Goal: Task Accomplishment & Management: Manage account settings

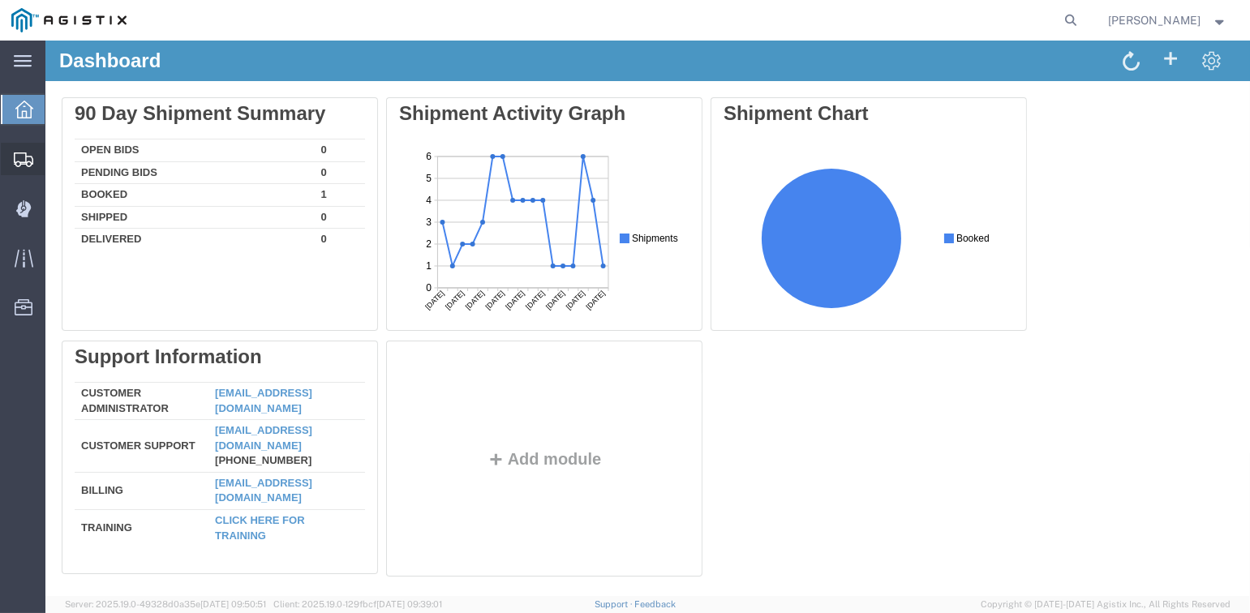
click at [56, 157] on span "Shipments" at bounding box center [50, 159] width 11 height 32
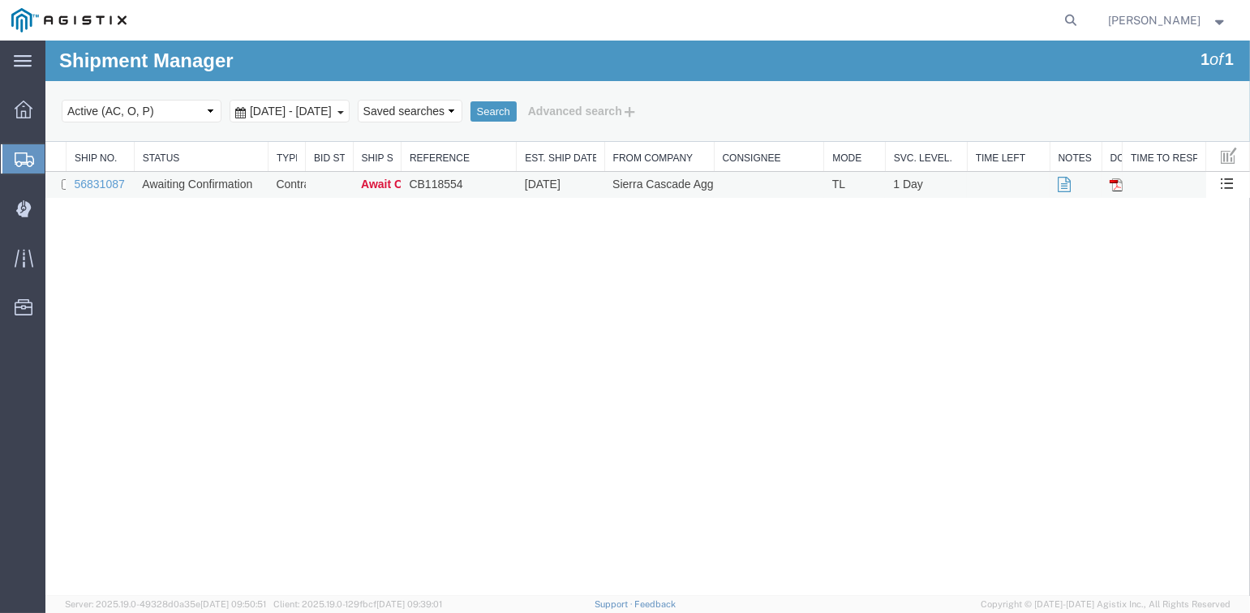
click at [80, 176] on td "56831087" at bounding box center [100, 185] width 68 height 27
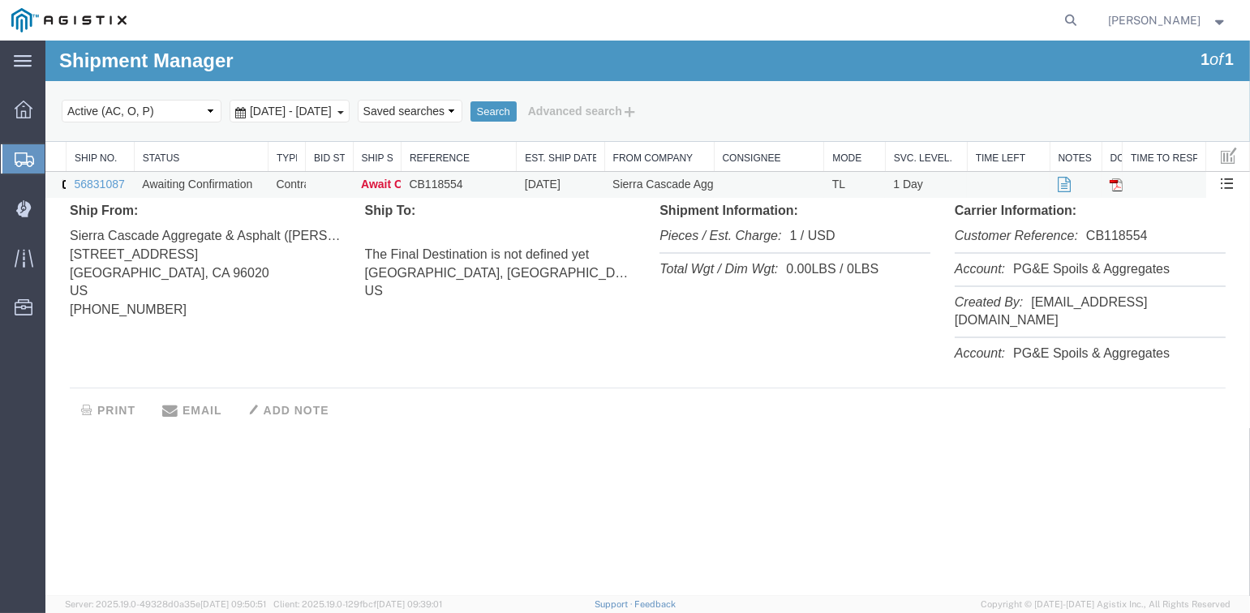
click at [62, 183] on input "checkbox" at bounding box center [67, 184] width 11 height 11
checkbox input "true"
click at [58, 157] on span "Shipments" at bounding box center [51, 159] width 13 height 32
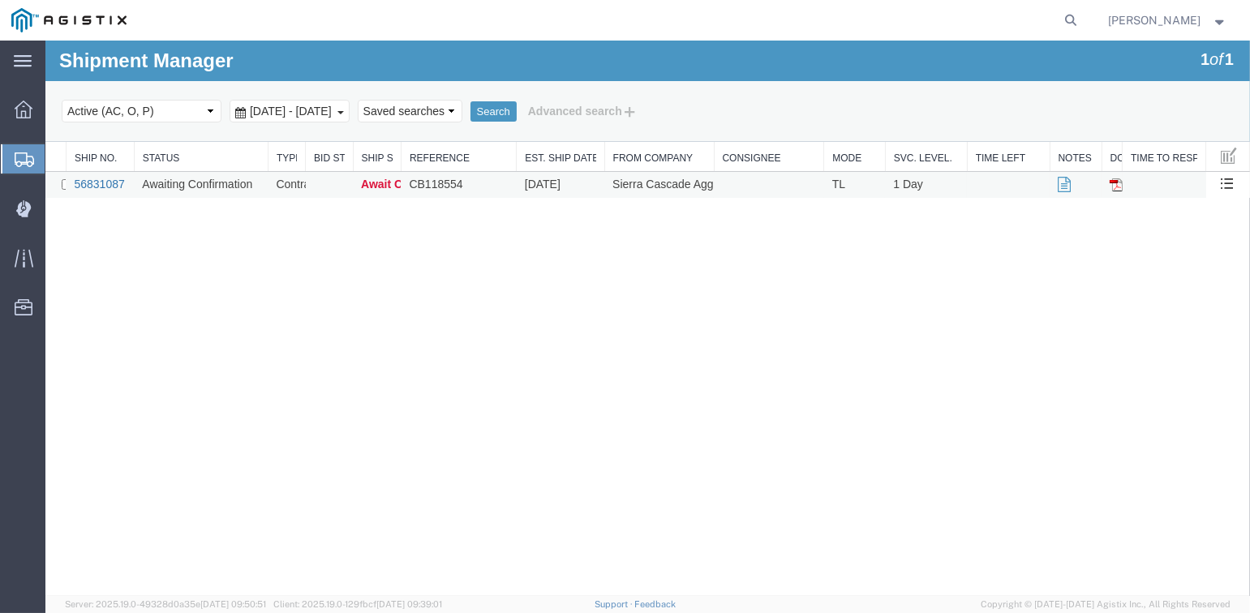
click at [101, 183] on link "56831087" at bounding box center [99, 184] width 50 height 13
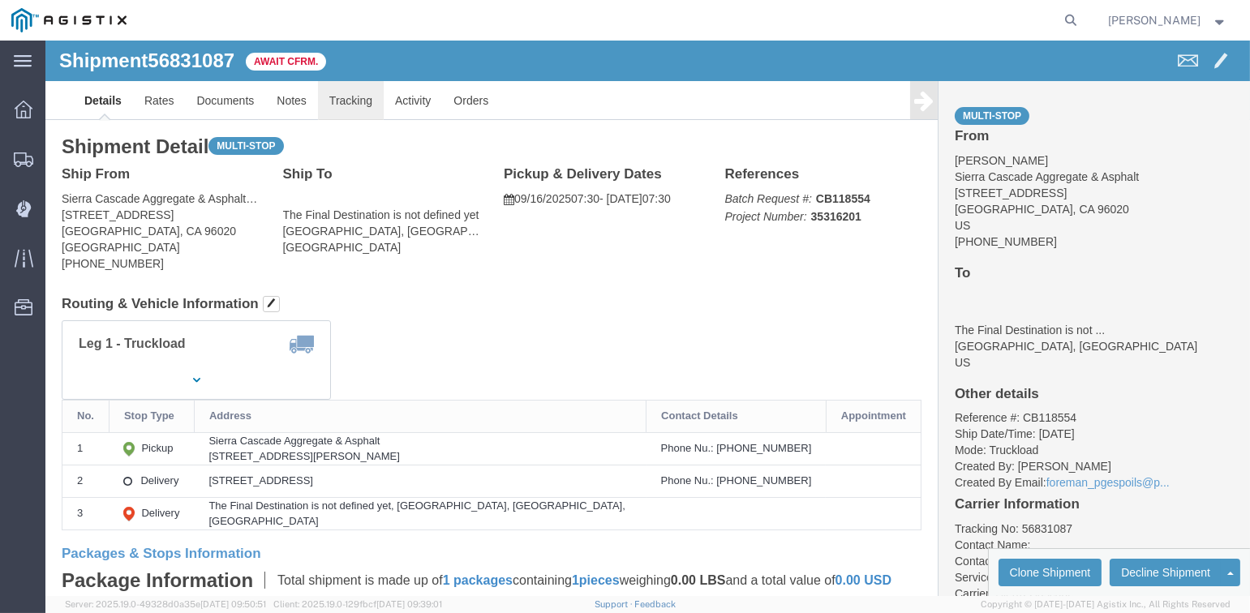
click link "Tracking"
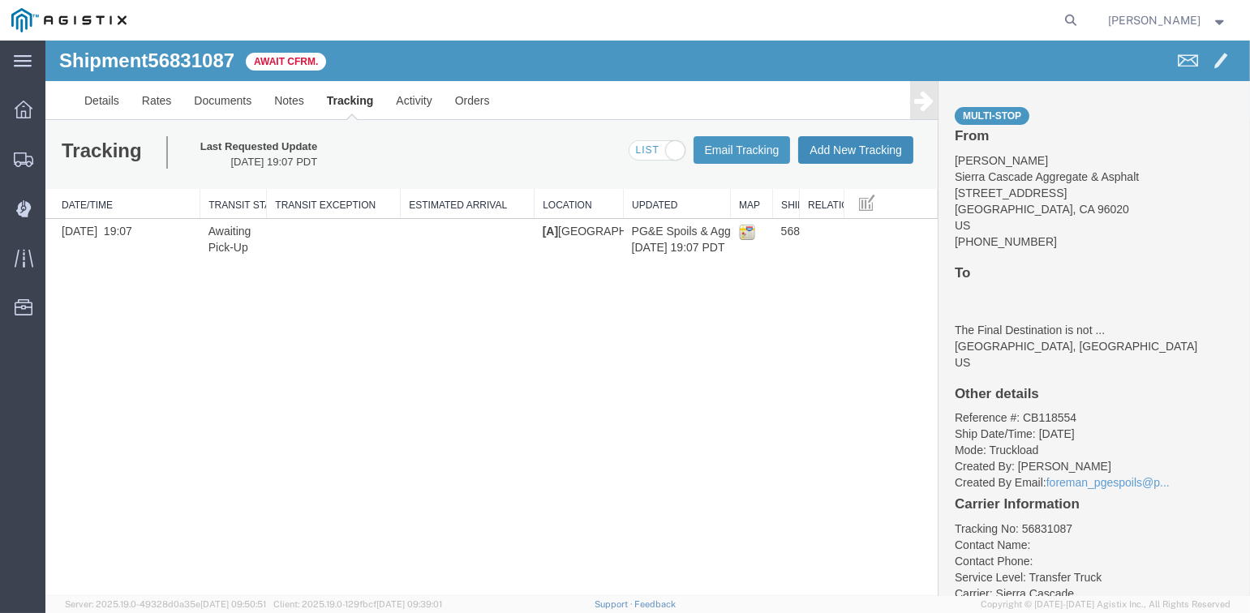
click at [852, 146] on button "Add New Tracking" at bounding box center [855, 150] width 115 height 28
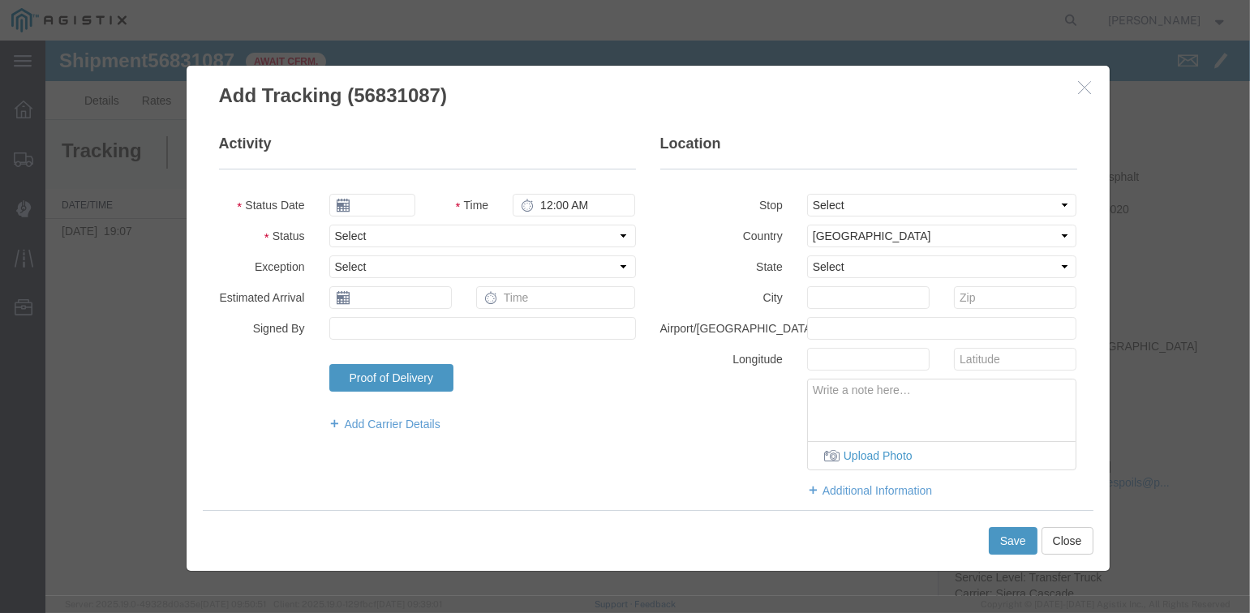
type input "09/17/2025"
type input "2:00 PM"
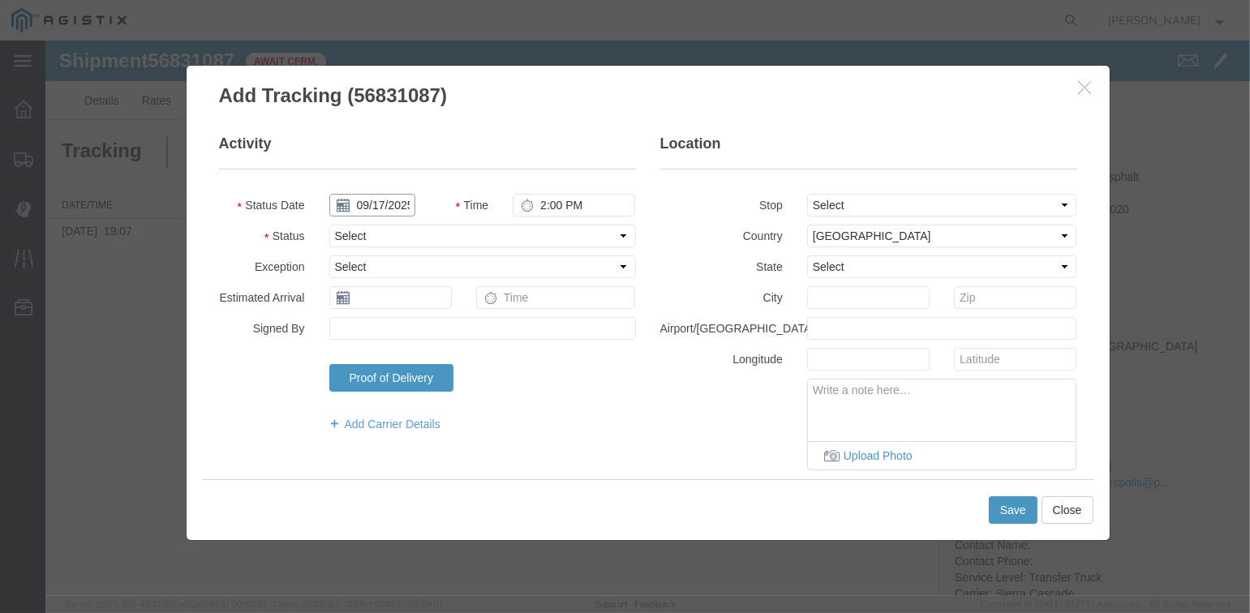
click at [375, 205] on input "09/17/2025" at bounding box center [372, 205] width 86 height 23
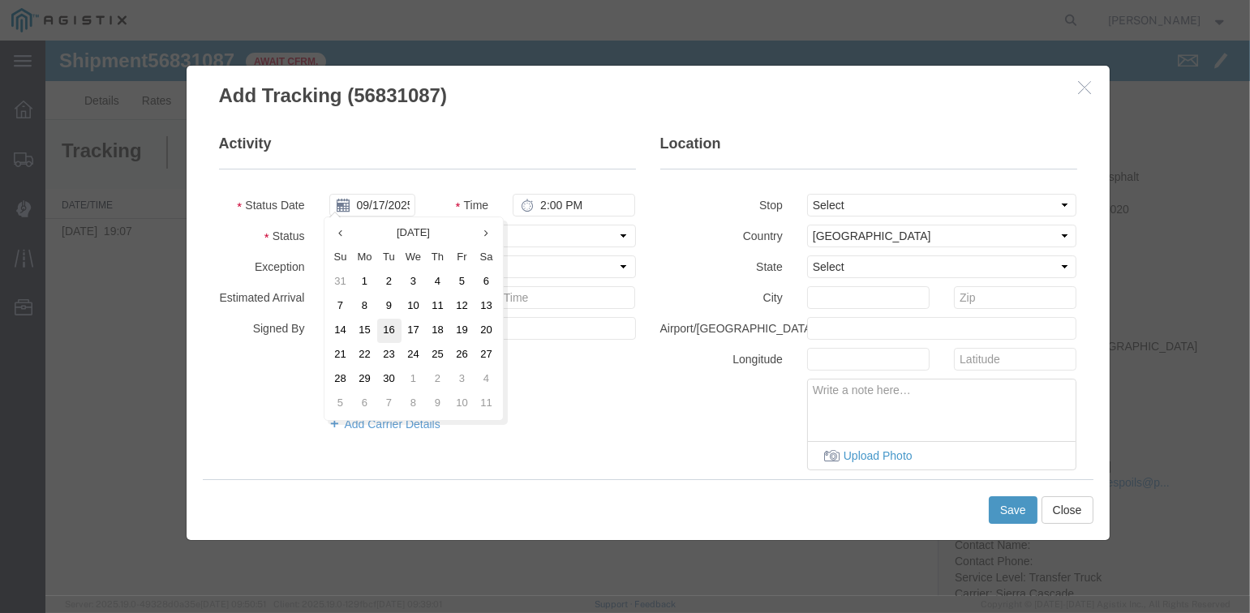
click at [389, 329] on td "16" at bounding box center [389, 331] width 24 height 24
type input "09/16/2025"
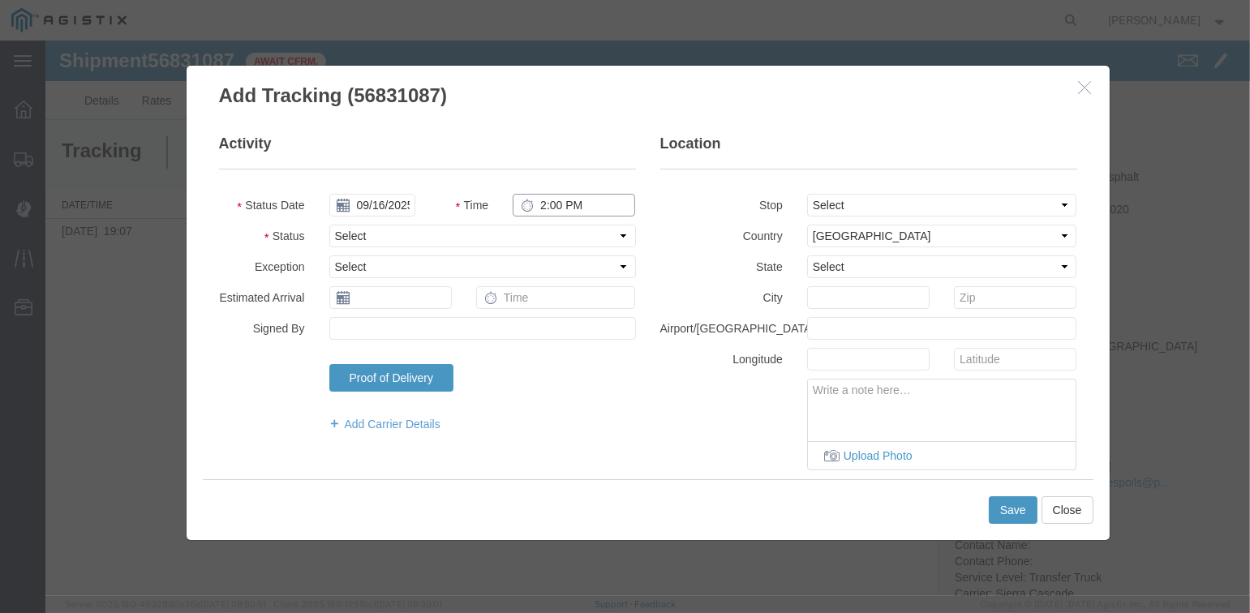
click at [557, 200] on input "2:00 PM" at bounding box center [574, 205] width 123 height 23
type input "6:30 AM"
click at [492, 232] on select "Select Arrival Notice Available Arrival Notice Imported Arrive at Delivery Loca…" at bounding box center [482, 236] width 307 height 23
select select "ARVPULOC"
click at [329, 225] on select "Select Arrival Notice Available Arrival Notice Imported Arrive at Delivery Loca…" at bounding box center [482, 236] width 307 height 23
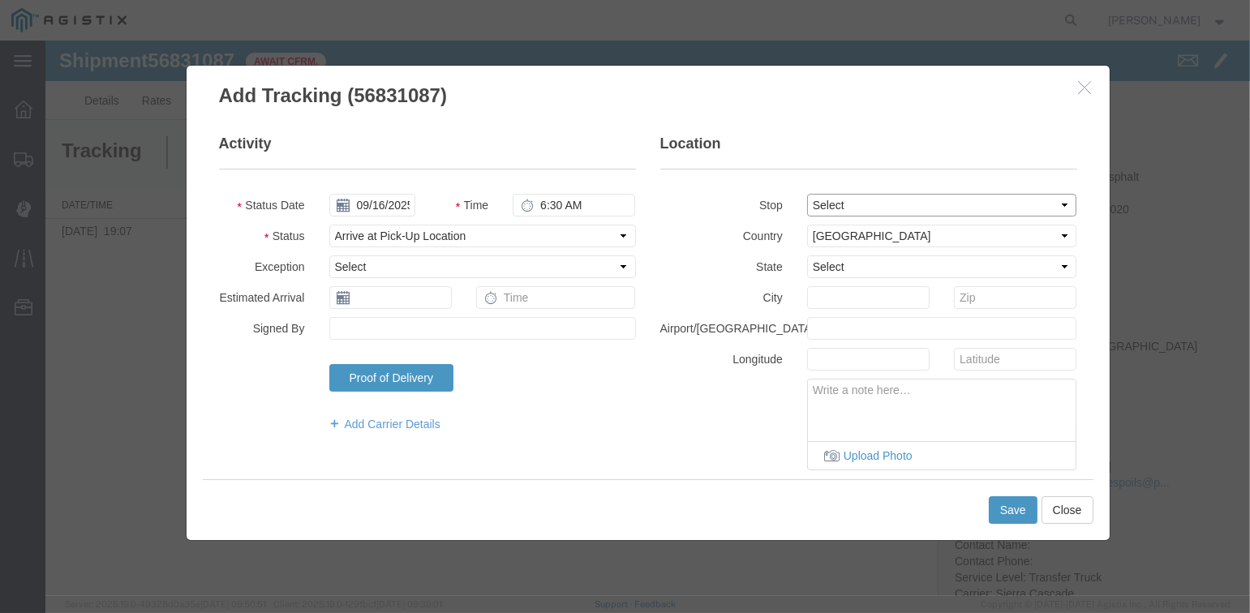
click at [827, 203] on select "Select From: [STREET_ADDRESS][PERSON_NAME] Stop 2: [STREET_ADDRESS] To: The Fin…" at bounding box center [942, 205] width 270 height 23
select select "{"pickupDeliveryInfoId": "122960428","pickupOrDelivery": "P","stopNum": "1","lo…"
click at [807, 194] on select "Select From: [STREET_ADDRESS][PERSON_NAME] Stop 2: [STREET_ADDRESS] To: The Fin…" at bounding box center [942, 205] width 270 height 23
select select "CA"
type input "[PERSON_NAME]"
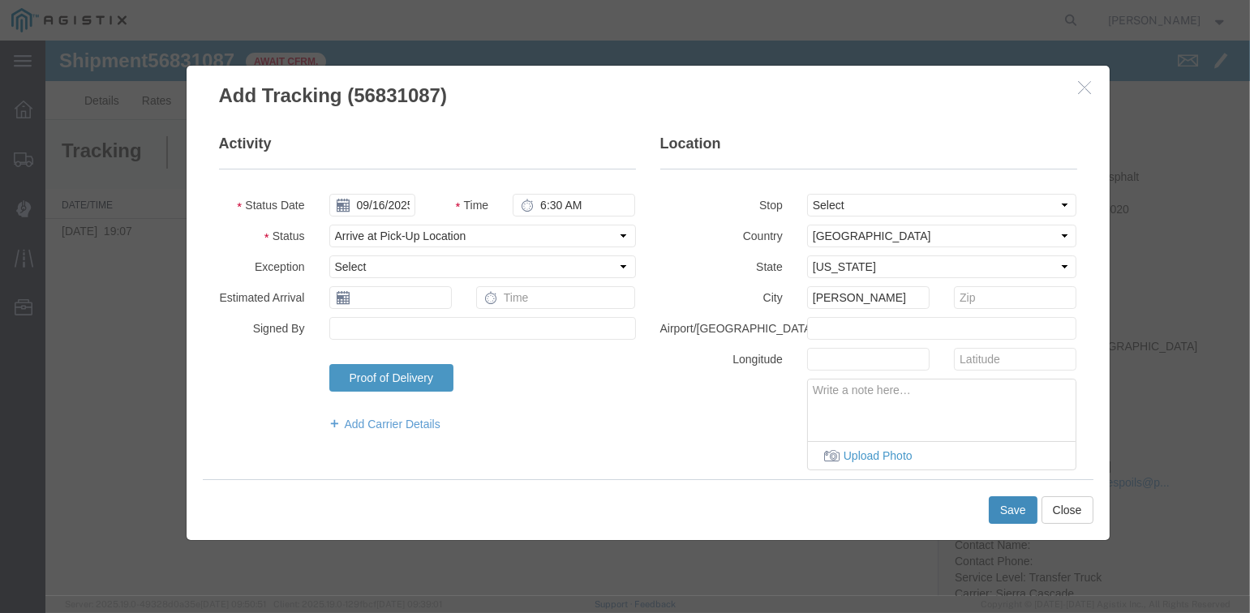
click at [1012, 507] on button "Save" at bounding box center [1013, 511] width 49 height 28
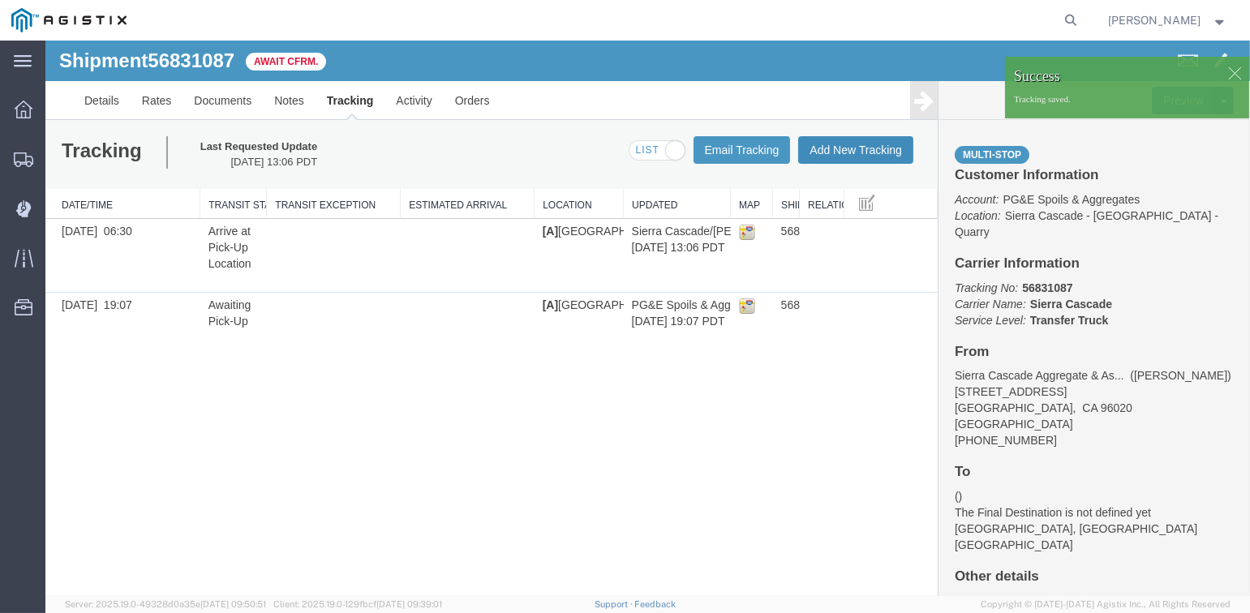
click at [845, 153] on button "Add New Tracking" at bounding box center [855, 150] width 115 height 28
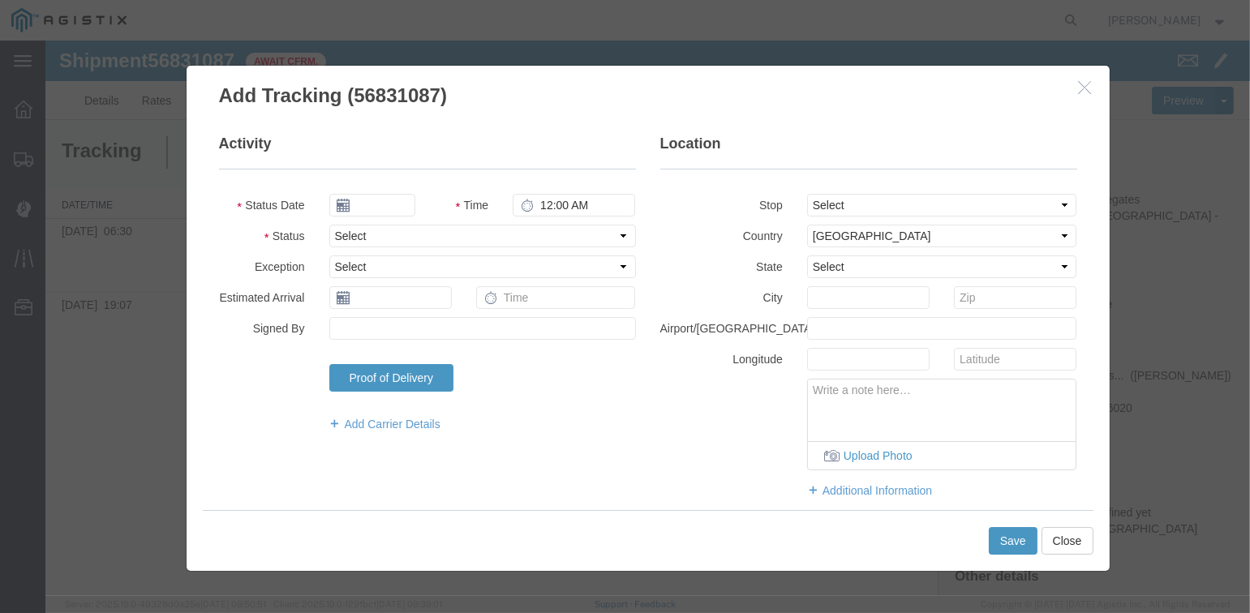
type input "09/17/2025"
type input "2:00 PM"
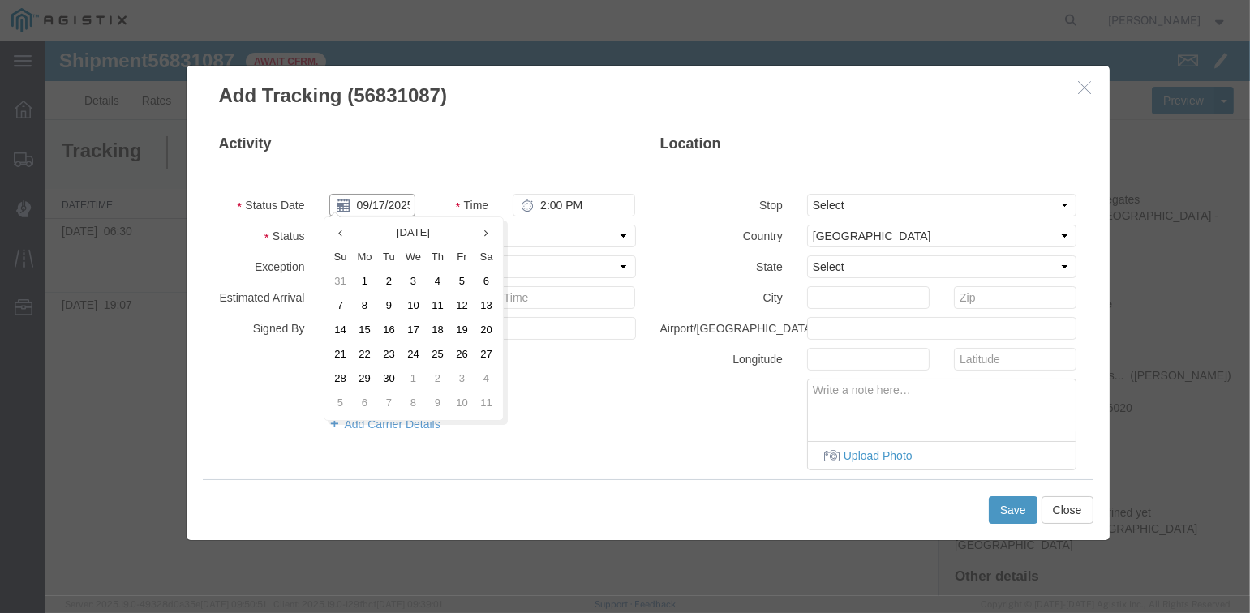
click at [380, 198] on input "09/17/2025" at bounding box center [372, 205] width 86 height 23
click at [389, 328] on td "16" at bounding box center [389, 331] width 24 height 24
type input "09/16/2025"
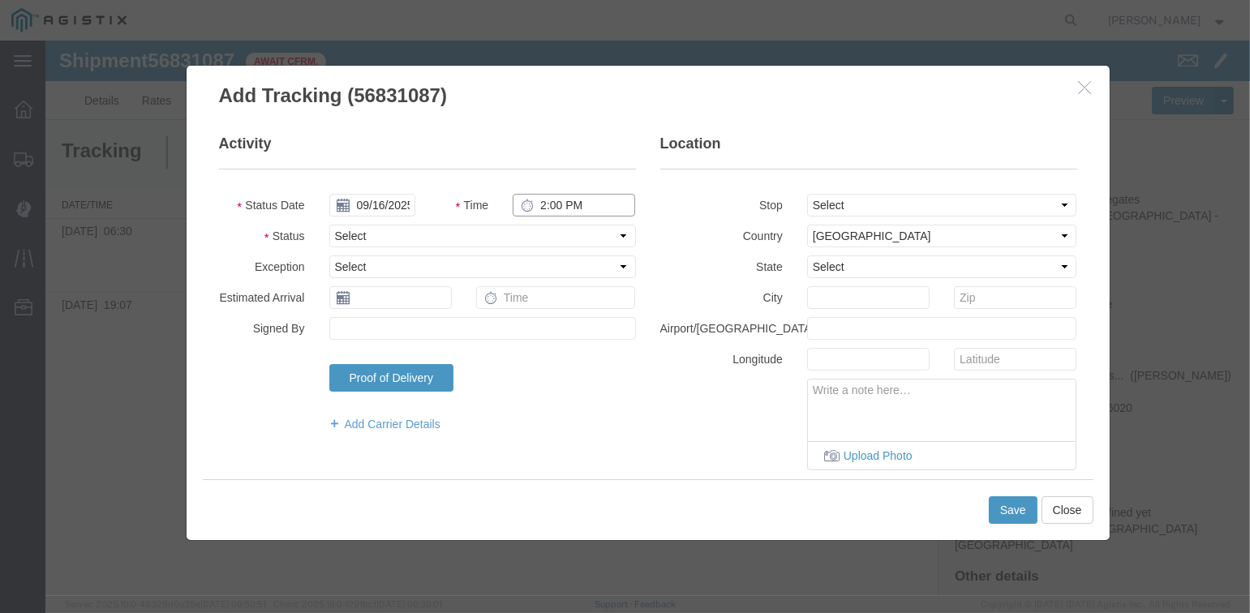
click at [545, 206] on input "2:00 PM" at bounding box center [574, 205] width 123 height 23
type input "7:05 AM"
click at [587, 237] on select "Select Arrival Notice Available Arrival Notice Imported Arrive at Delivery Loca…" at bounding box center [482, 236] width 307 height 23
select select "DPTPULOC"
click at [329, 225] on select "Select Arrival Notice Available Arrival Notice Imported Arrive at Delivery Loca…" at bounding box center [482, 236] width 307 height 23
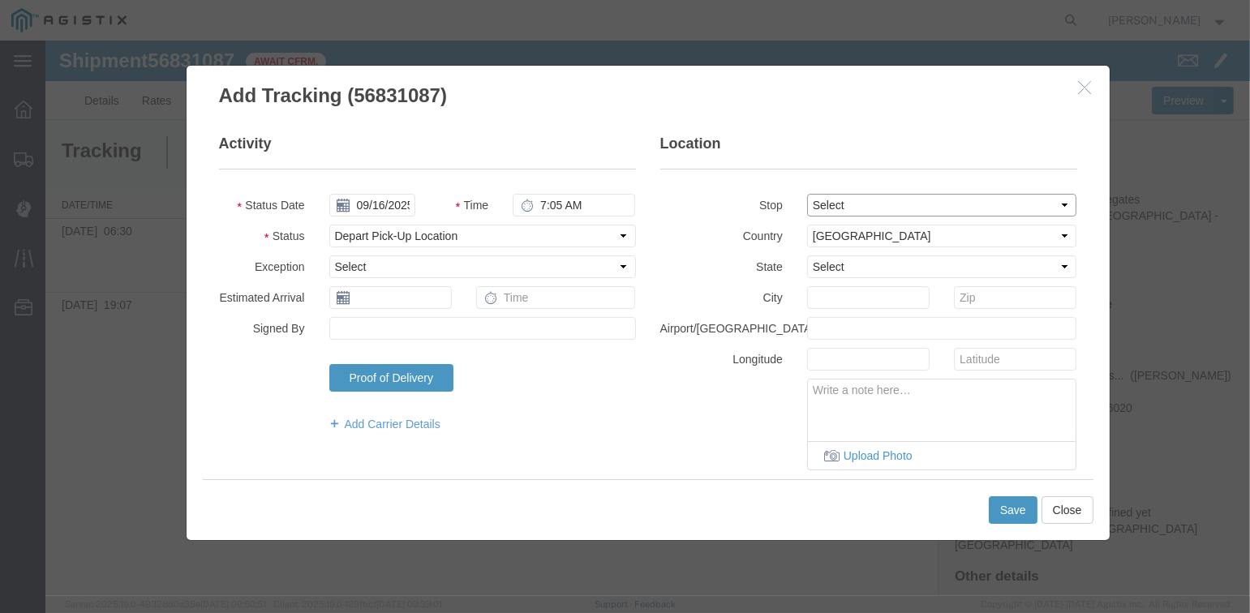
click at [853, 207] on select "Select From: [STREET_ADDRESS][PERSON_NAME] Stop 2: [STREET_ADDRESS] To: The Fin…" at bounding box center [942, 205] width 270 height 23
select select "{"pickupDeliveryInfoId": "122960428","pickupOrDelivery": "P","stopNum": "1","lo…"
click at [807, 194] on select "Select From: [STREET_ADDRESS][PERSON_NAME] Stop 2: [STREET_ADDRESS] To: The Fin…" at bounding box center [942, 205] width 270 height 23
select select "CA"
type input "[PERSON_NAME]"
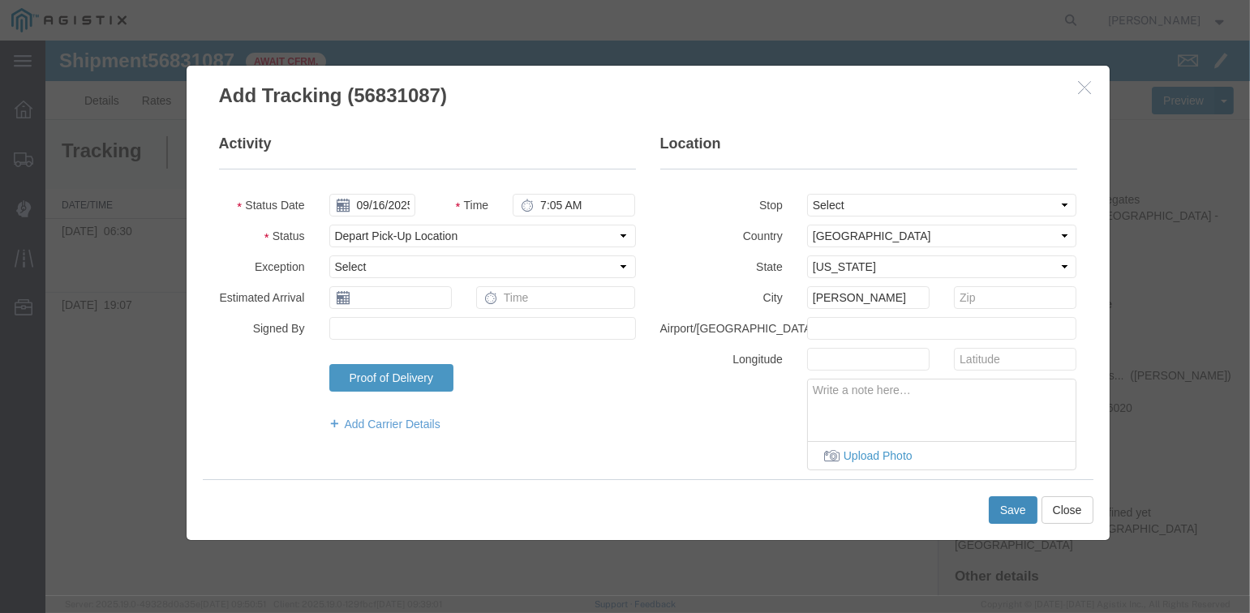
click at [1007, 511] on button "Save" at bounding box center [1013, 511] width 49 height 28
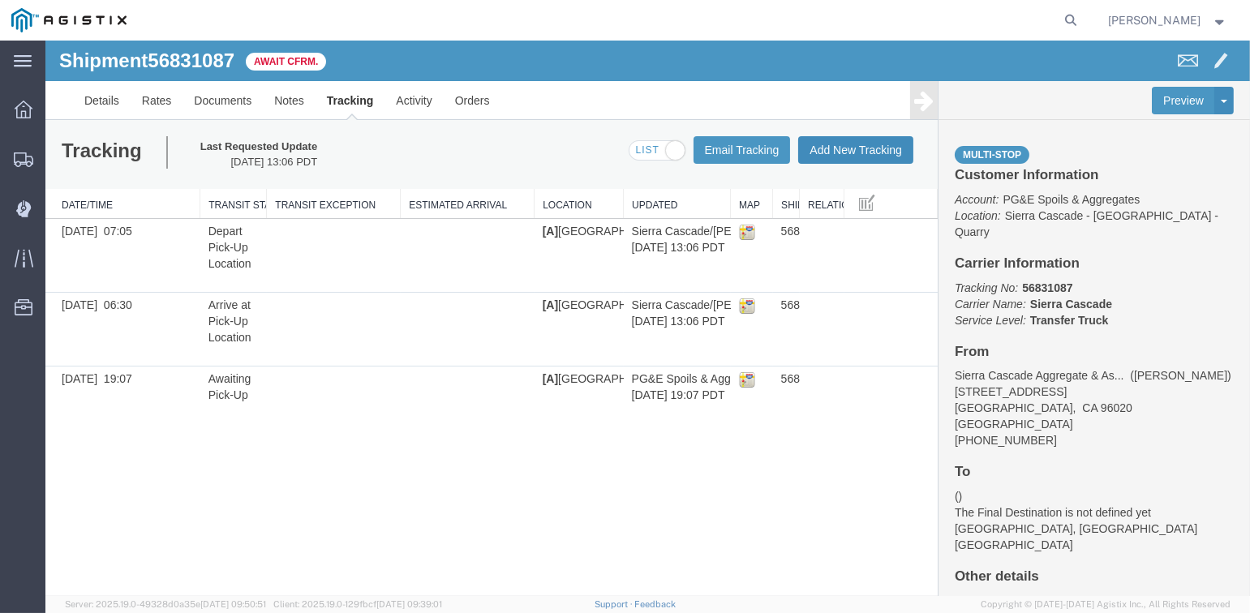
click at [855, 149] on button "Add New Tracking" at bounding box center [855, 150] width 115 height 28
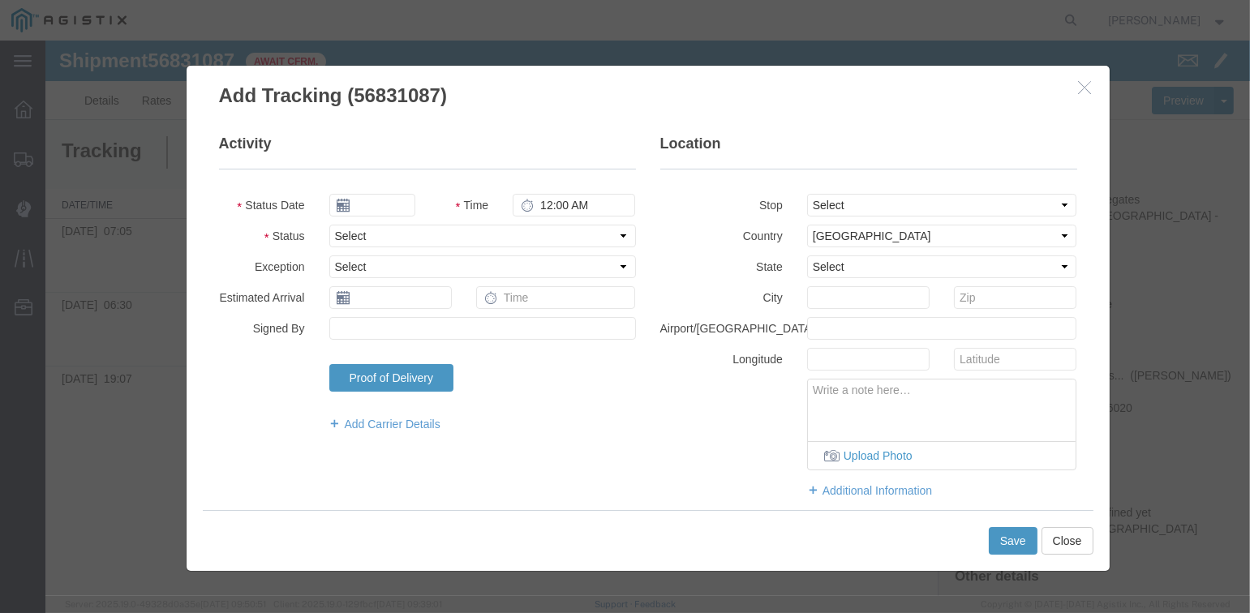
type input "09/17/2025"
type input "2:00 PM"
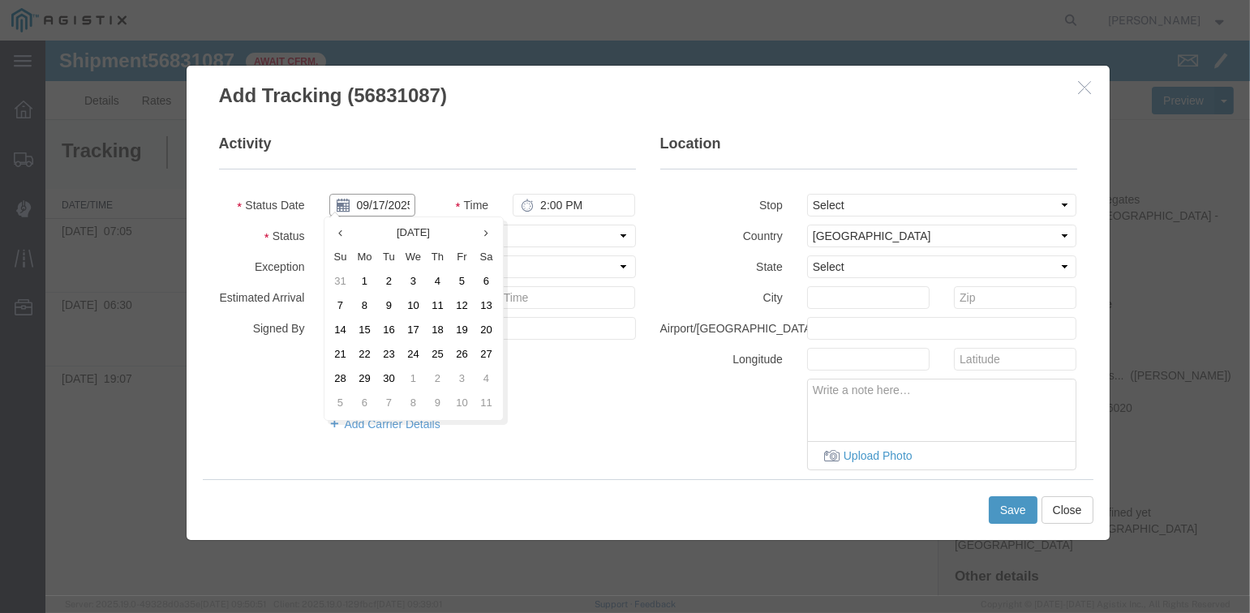
click at [376, 205] on input "09/17/2025" at bounding box center [372, 205] width 86 height 23
click at [389, 331] on td "16" at bounding box center [389, 331] width 24 height 24
type input "09/16/2025"
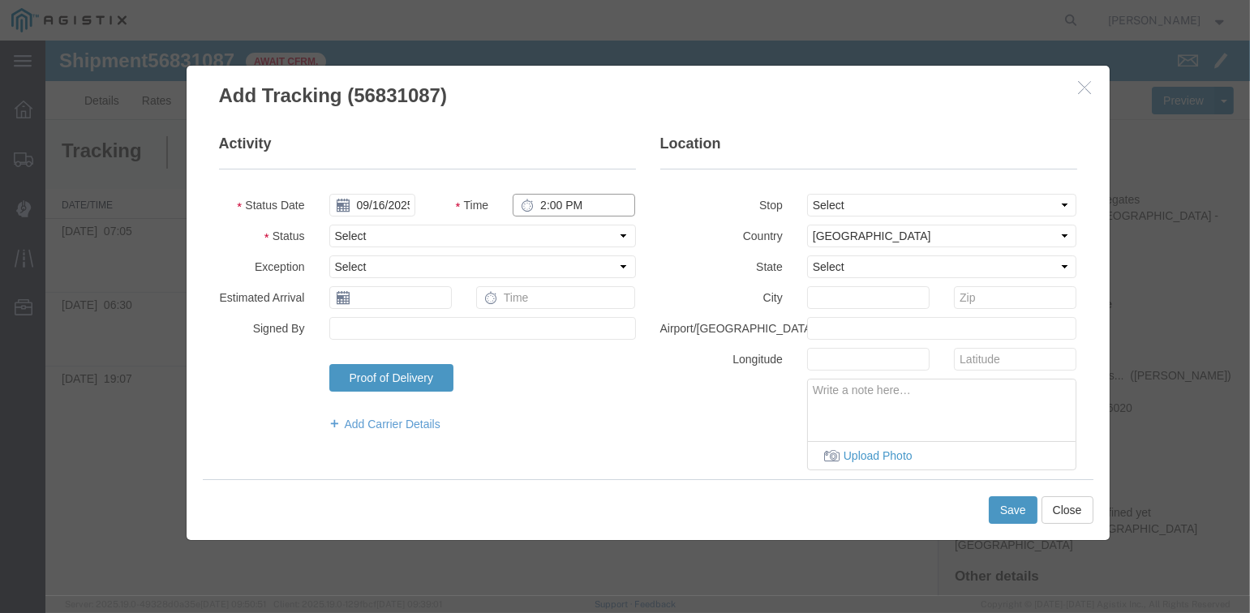
click at [544, 208] on input "2:00 PM" at bounding box center [574, 205] width 123 height 23
type input "7:45 AM"
click at [453, 235] on select "Select Arrival Notice Available Arrival Notice Imported Arrive at Delivery Loca…" at bounding box center [482, 236] width 307 height 23
select select "ARVDLVLOC"
click at [329, 225] on select "Select Arrival Notice Available Arrival Notice Imported Arrive at Delivery Loca…" at bounding box center [482, 236] width 307 height 23
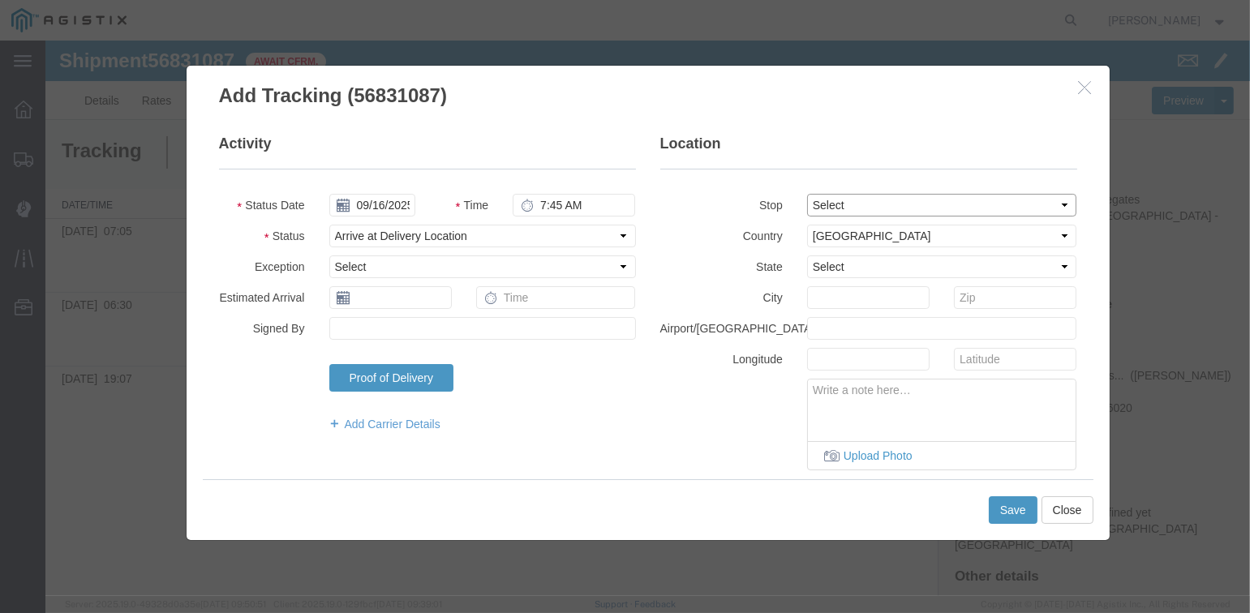
click at [828, 204] on select "Select From: [STREET_ADDRESS][PERSON_NAME] Stop 2: [STREET_ADDRESS] To: The Fin…" at bounding box center [942, 205] width 270 height 23
select select "{"pickupDeliveryInfoId": "122960429","pickupOrDelivery": "D","stopNum": "2","lo…"
click at [807, 194] on select "Select From: [STREET_ADDRESS][PERSON_NAME] Stop 2: [STREET_ADDRESS] To: The Fin…" at bounding box center [942, 205] width 270 height 23
select select "CA"
type input "[GEOGRAPHIC_DATA]"
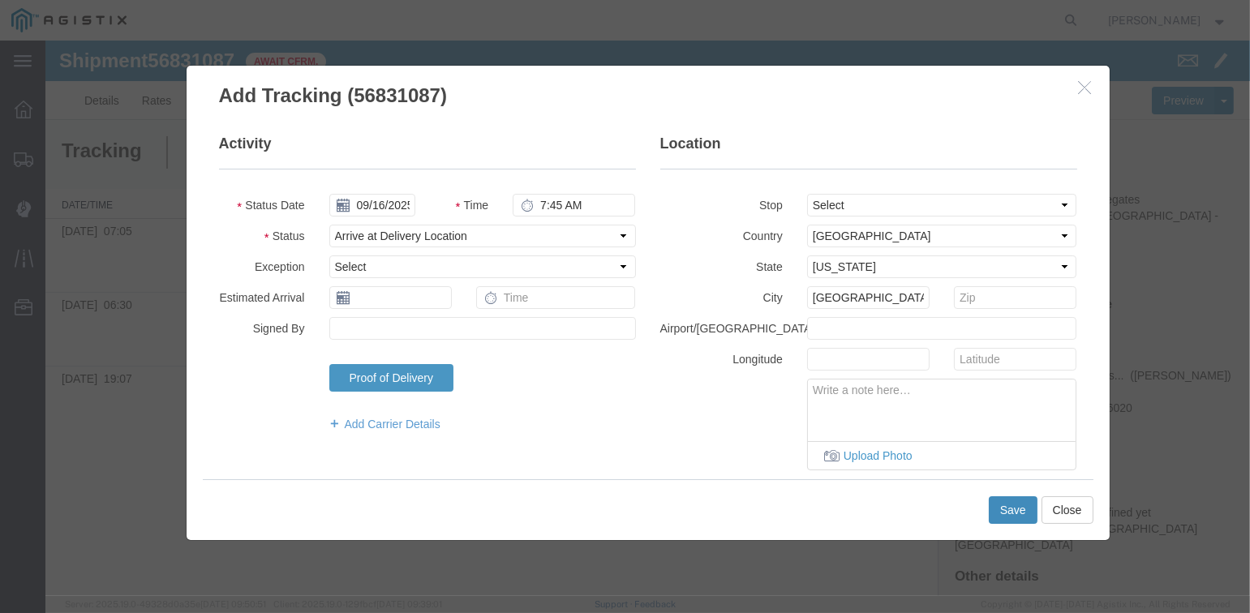
click at [1009, 510] on button "Save" at bounding box center [1013, 511] width 49 height 28
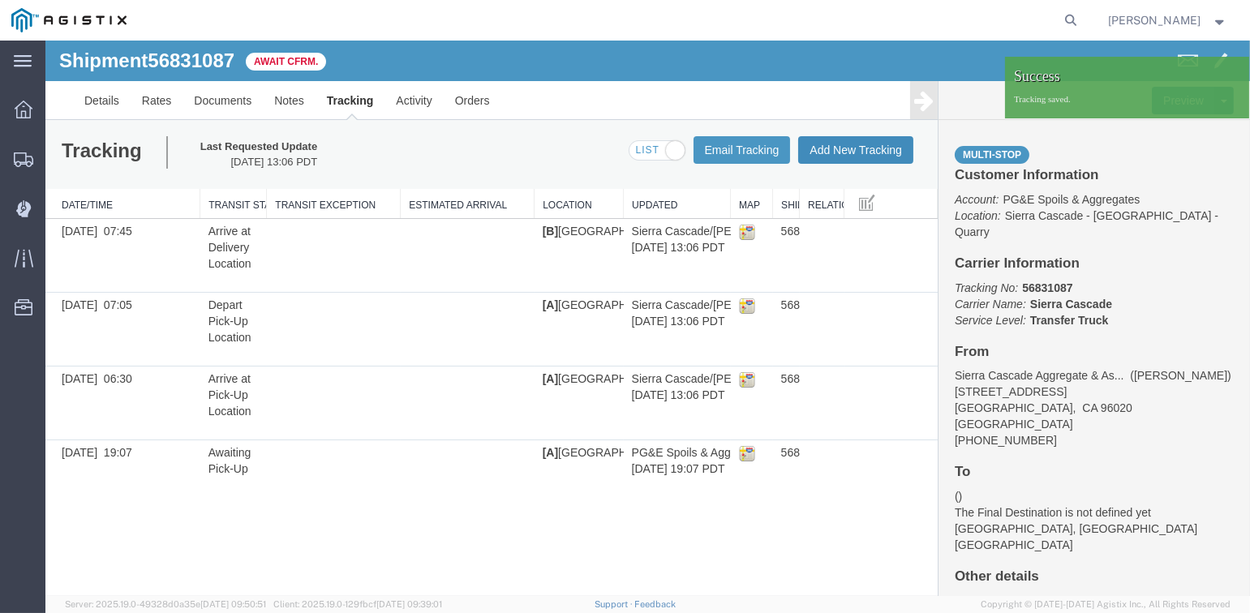
click at [848, 144] on button "Add New Tracking" at bounding box center [855, 150] width 115 height 28
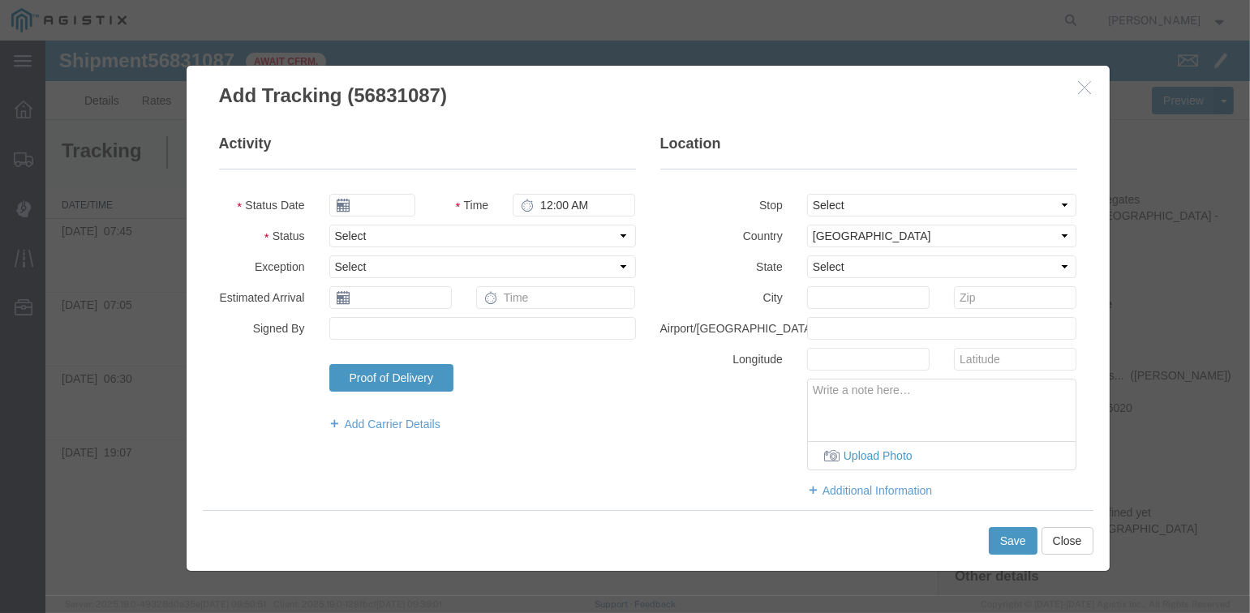
type input "09/17/2025"
type input "2:00 PM"
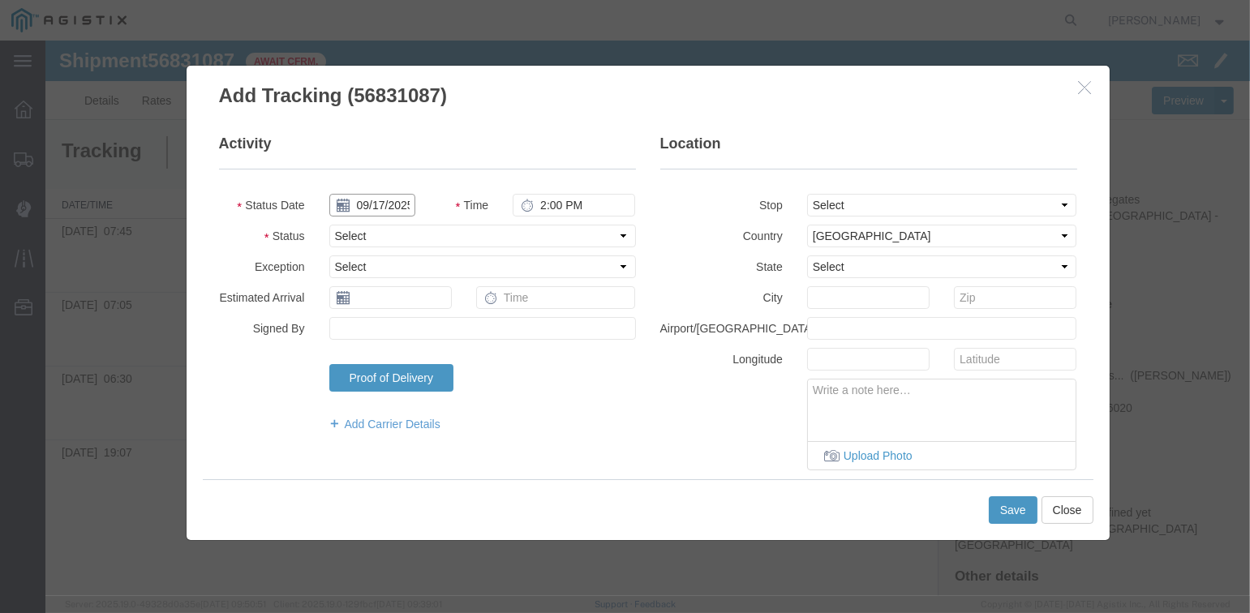
click at [381, 206] on input "09/17/2025" at bounding box center [372, 205] width 86 height 23
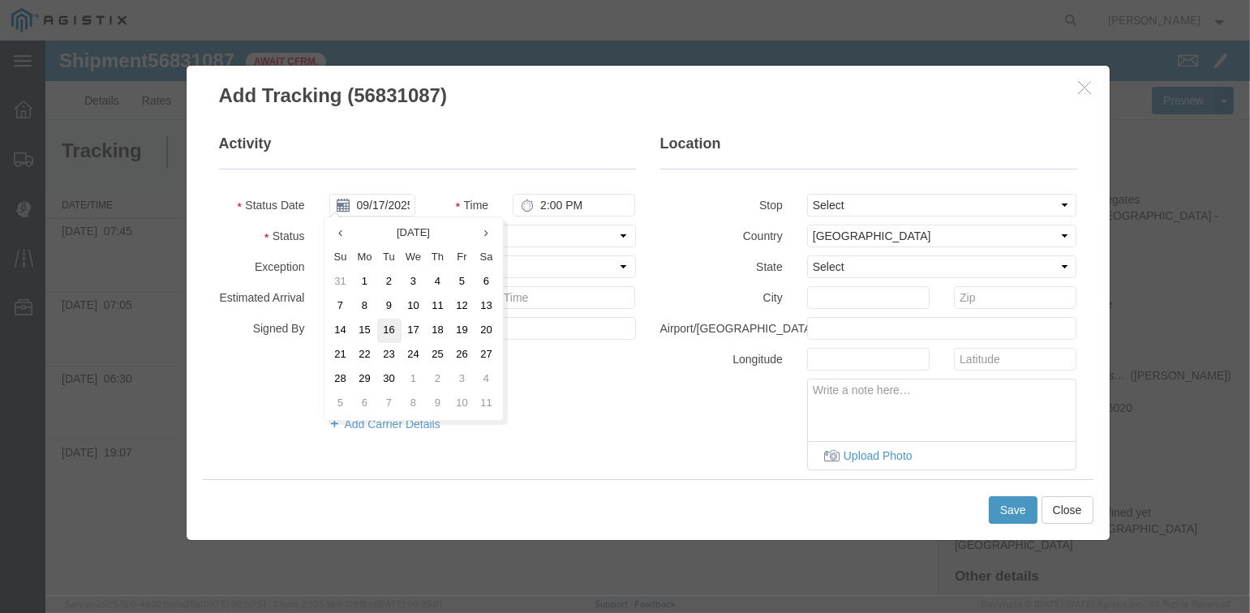
click at [391, 332] on td "16" at bounding box center [389, 331] width 24 height 24
type input "09/16/2025"
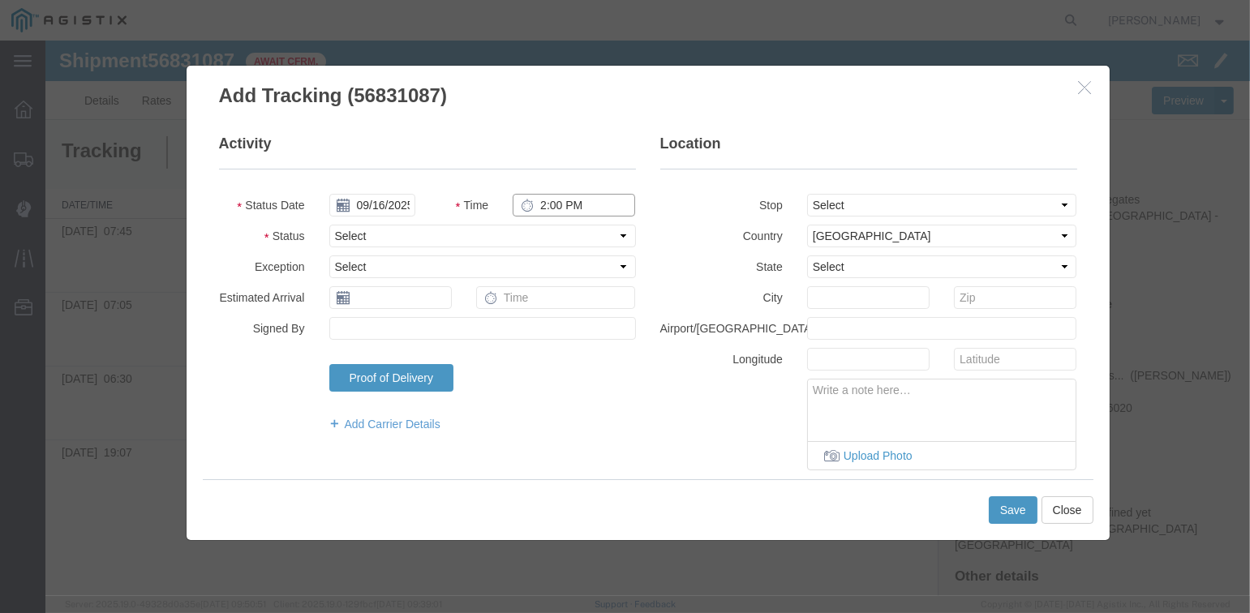
click at [545, 204] on input "2:00 PM" at bounding box center [574, 205] width 123 height 23
type input "8:00 AM"
click at [506, 230] on select "Select Arrival Notice Available Arrival Notice Imported Arrive at Delivery Loca…" at bounding box center [482, 236] width 307 height 23
select select "DPTDLVLOC"
click at [329, 225] on select "Select Arrival Notice Available Arrival Notice Imported Arrive at Delivery Loca…" at bounding box center [482, 236] width 307 height 23
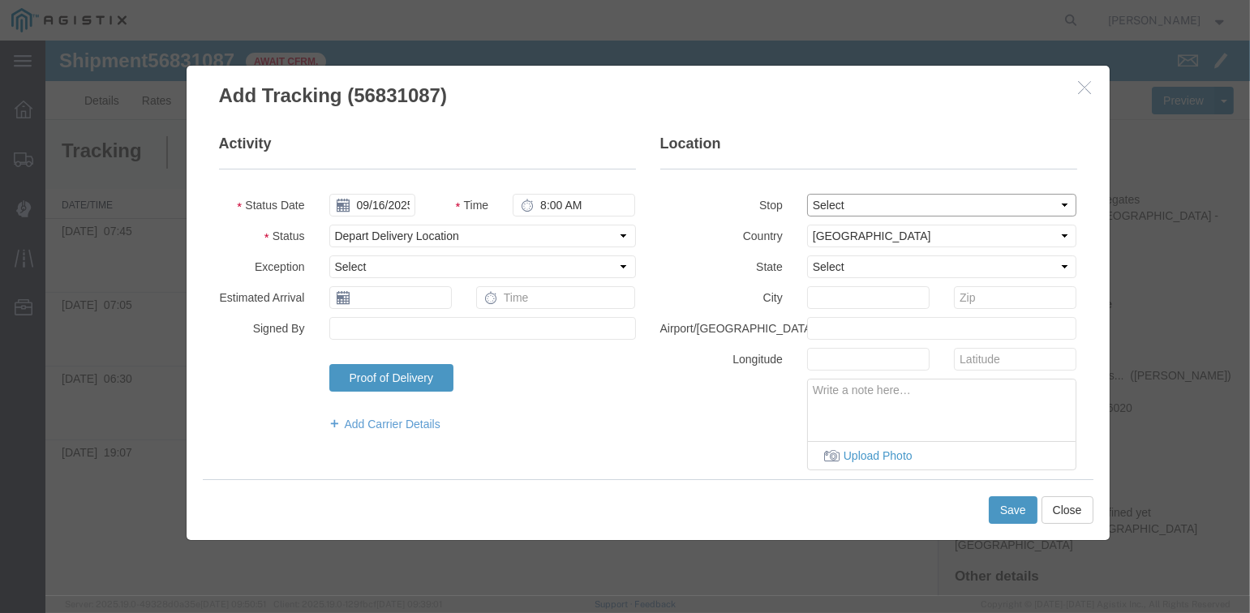
click at [834, 201] on select "Select From: [STREET_ADDRESS][PERSON_NAME] Stop 2: [STREET_ADDRESS] To: The Fin…" at bounding box center [942, 205] width 270 height 23
select select "{"pickupDeliveryInfoId": "122960429","pickupOrDelivery": "D","stopNum": "2","lo…"
click at [807, 194] on select "Select From: [STREET_ADDRESS][PERSON_NAME] Stop 2: [STREET_ADDRESS] To: The Fin…" at bounding box center [942, 205] width 270 height 23
select select "CA"
type input "[GEOGRAPHIC_DATA]"
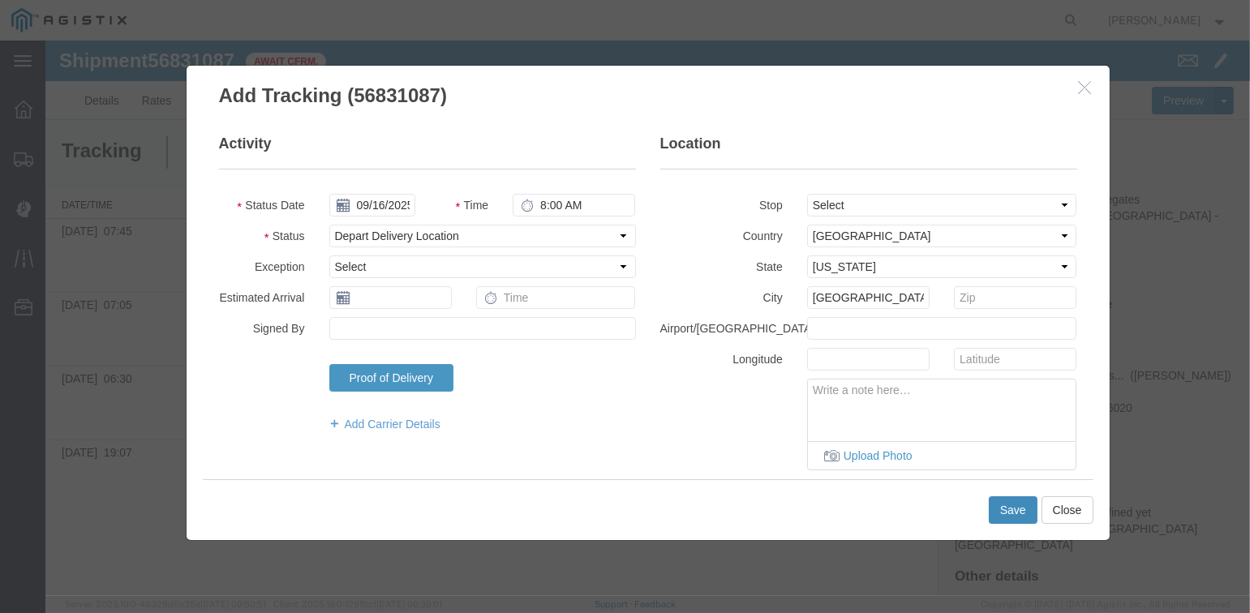
drag, startPoint x: 1005, startPoint y: 511, endPoint x: 1009, endPoint y: 495, distance: 16.7
click at [1009, 495] on div "Save Close" at bounding box center [648, 510] width 891 height 61
click at [1025, 510] on button "Save" at bounding box center [1013, 511] width 49 height 28
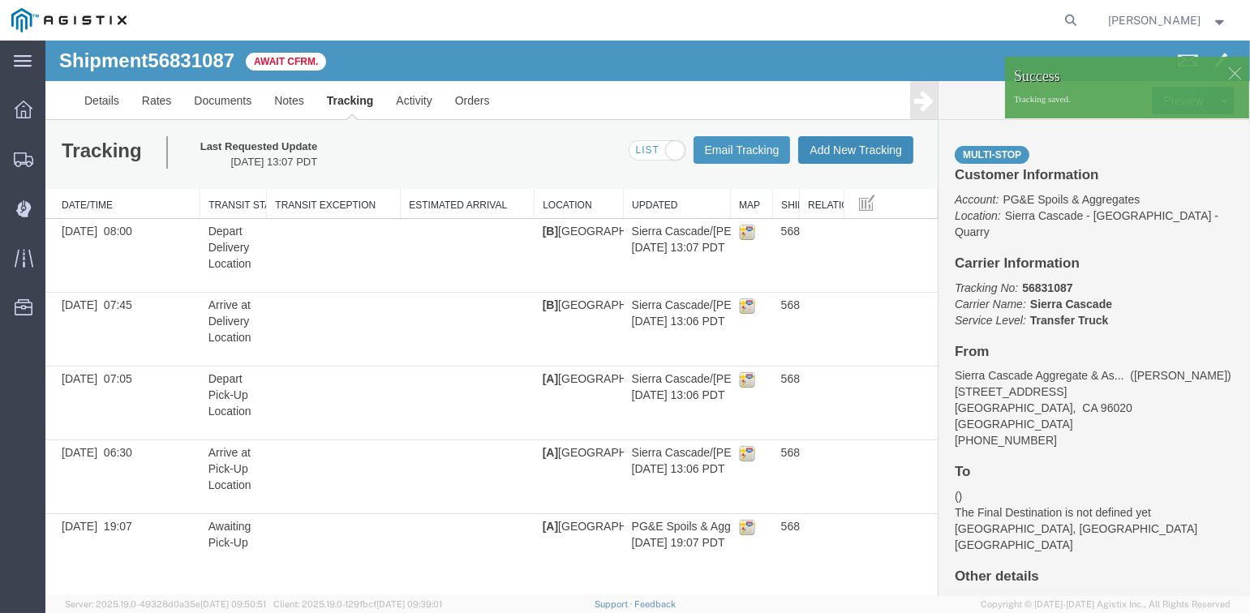
click at [845, 146] on button "Add New Tracking" at bounding box center [855, 150] width 115 height 28
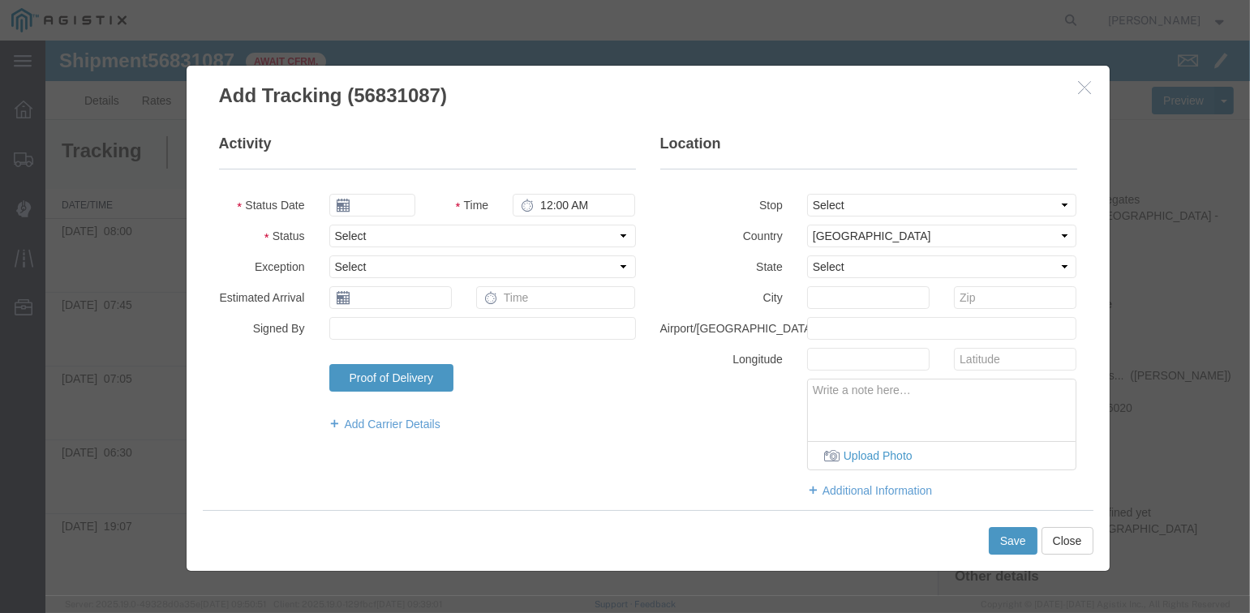
type input "09/17/2025"
type input "2:00 PM"
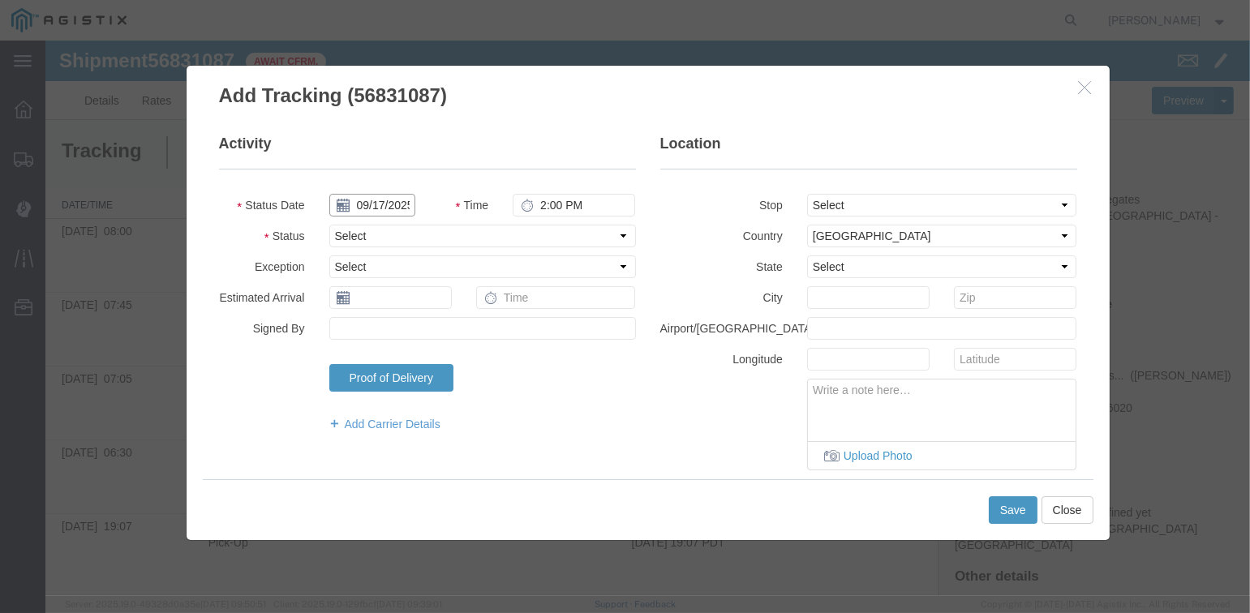
click at [385, 204] on input "09/17/2025" at bounding box center [372, 205] width 86 height 23
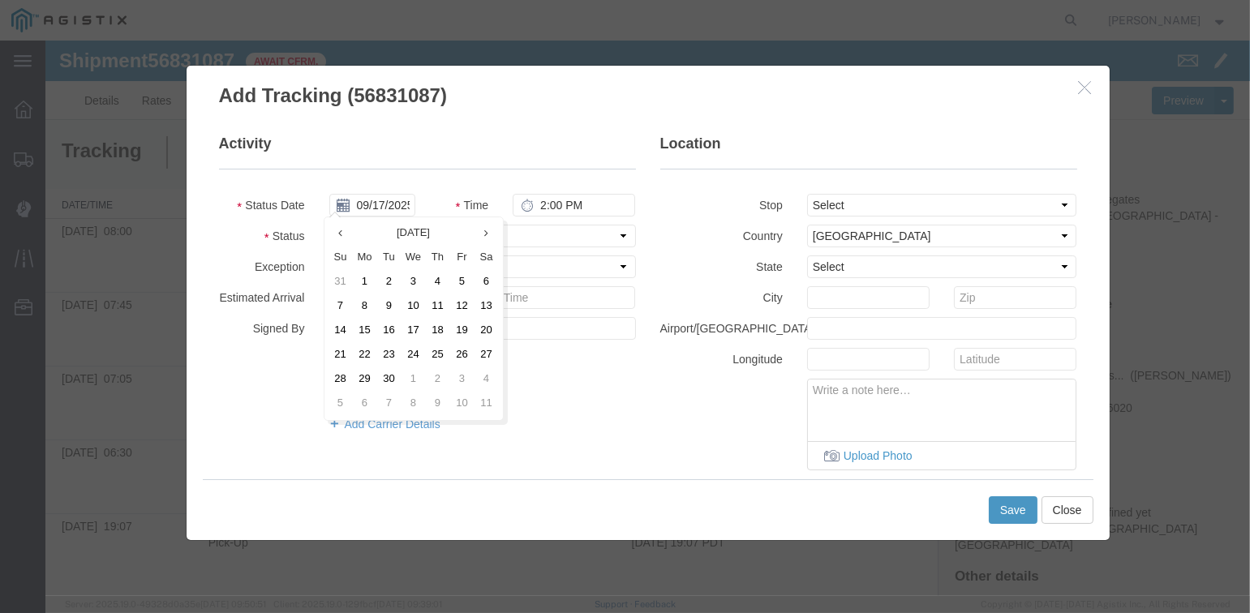
click at [391, 325] on td "16" at bounding box center [389, 331] width 24 height 24
type input "09/16/2025"
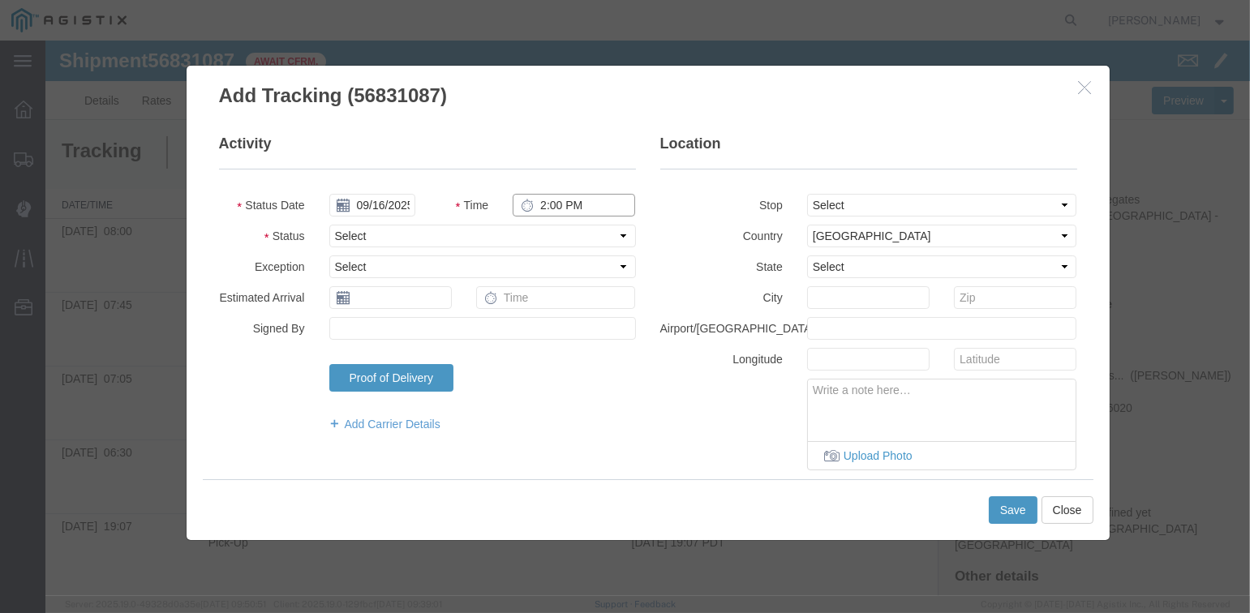
click at [548, 204] on input "2:00 PM" at bounding box center [574, 205] width 123 height 23
type input "9:00 AM"
click at [381, 239] on select "Select Arrival Notice Available Arrival Notice Imported Arrive at Delivery Loca…" at bounding box center [482, 236] width 307 height 23
select select "ARVPULOC"
click at [329, 225] on select "Select Arrival Notice Available Arrival Notice Imported Arrive at Delivery Loca…" at bounding box center [482, 236] width 307 height 23
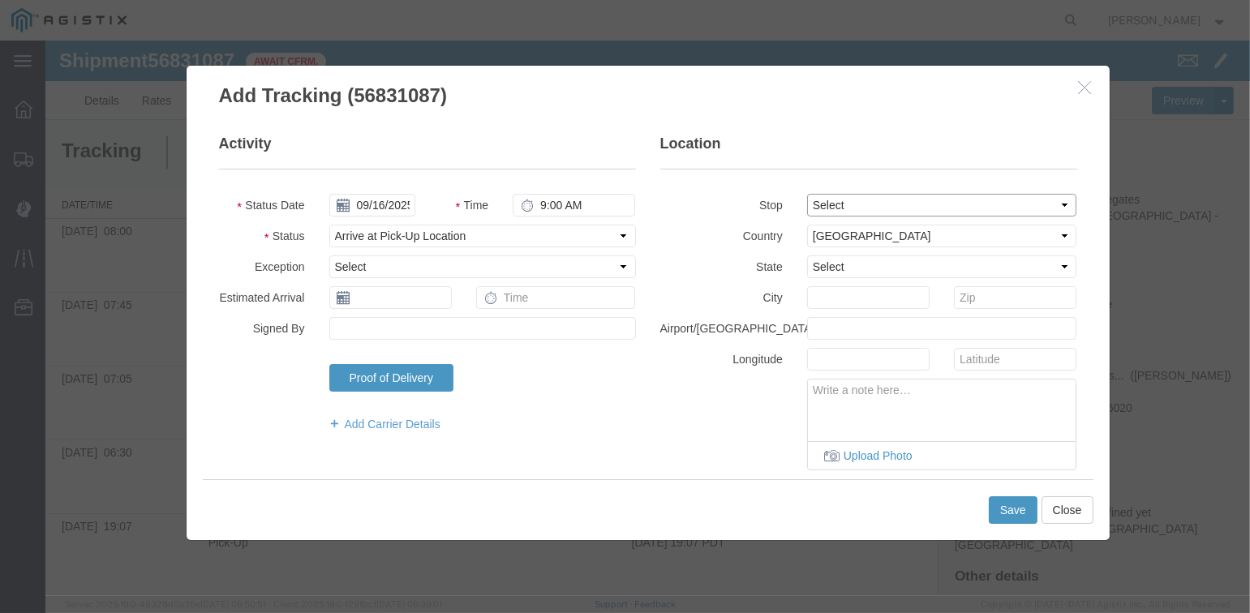
click at [826, 205] on select "Select From: [STREET_ADDRESS][PERSON_NAME] Stop 2: [STREET_ADDRESS] To: The Fin…" at bounding box center [942, 205] width 270 height 23
select select "{"pickupDeliveryInfoId": "122960428","pickupOrDelivery": "P","stopNum": "1","lo…"
click at [807, 194] on select "Select From: [STREET_ADDRESS][PERSON_NAME] Stop 2: [STREET_ADDRESS] To: The Fin…" at bounding box center [942, 205] width 270 height 23
select select "CA"
type input "[PERSON_NAME]"
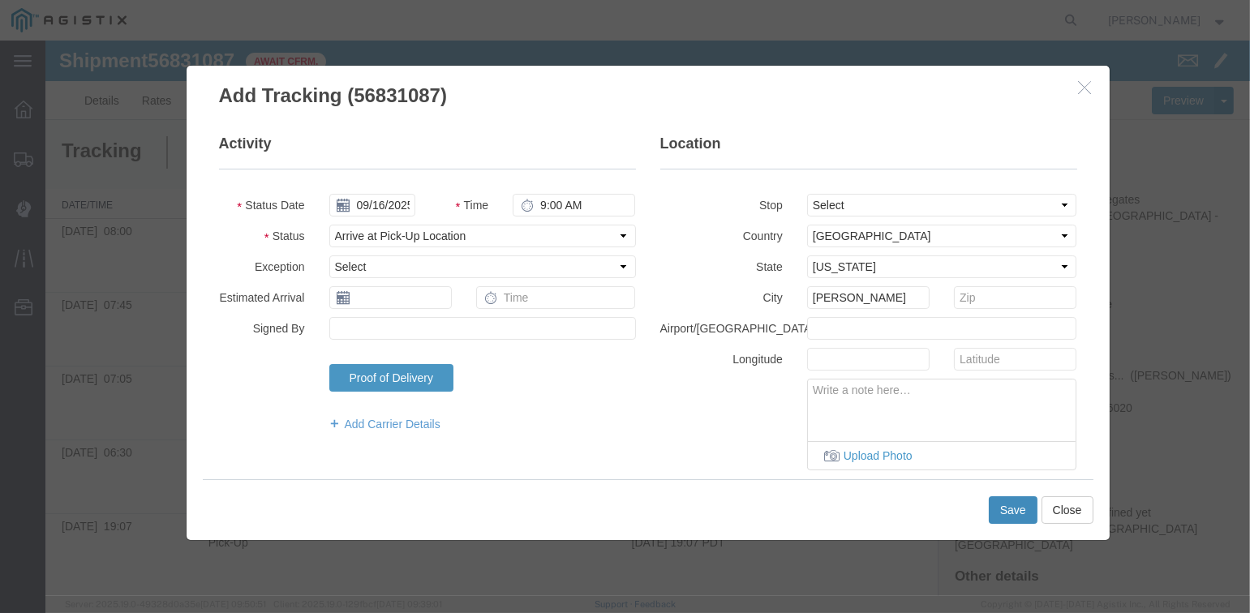
click at [1018, 511] on button "Save" at bounding box center [1013, 511] width 49 height 28
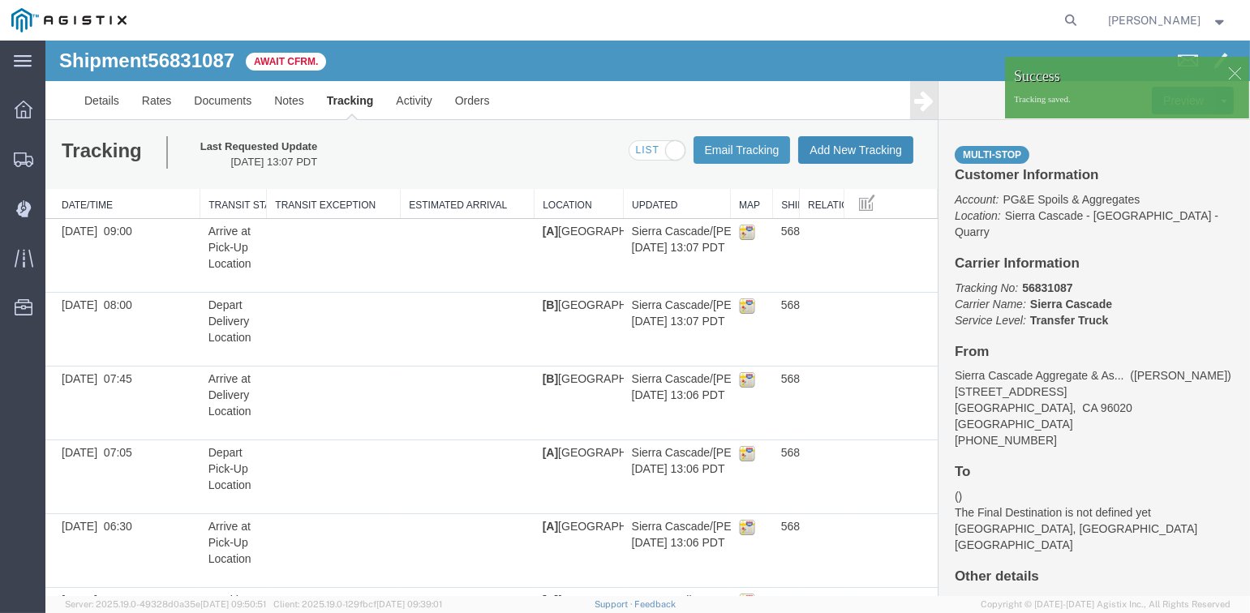
click at [838, 152] on button "Add New Tracking" at bounding box center [855, 150] width 115 height 28
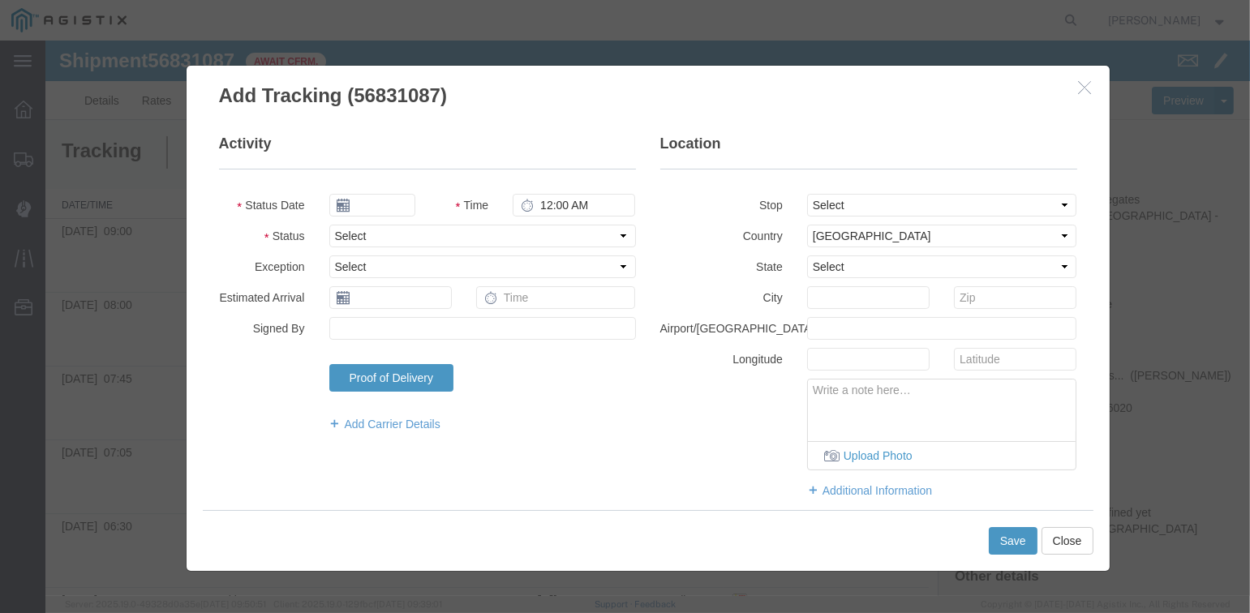
type input "09/17/2025"
type input "2:00 PM"
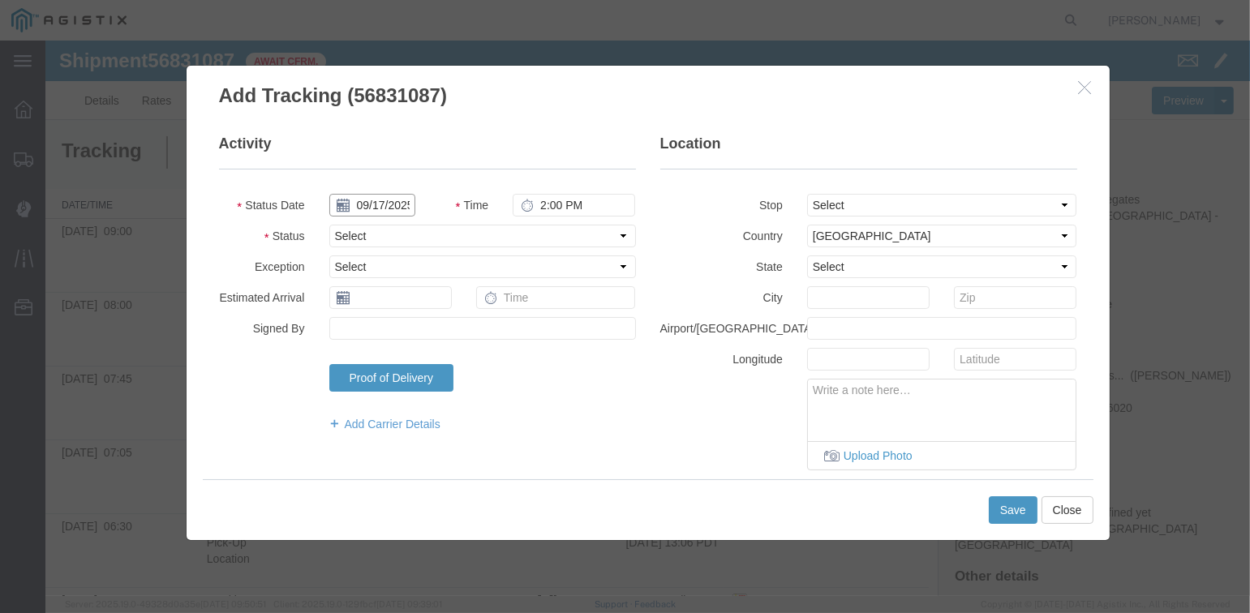
click at [367, 203] on input "09/17/2025" at bounding box center [372, 205] width 86 height 23
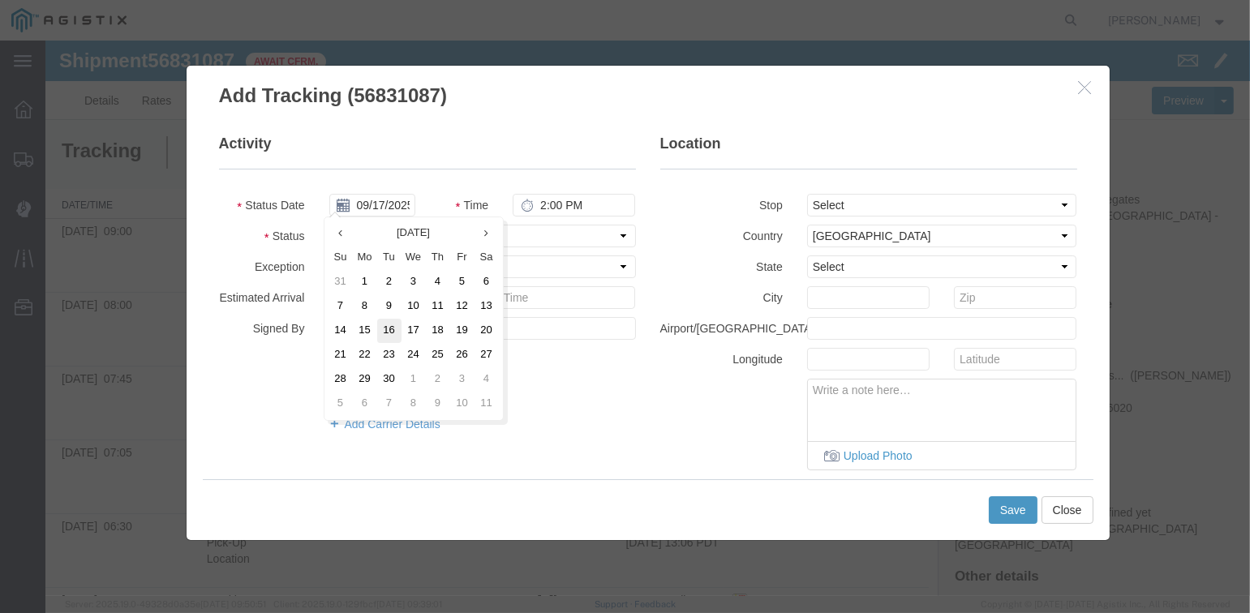
click at [394, 329] on td "16" at bounding box center [389, 331] width 24 height 24
type input "09/16/2025"
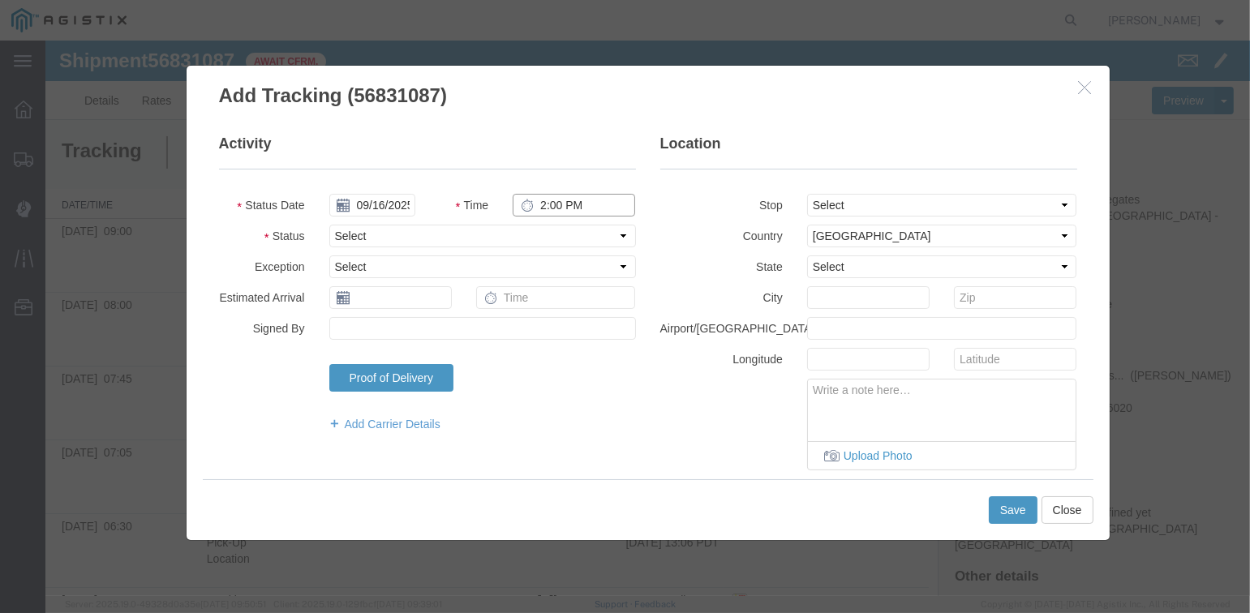
click at [535, 203] on input "2:00 PM" at bounding box center [574, 205] width 123 height 23
type input "9:10 AM"
click at [845, 202] on select "Select From: [STREET_ADDRESS][PERSON_NAME] Stop 2: [STREET_ADDRESS] To: The Fin…" at bounding box center [942, 205] width 270 height 23
select select "{"pickupDeliveryInfoId": "122960428","pickupOrDelivery": "P","stopNum": "1","lo…"
click at [807, 194] on select "Select From: [STREET_ADDRESS][PERSON_NAME] Stop 2: [STREET_ADDRESS] To: The Fin…" at bounding box center [942, 205] width 270 height 23
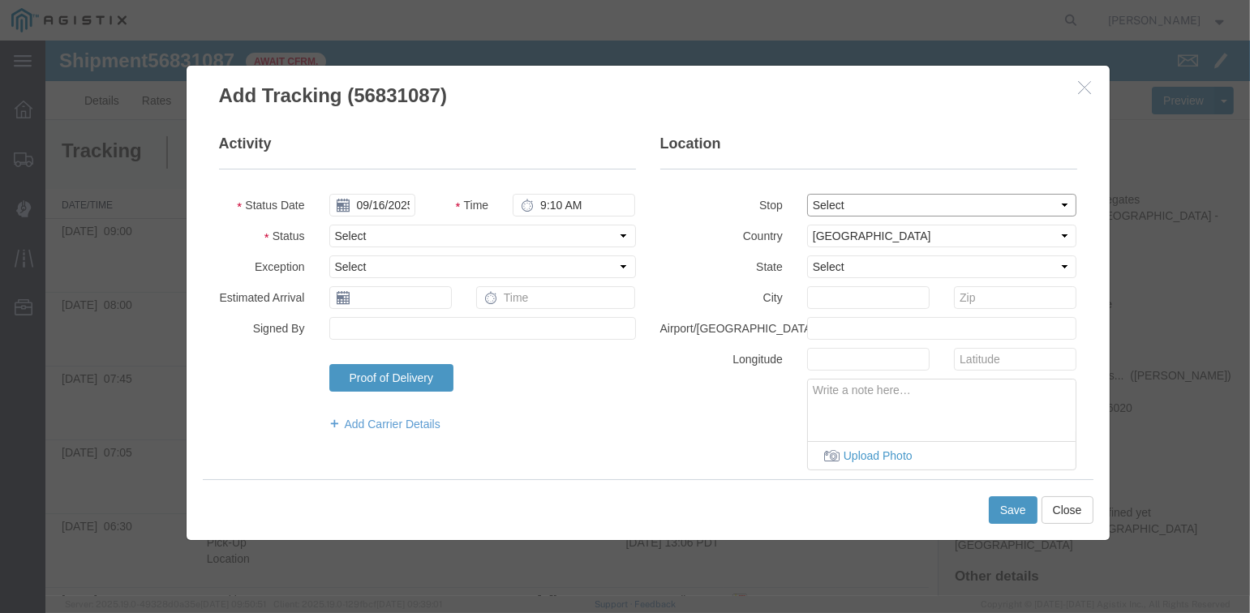
select select "CA"
type input "[PERSON_NAME]"
click at [371, 235] on select "Select Arrival Notice Available Arrival Notice Imported Arrive at Delivery Loca…" at bounding box center [482, 236] width 307 height 23
select select "DPTPULOC"
click at [329, 225] on select "Select Arrival Notice Available Arrival Notice Imported Arrive at Delivery Loca…" at bounding box center [482, 236] width 307 height 23
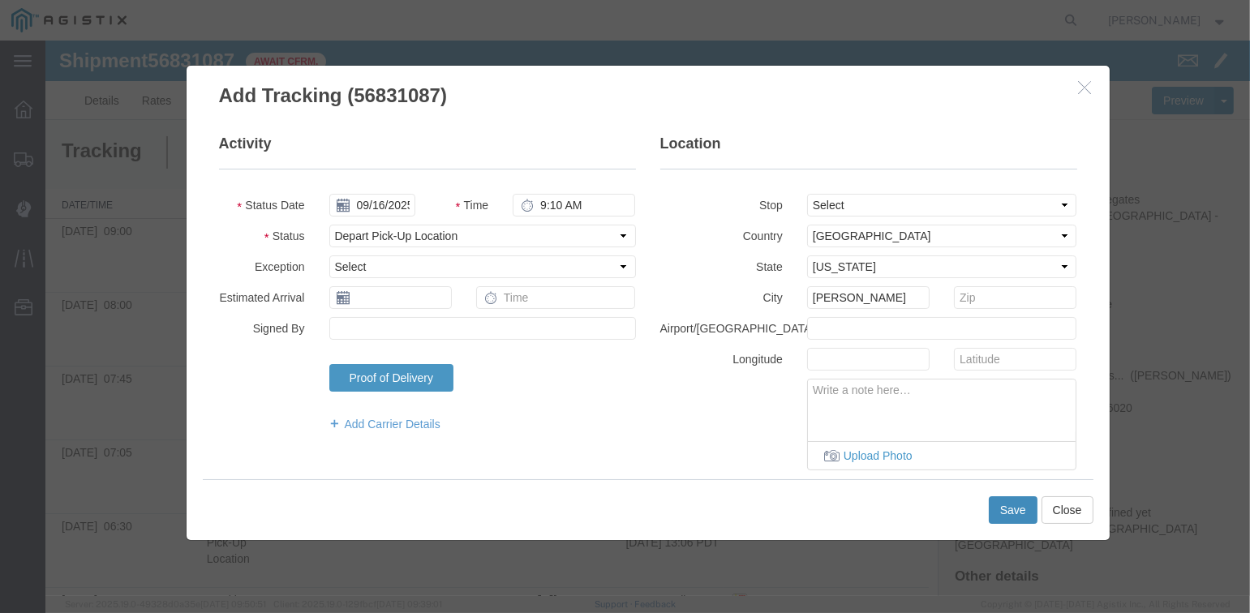
click at [1005, 507] on button "Save" at bounding box center [1013, 511] width 49 height 28
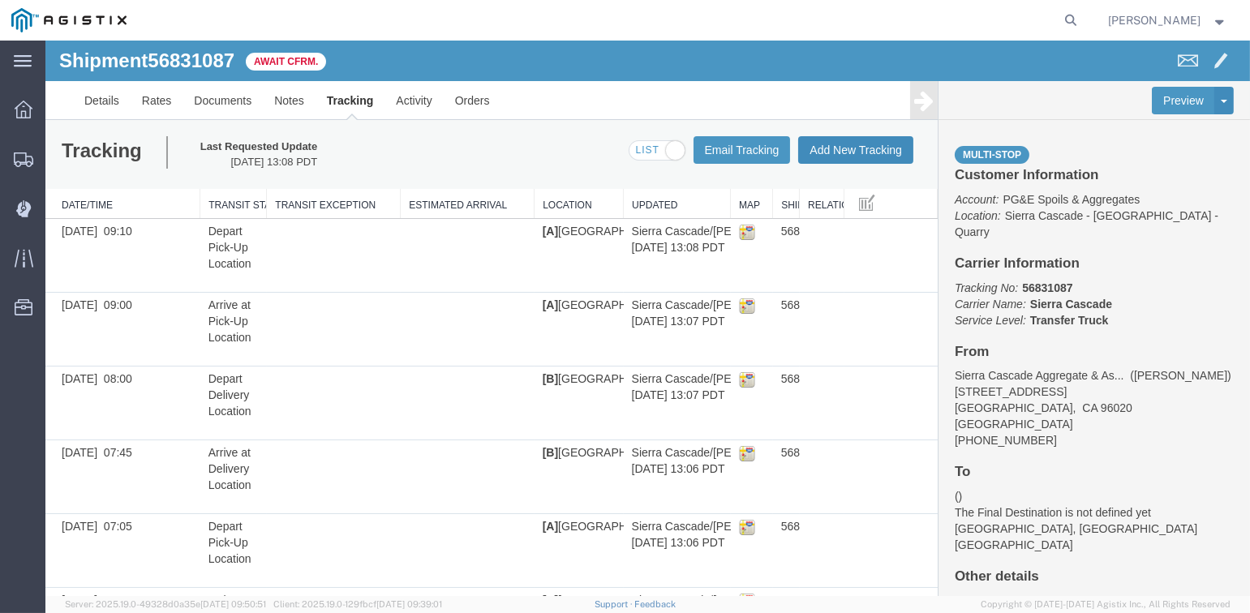
click at [854, 148] on button "Add New Tracking" at bounding box center [855, 150] width 115 height 28
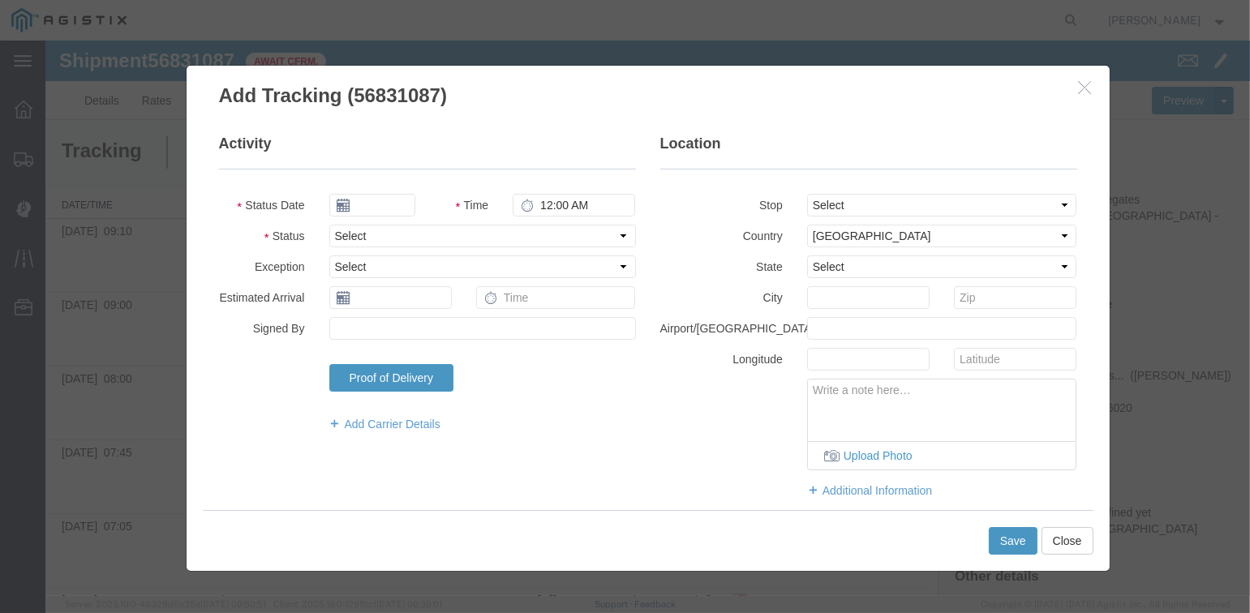
type input "09/17/2025"
type input "2:00 PM"
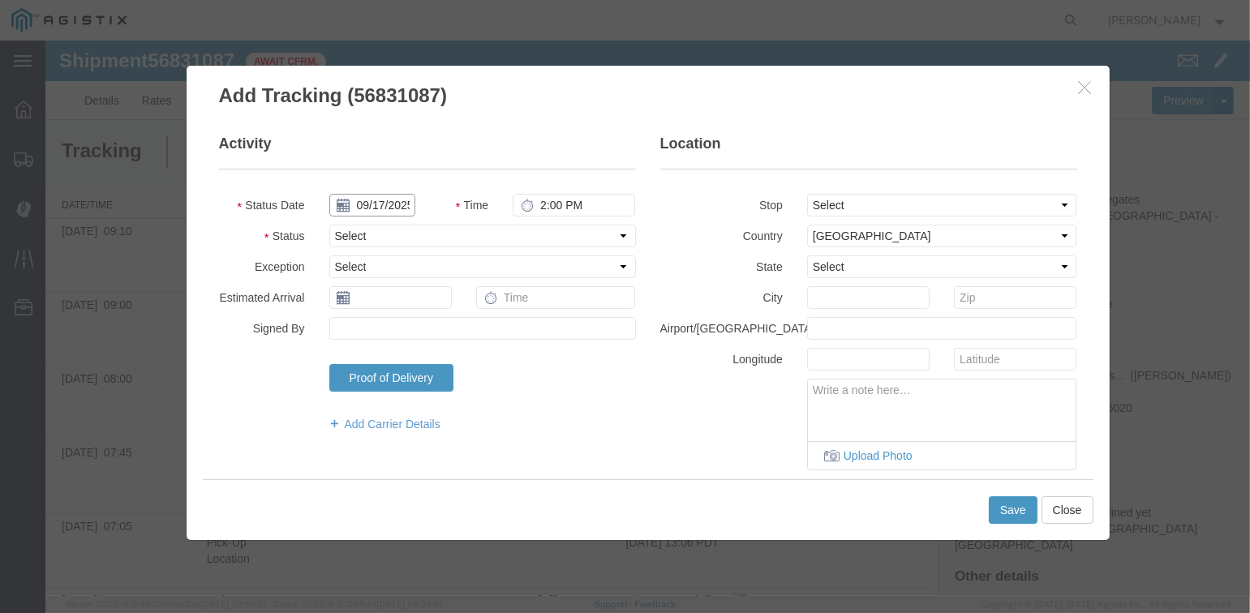
click at [374, 208] on input "09/17/2025" at bounding box center [372, 205] width 86 height 23
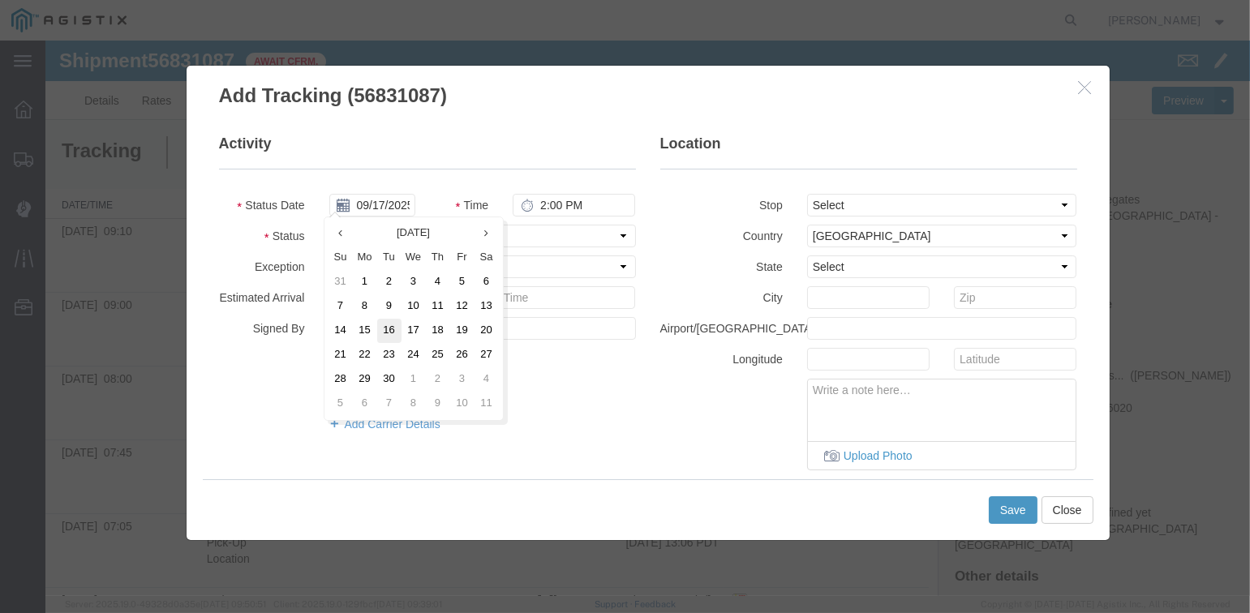
click at [386, 333] on td "16" at bounding box center [389, 331] width 24 height 24
type input "09/16/2025"
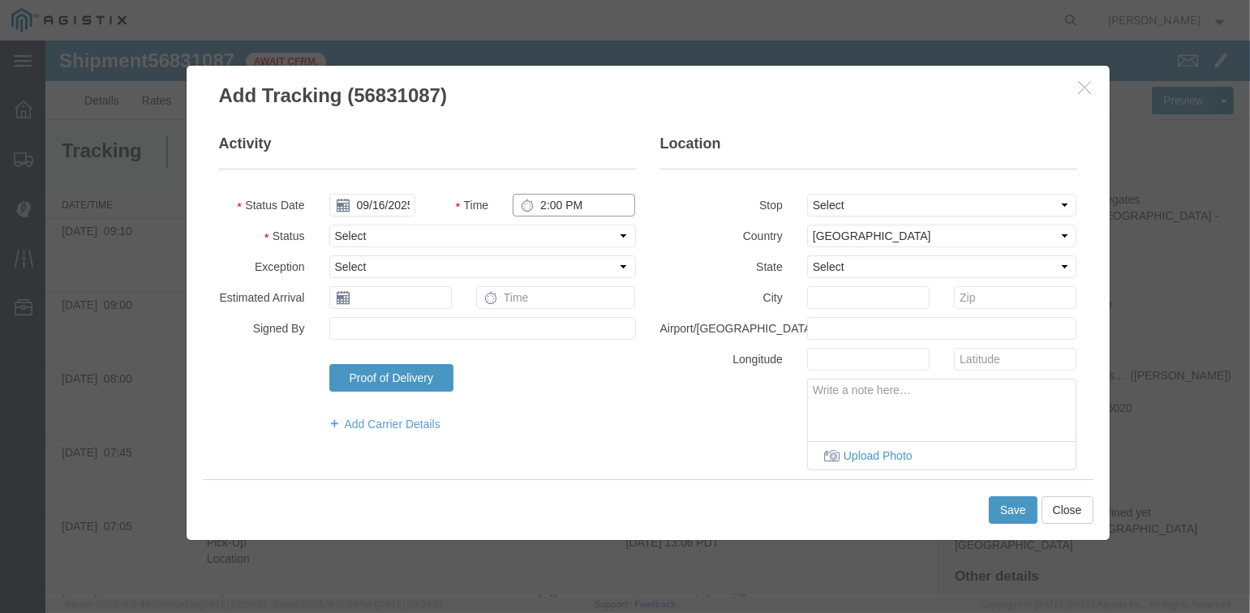
click at [539, 199] on input "2:00 PM" at bounding box center [574, 205] width 123 height 23
type input "9:50 AM"
click at [861, 203] on select "Select From: [STREET_ADDRESS][PERSON_NAME] Stop 2: [STREET_ADDRESS] To: The Fin…" at bounding box center [942, 205] width 270 height 23
select select "{"pickupDeliveryInfoId": "122960429","pickupOrDelivery": "D","stopNum": "2","lo…"
click at [807, 194] on select "Select From: [STREET_ADDRESS][PERSON_NAME] Stop 2: [STREET_ADDRESS] To: The Fin…" at bounding box center [942, 205] width 270 height 23
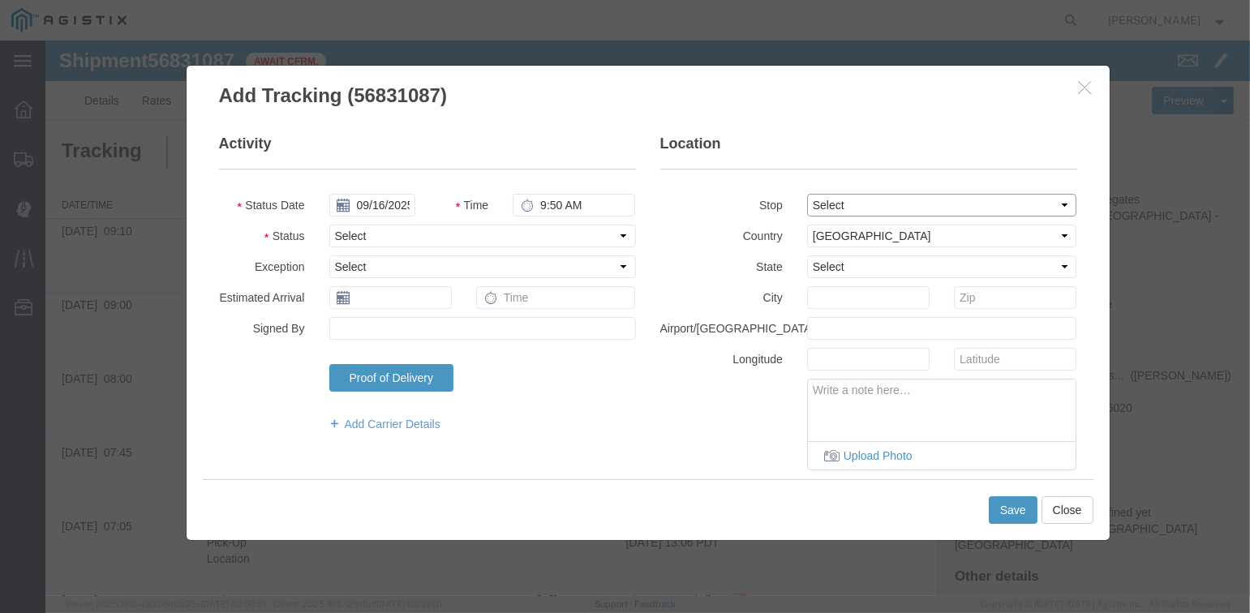
select select "CA"
type input "[GEOGRAPHIC_DATA]"
click at [399, 230] on select "Select Arrival Notice Available Arrival Notice Imported Arrive at Delivery Loca…" at bounding box center [482, 236] width 307 height 23
select select "ARVDLVLOC"
click at [329, 225] on select "Select Arrival Notice Available Arrival Notice Imported Arrive at Delivery Loca…" at bounding box center [482, 236] width 307 height 23
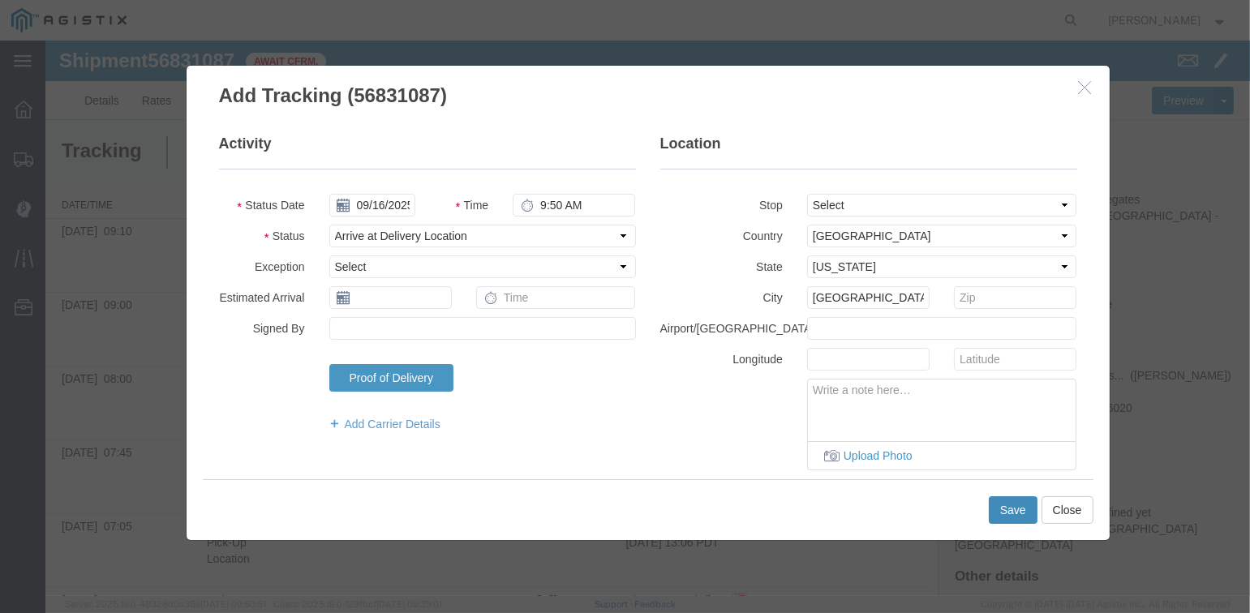
click at [1015, 513] on button "Save" at bounding box center [1013, 511] width 49 height 28
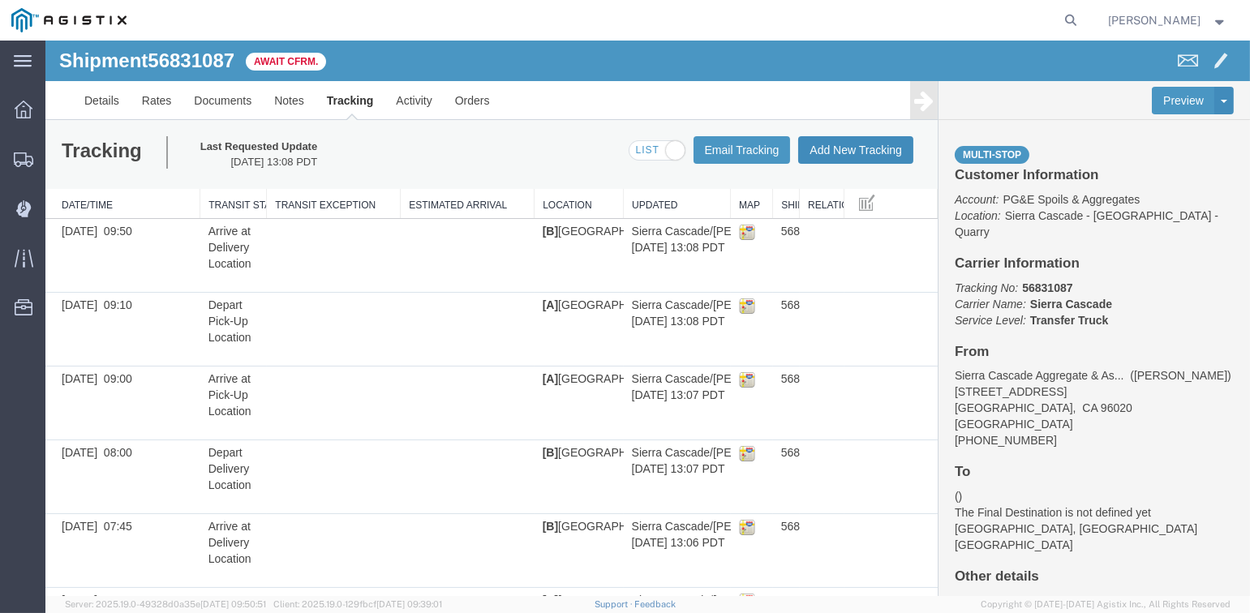
click at [855, 151] on button "Add New Tracking" at bounding box center [855, 150] width 115 height 28
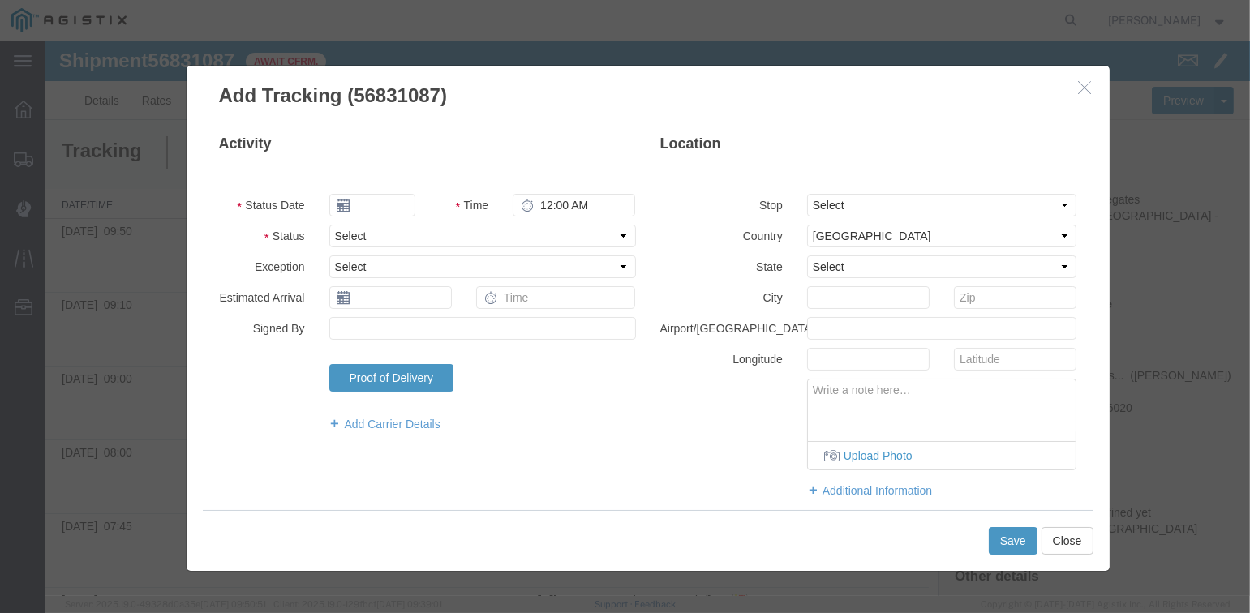
type input "09/17/2025"
type input "2:00 PM"
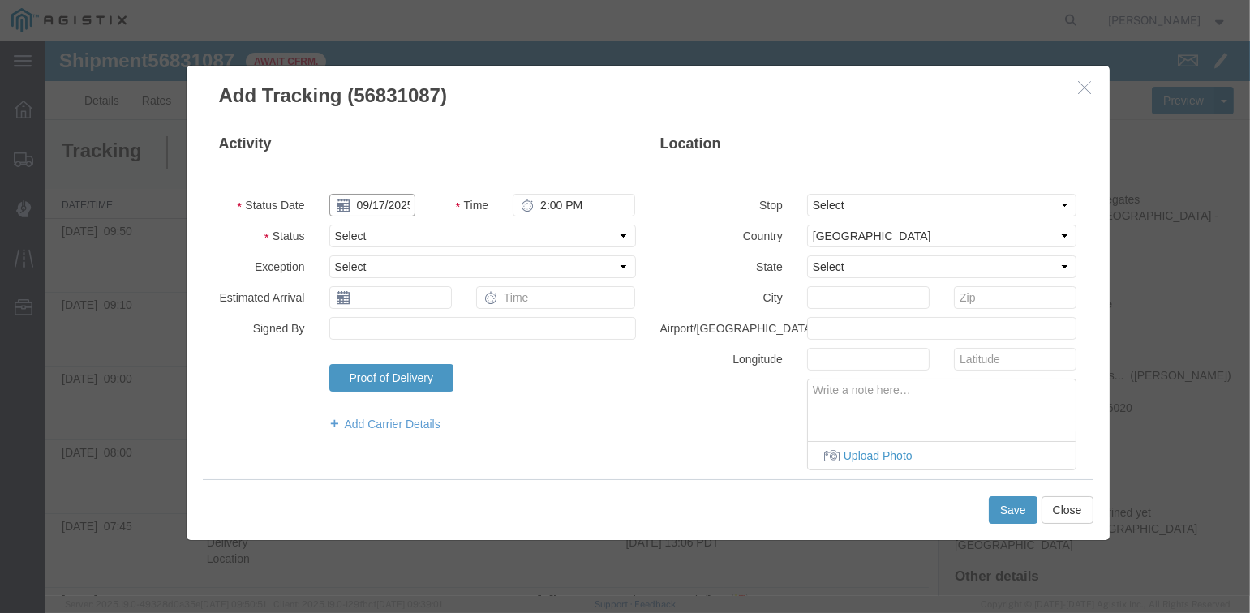
click at [372, 204] on input "09/17/2025" at bounding box center [372, 205] width 86 height 23
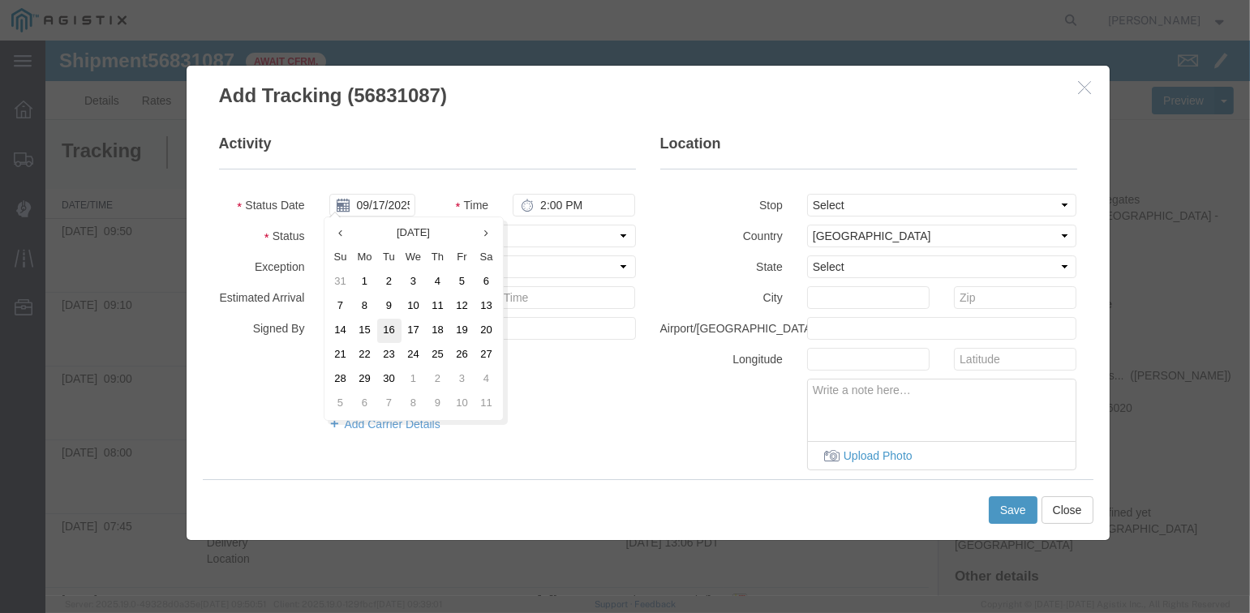
click at [392, 332] on td "16" at bounding box center [389, 331] width 24 height 24
type input "09/16/2025"
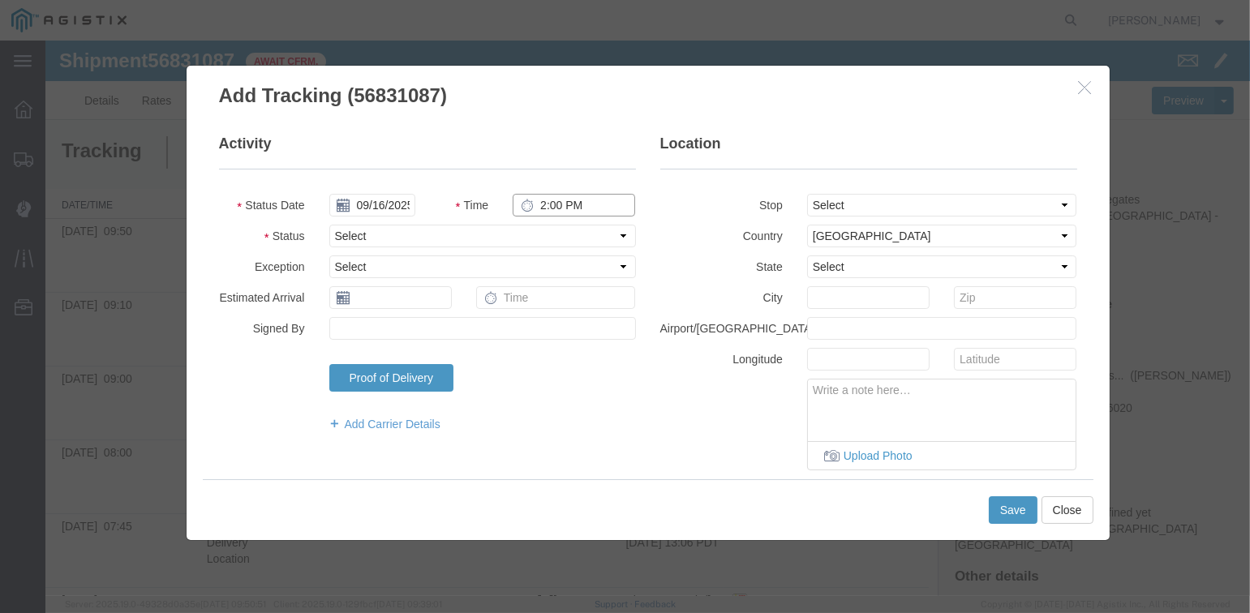
click at [541, 204] on input "2:00 PM" at bounding box center [574, 205] width 123 height 23
type input "10:10 AM"
click at [835, 202] on select "Select From: [STREET_ADDRESS][PERSON_NAME] Stop 2: [STREET_ADDRESS] To: The Fin…" at bounding box center [942, 205] width 270 height 23
select select "{"pickupDeliveryInfoId": "122960429","pickupOrDelivery": "D","stopNum": "2","lo…"
click at [807, 194] on select "Select From: [STREET_ADDRESS][PERSON_NAME] Stop 2: [STREET_ADDRESS] To: The Fin…" at bounding box center [942, 205] width 270 height 23
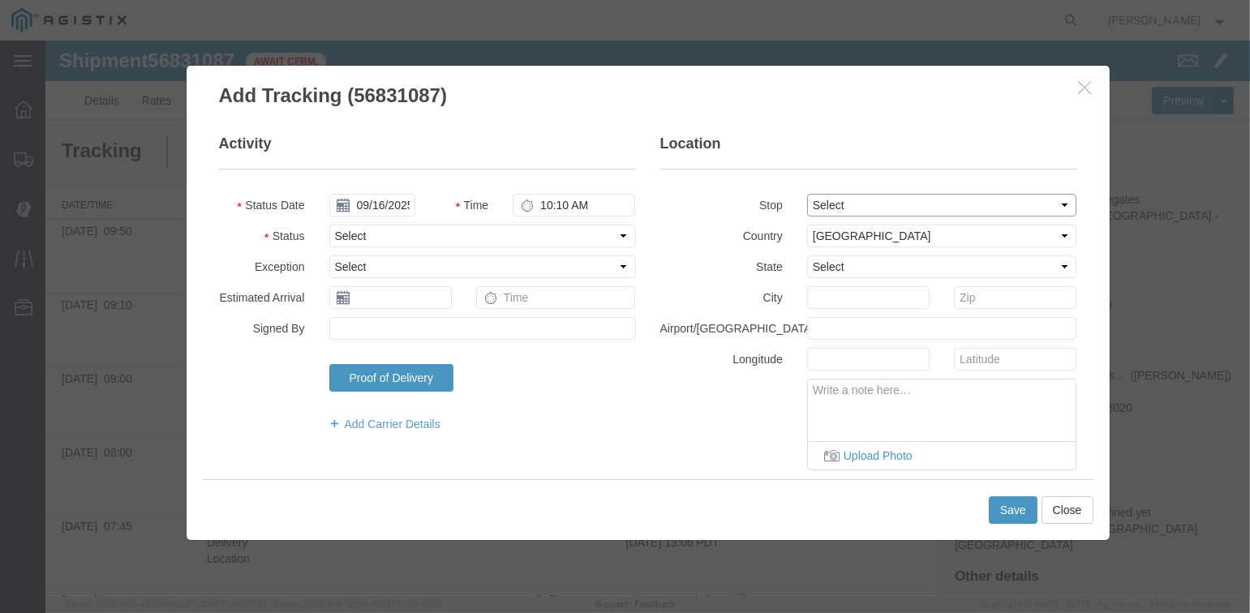
select select "CA"
type input "[GEOGRAPHIC_DATA]"
click at [402, 234] on select "Select Arrival Notice Available Arrival Notice Imported Arrive at Delivery Loca…" at bounding box center [482, 236] width 307 height 23
select select "DPTDLVLOC"
click at [329, 225] on select "Select Arrival Notice Available Arrival Notice Imported Arrive at Delivery Loca…" at bounding box center [482, 236] width 307 height 23
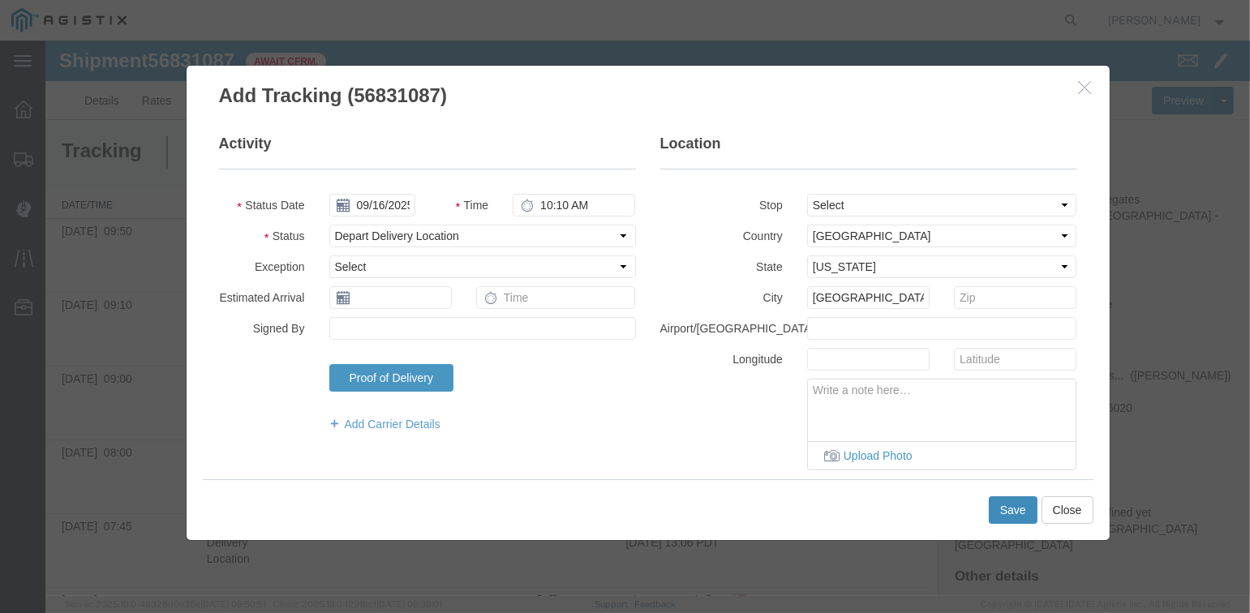
click at [1003, 511] on button "Save" at bounding box center [1013, 511] width 49 height 28
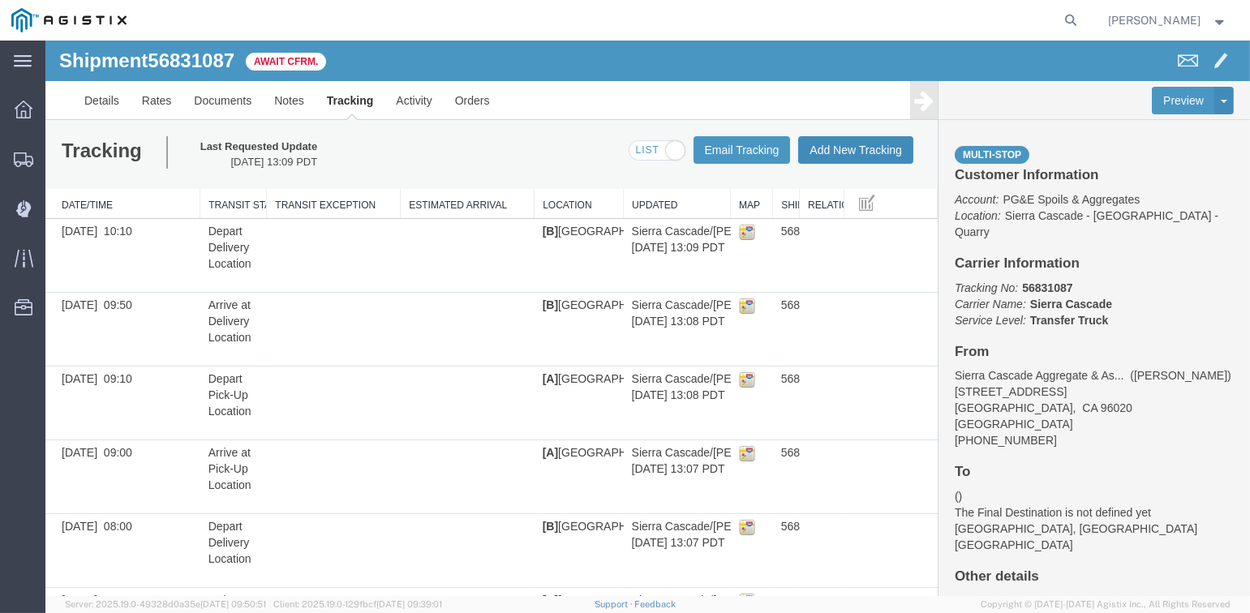
click at [835, 146] on button "Add New Tracking" at bounding box center [855, 150] width 115 height 28
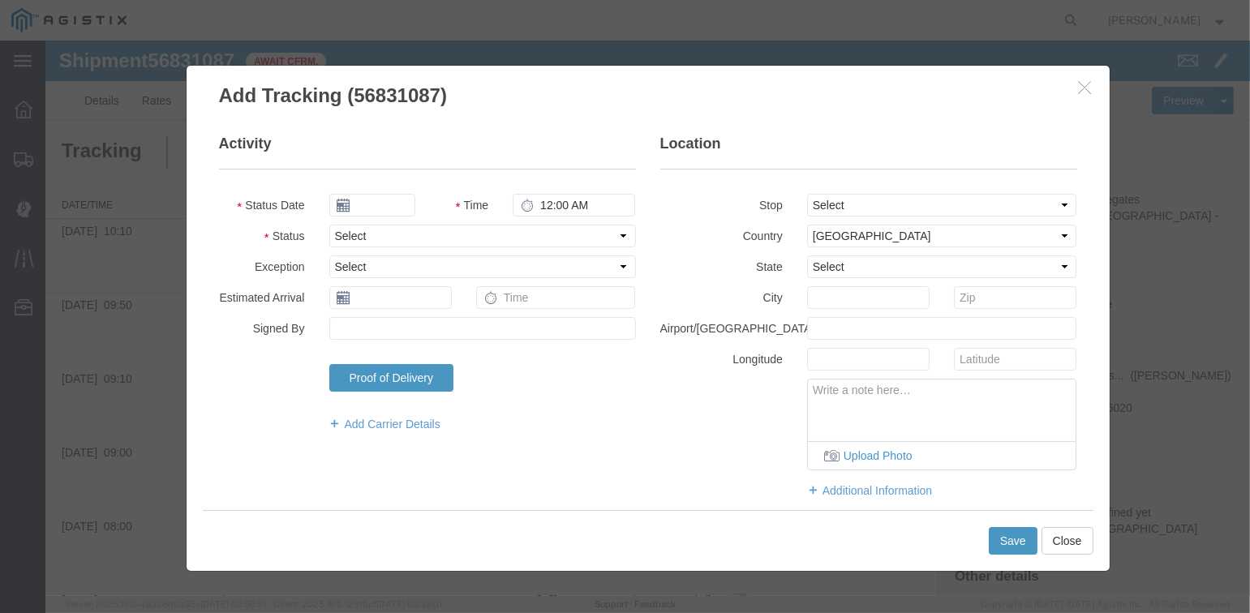
type input "09/17/2025"
type input "2:00 PM"
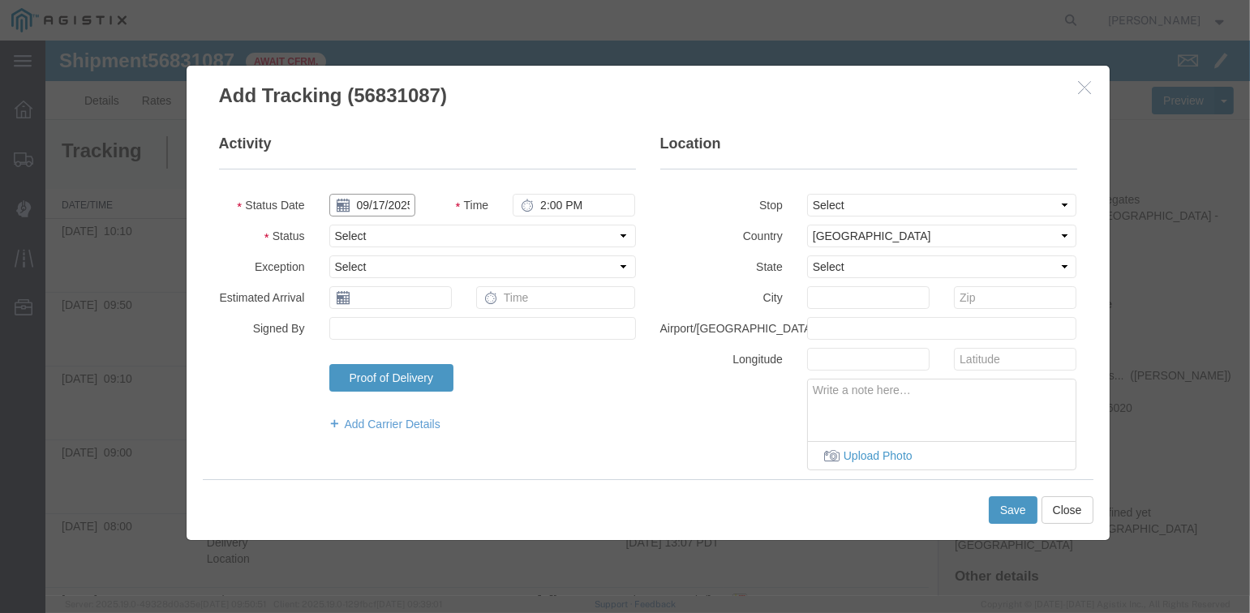
click at [381, 207] on input "09/17/2025" at bounding box center [372, 205] width 86 height 23
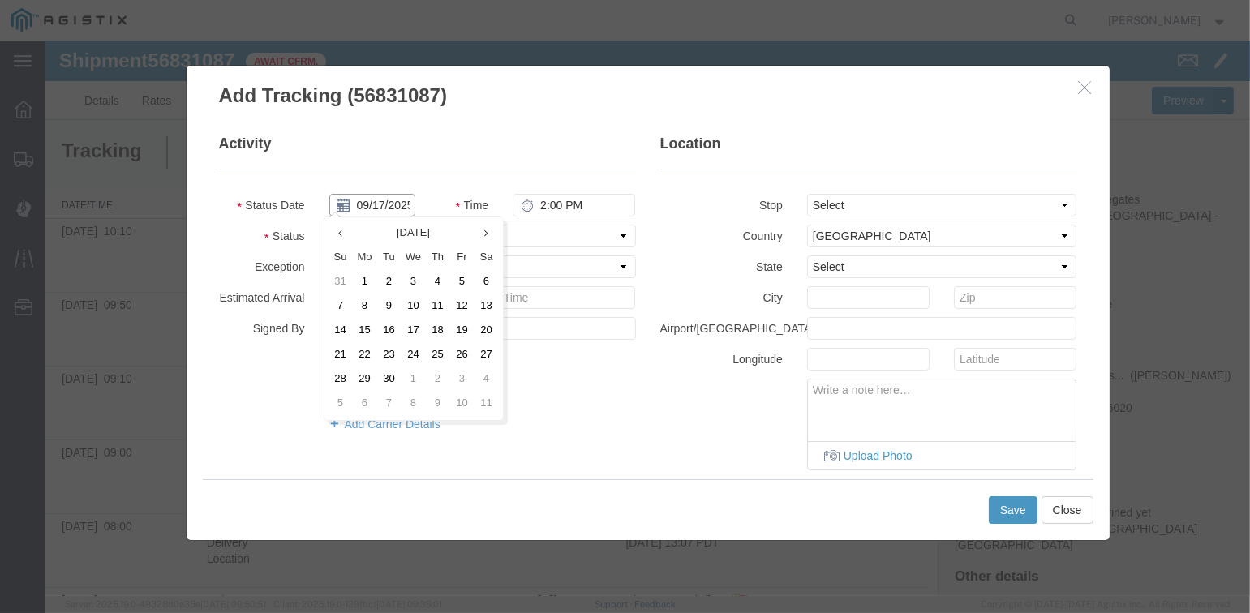
click at [376, 207] on input "09/17/2025" at bounding box center [372, 205] width 86 height 23
click at [387, 329] on td "16" at bounding box center [389, 331] width 24 height 24
type input "09/16/2025"
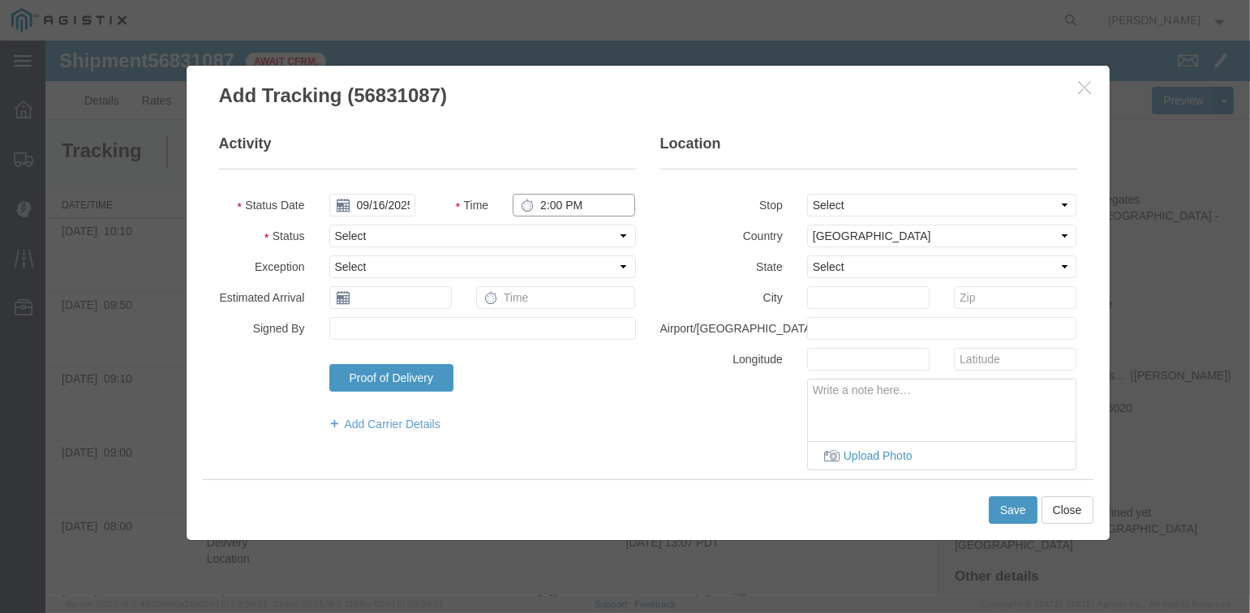
click at [546, 202] on input "2:00 PM" at bounding box center [574, 205] width 123 height 23
type input "10:45 AM"
click at [533, 234] on select "Select Arrival Notice Available Arrival Notice Imported Arrive at Delivery Loca…" at bounding box center [482, 236] width 307 height 23
select select "BREAKSTART"
click at [329, 225] on select "Select Arrival Notice Available Arrival Notice Imported Arrive at Delivery Loca…" at bounding box center [482, 236] width 307 height 23
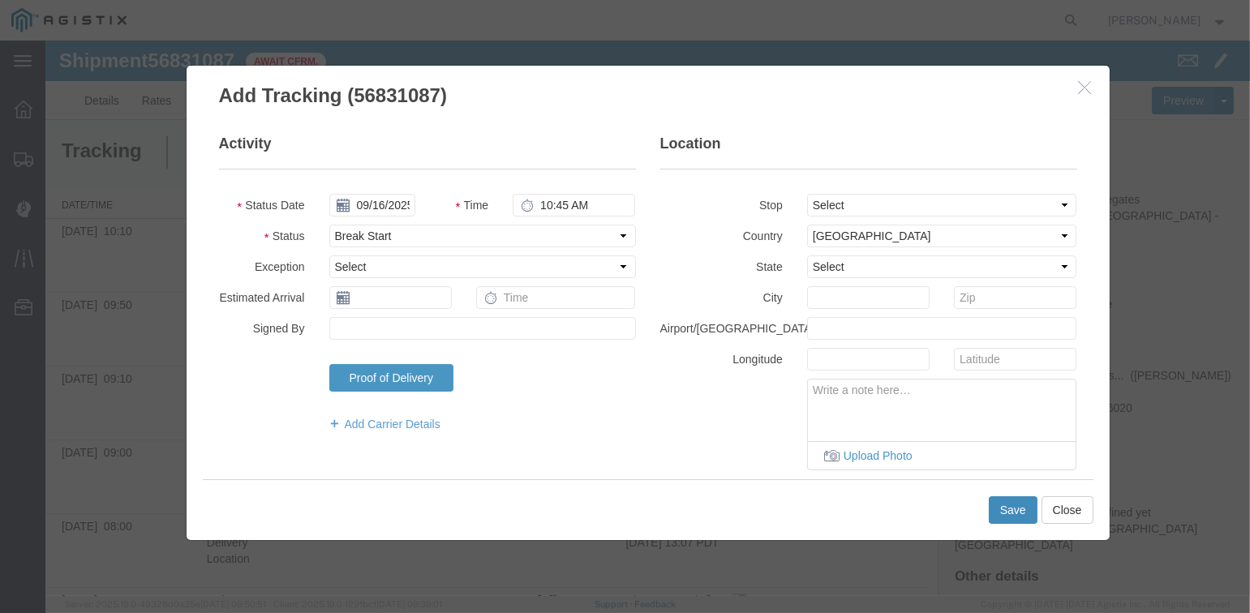
click at [1012, 507] on button "Save" at bounding box center [1013, 511] width 49 height 28
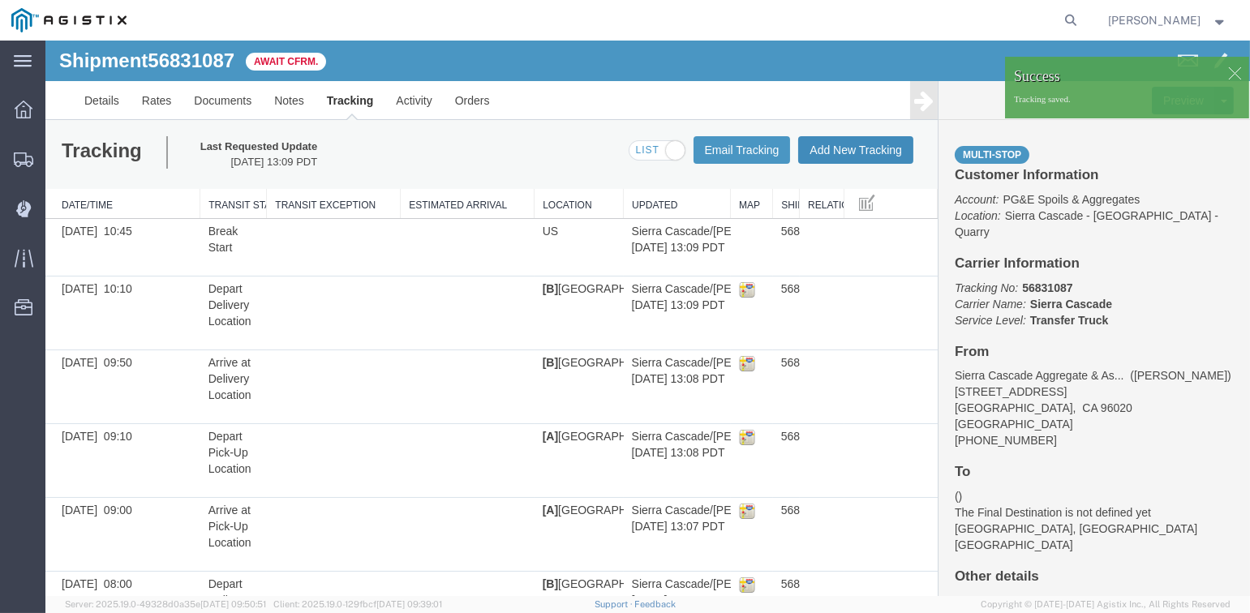
click at [849, 152] on button "Add New Tracking" at bounding box center [855, 150] width 115 height 28
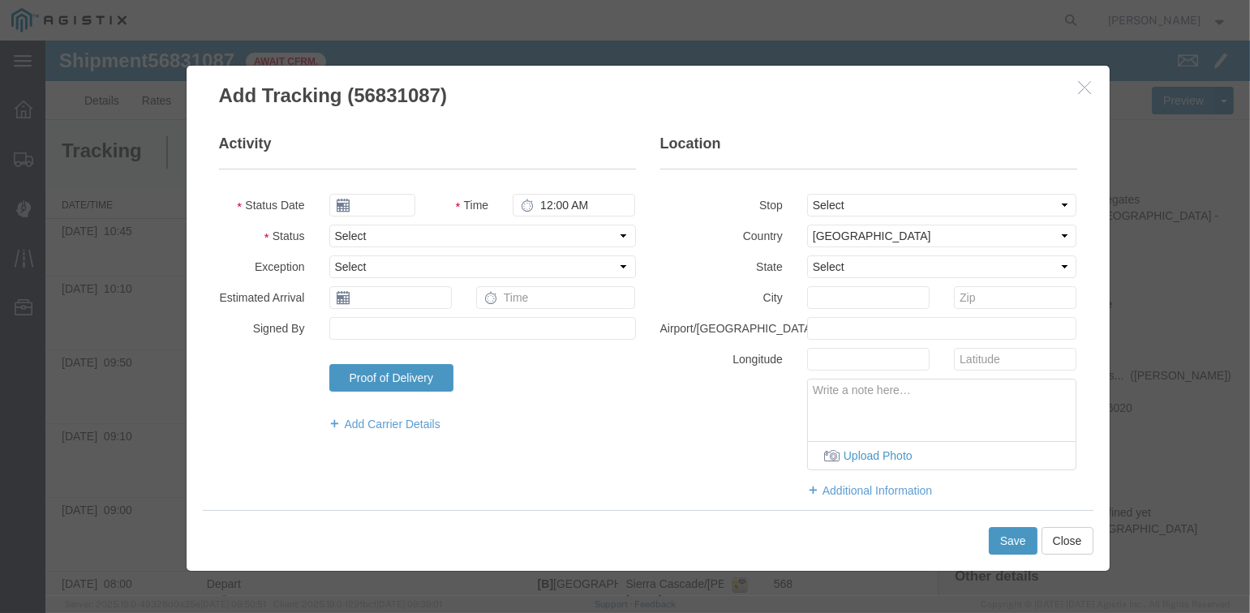
type input "09/17/2025"
type input "2:00 PM"
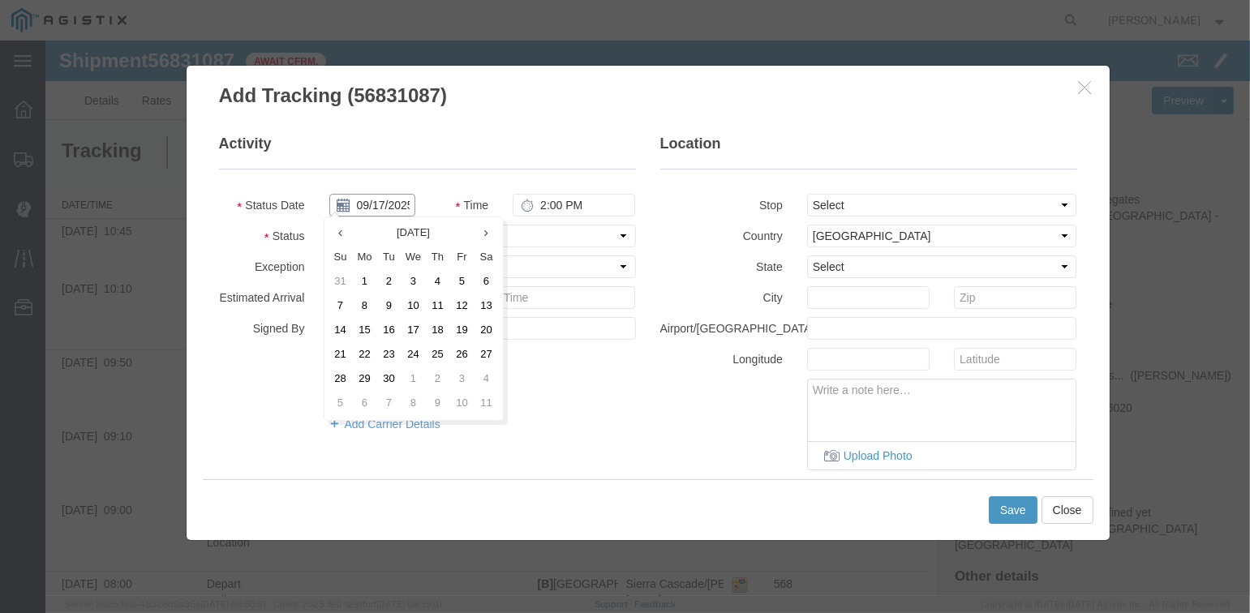
click at [373, 203] on input "09/17/2025" at bounding box center [372, 205] width 86 height 23
drag, startPoint x: 389, startPoint y: 329, endPoint x: 561, endPoint y: 200, distance: 215.0
click at [389, 329] on td "16" at bounding box center [389, 331] width 24 height 24
type input "09/16/2025"
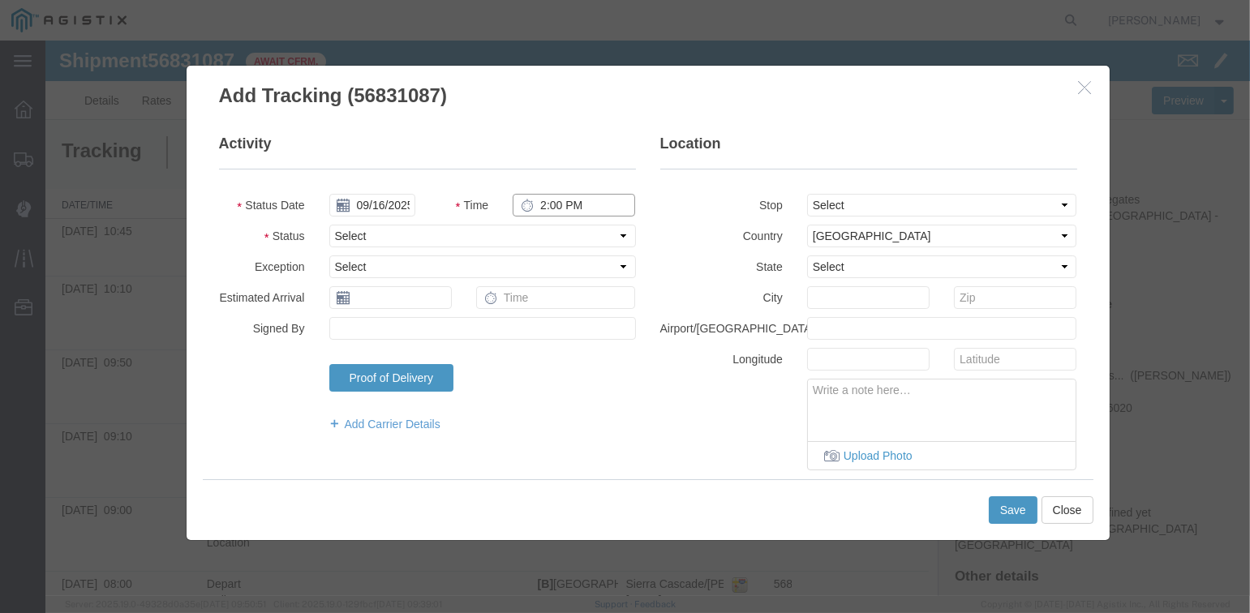
click at [537, 208] on input "2:00 PM" at bounding box center [574, 205] width 123 height 23
type input "11:15 AM"
click at [504, 237] on select "Select Arrival Notice Available Arrival Notice Imported Arrive at Delivery Loca…" at bounding box center [482, 236] width 307 height 23
select select "BREAKSTOP"
click at [329, 225] on select "Select Arrival Notice Available Arrival Notice Imported Arrive at Delivery Loca…" at bounding box center [482, 236] width 307 height 23
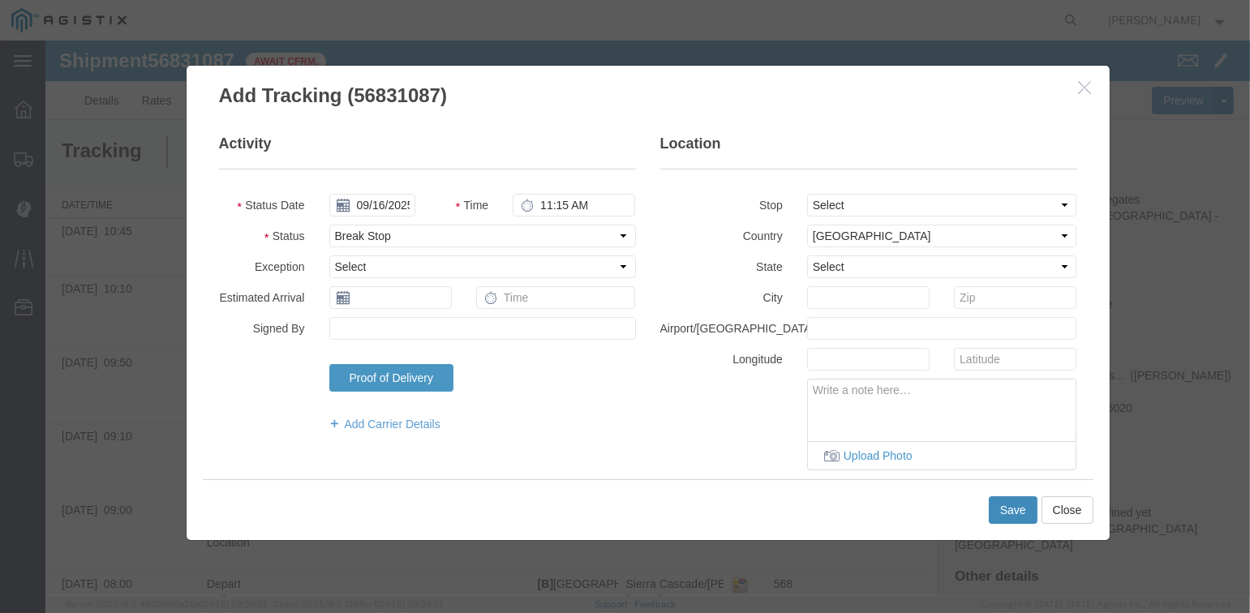
click at [1018, 508] on button "Save" at bounding box center [1013, 511] width 49 height 28
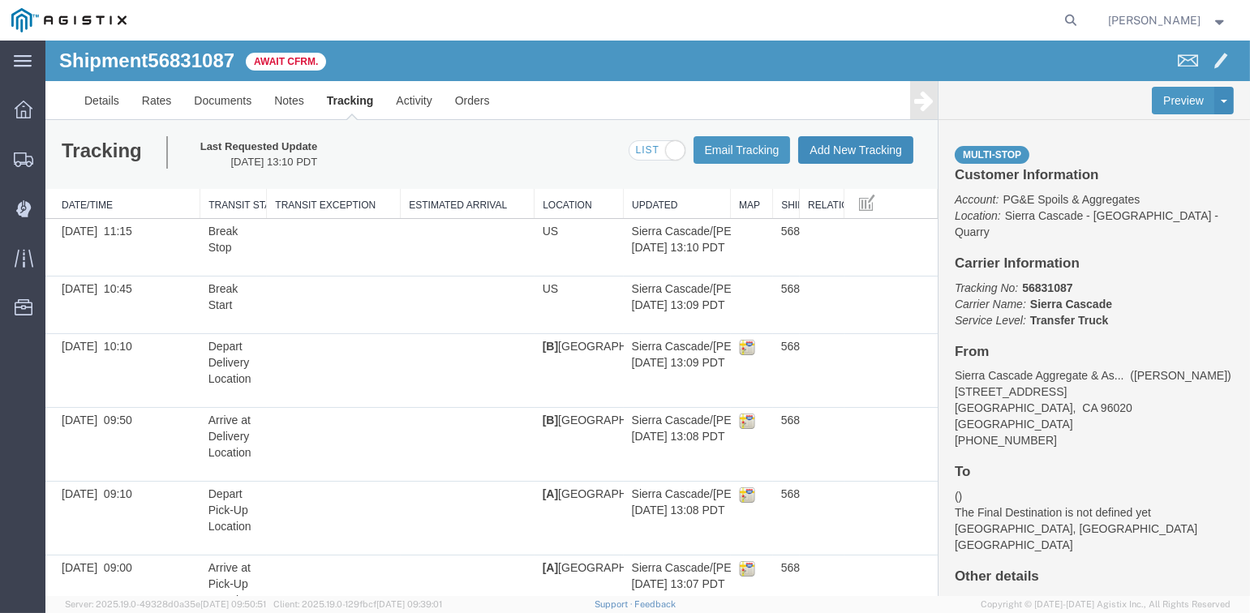
click at [847, 153] on button "Add New Tracking" at bounding box center [855, 150] width 115 height 28
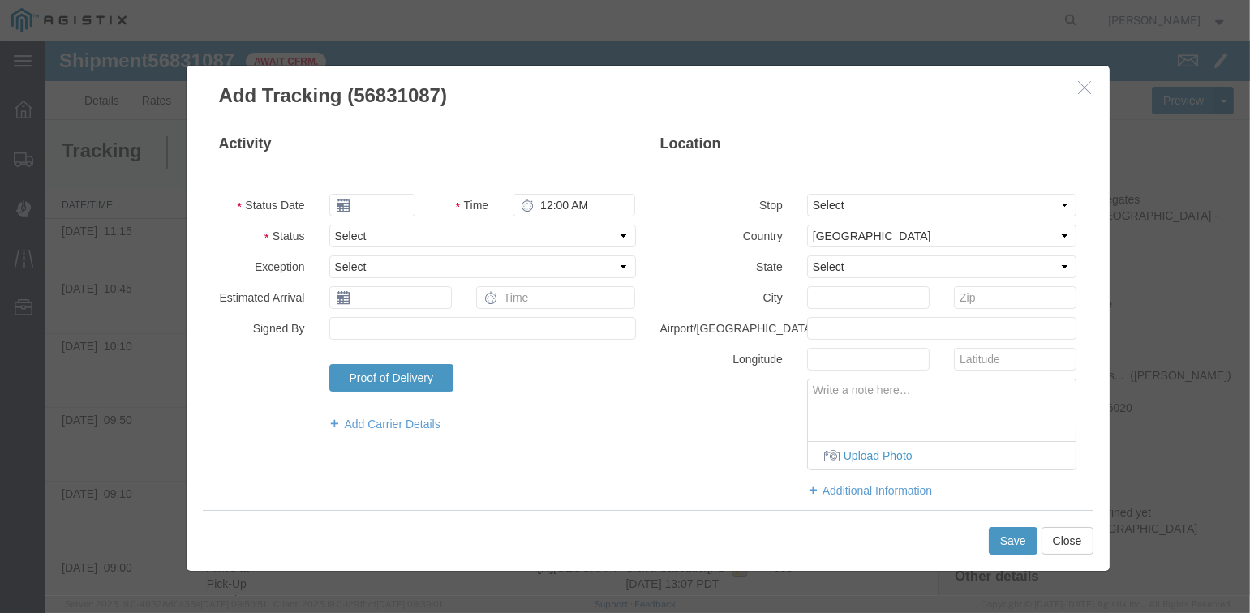
type input "09/17/2025"
type input "2:00 PM"
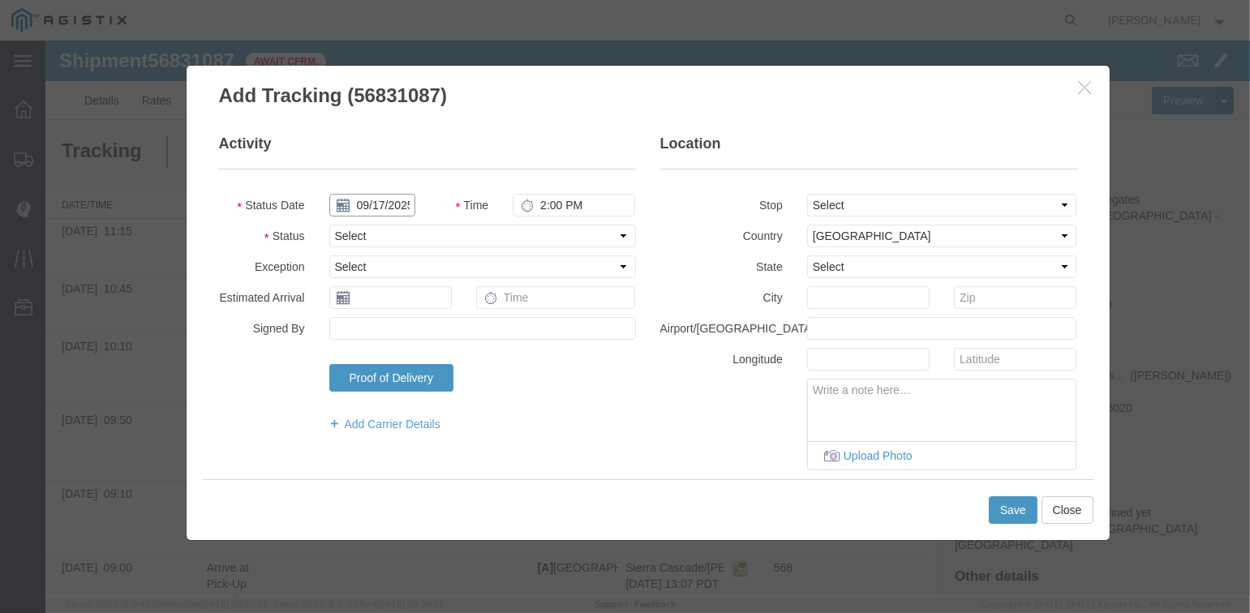
click at [372, 204] on input "09/17/2025" at bounding box center [372, 205] width 86 height 23
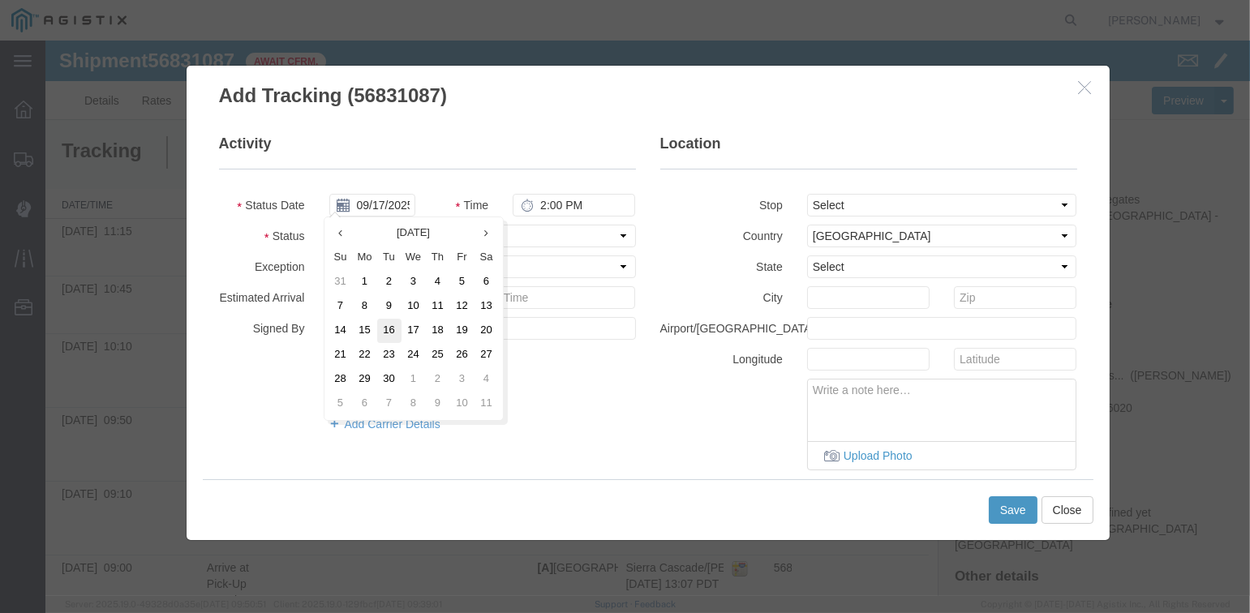
drag, startPoint x: 389, startPoint y: 328, endPoint x: 547, endPoint y: 202, distance: 202.1
click at [392, 326] on td "16" at bounding box center [389, 331] width 24 height 24
type input "09/16/2025"
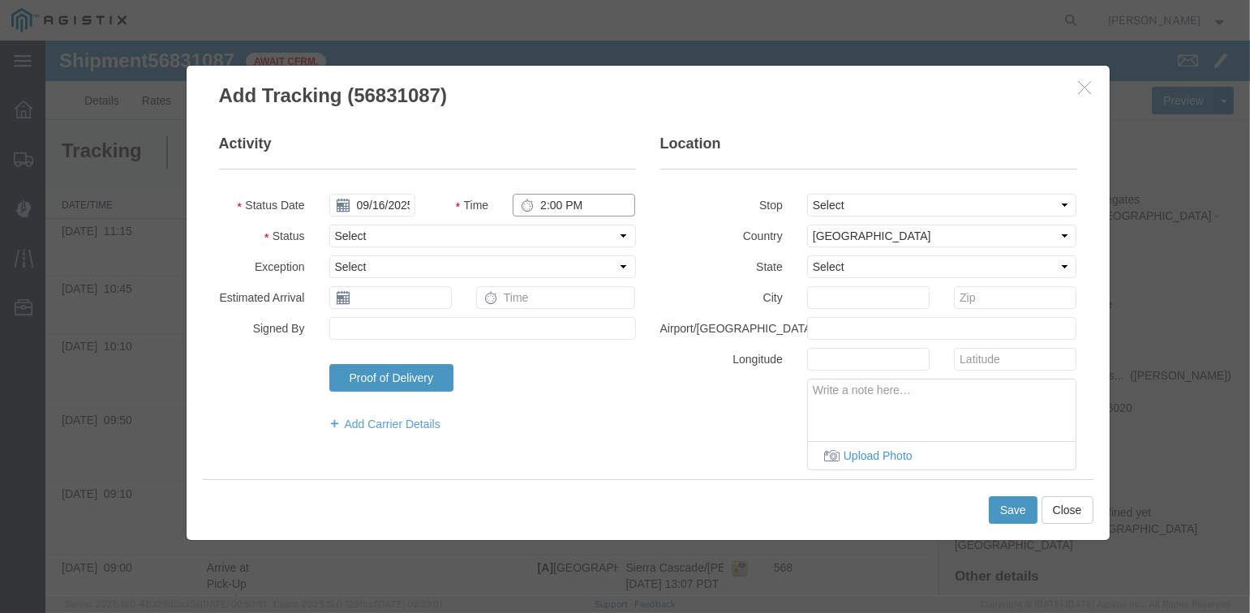
click at [540, 202] on input "2:00 PM" at bounding box center [574, 205] width 123 height 23
type input "12:00 PM"
click at [842, 197] on select "Select From: [STREET_ADDRESS][PERSON_NAME] Stop 2: [STREET_ADDRESS] To: The Fin…" at bounding box center [942, 205] width 270 height 23
select select "{"pickupDeliveryInfoId": "122960428","pickupOrDelivery": "P","stopNum": "1","lo…"
click at [807, 194] on select "Select From: [STREET_ADDRESS][PERSON_NAME] Stop 2: [STREET_ADDRESS] To: The Fin…" at bounding box center [942, 205] width 270 height 23
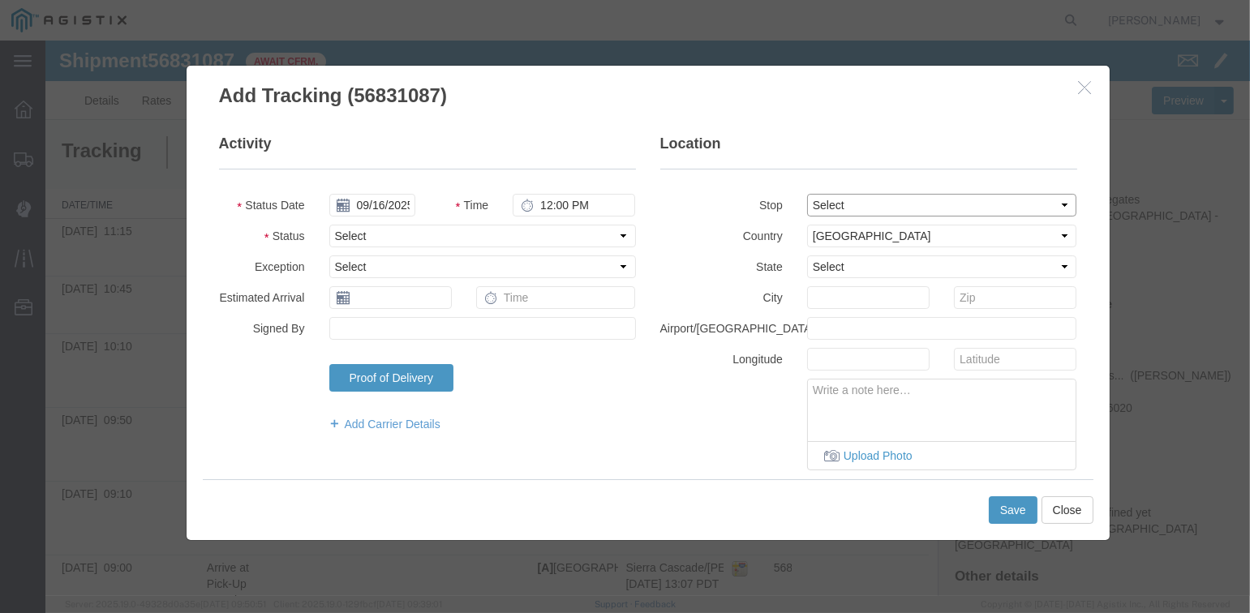
select select "CA"
type input "[PERSON_NAME]"
click at [405, 242] on select "Select Arrival Notice Available Arrival Notice Imported Arrive at Delivery Loca…" at bounding box center [482, 236] width 307 height 23
select select "ARVPULOC"
click at [329, 225] on select "Select Arrival Notice Available Arrival Notice Imported Arrive at Delivery Loca…" at bounding box center [482, 236] width 307 height 23
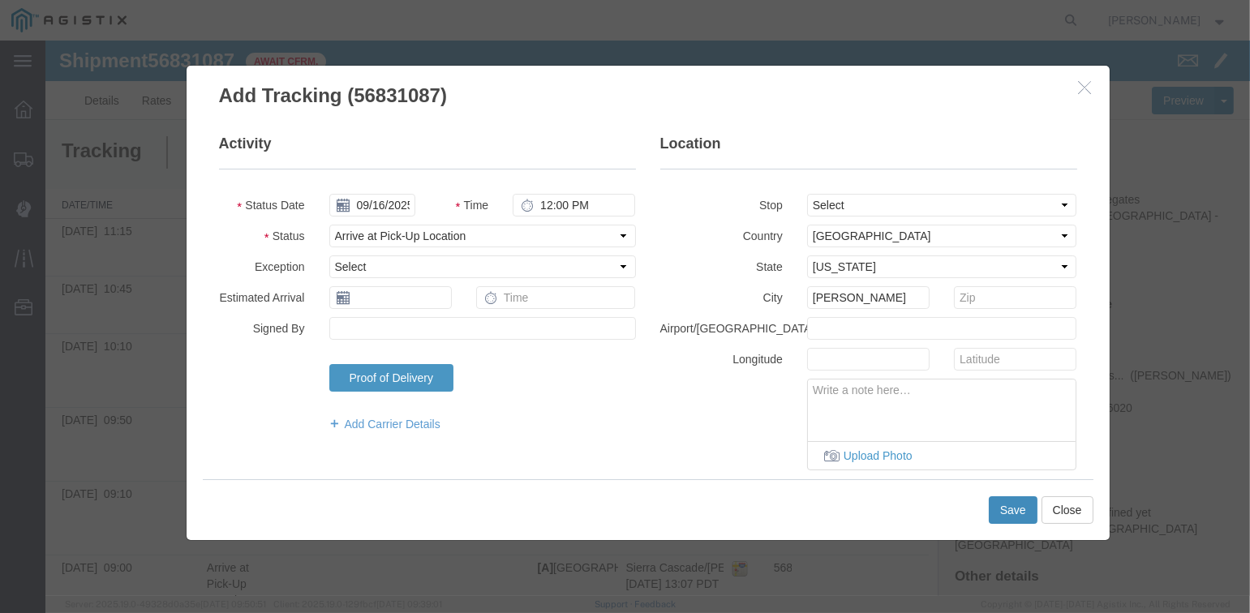
click at [1007, 512] on button "Save" at bounding box center [1013, 511] width 49 height 28
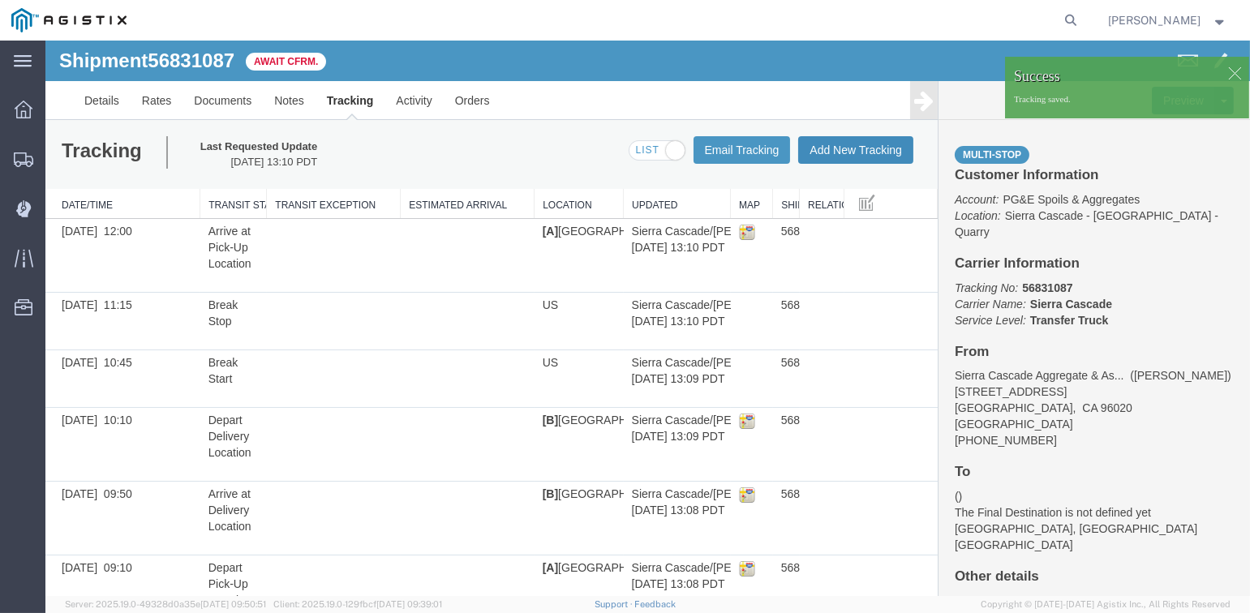
click at [850, 153] on button "Add New Tracking" at bounding box center [855, 150] width 115 height 28
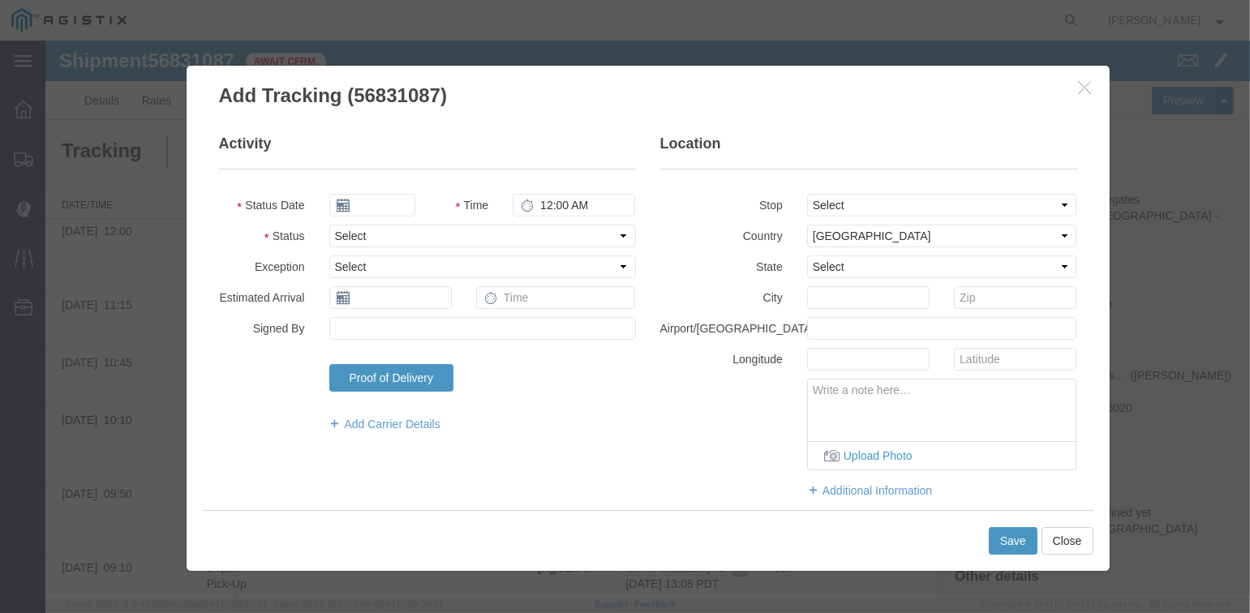
type input "09/17/2025"
type input "2:00 PM"
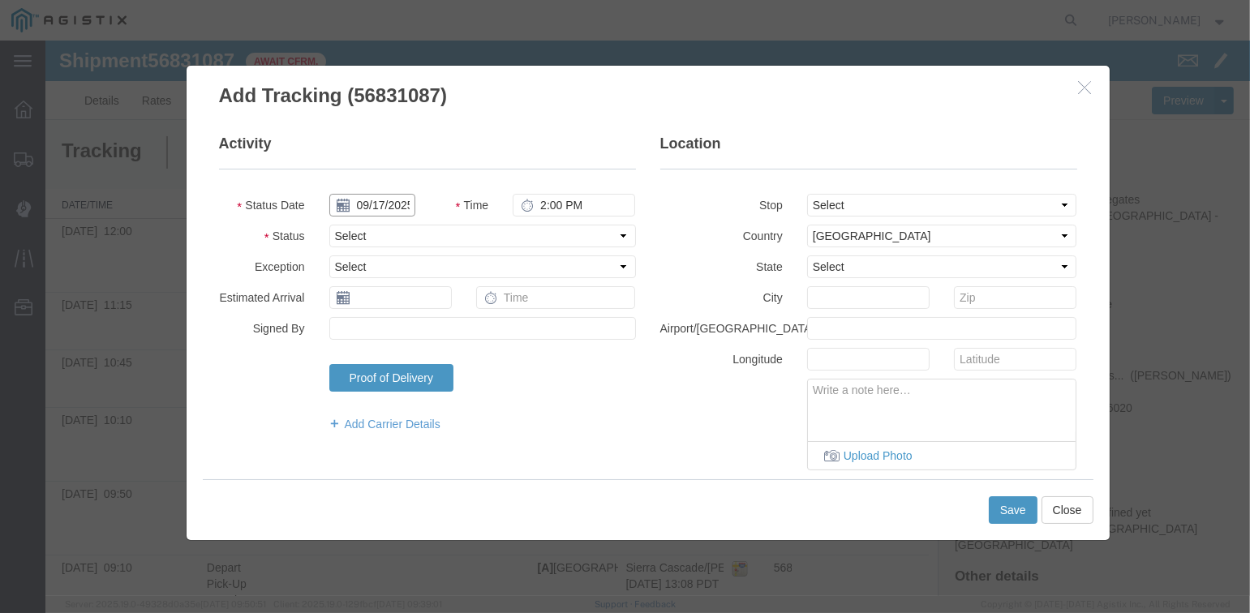
click at [371, 200] on input "09/17/2025" at bounding box center [372, 205] width 86 height 23
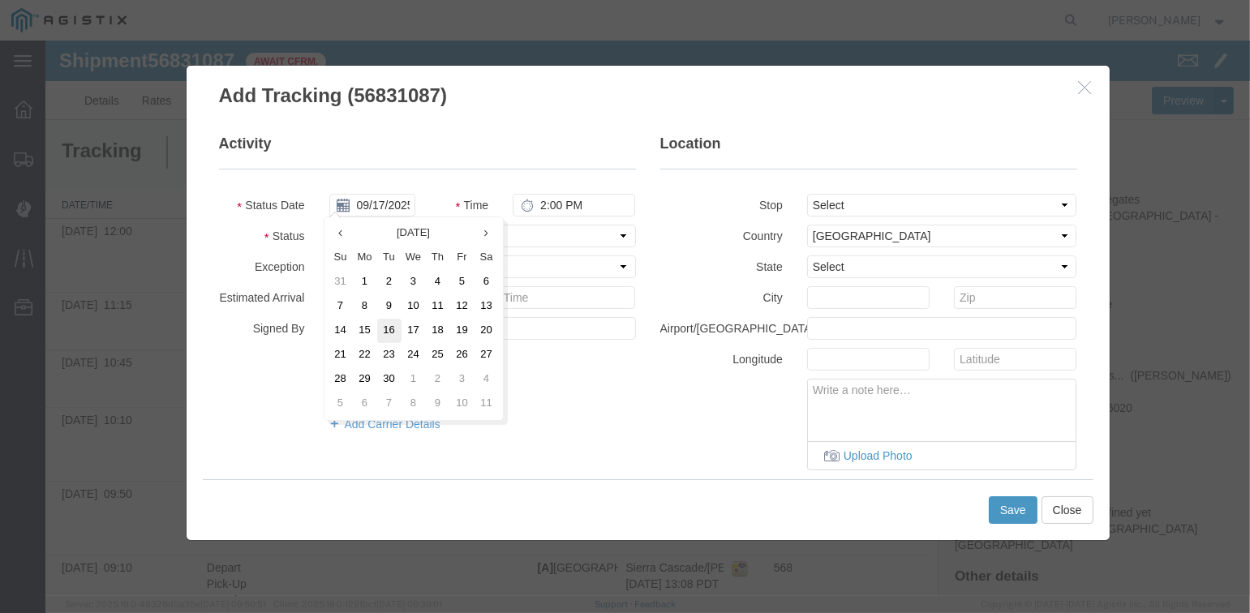
click at [392, 325] on td "16" at bounding box center [389, 331] width 24 height 24
type input "09/16/2025"
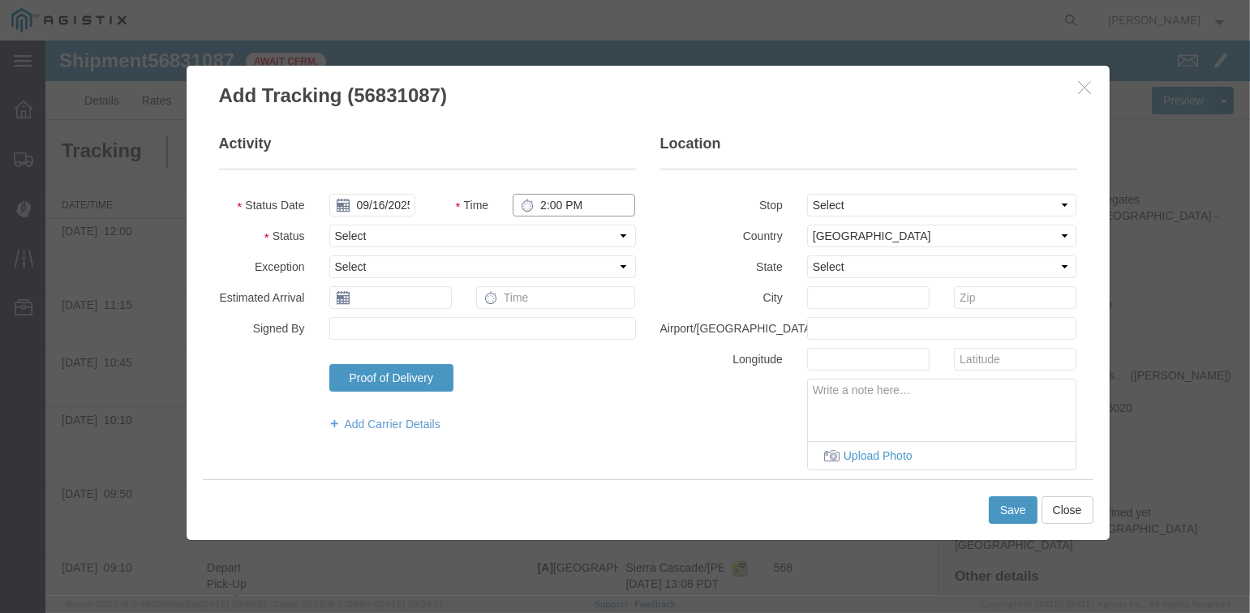
click at [536, 207] on input "2:00 PM" at bounding box center [574, 205] width 123 height 23
type input "12:05 PM"
click at [855, 200] on select "Select From: [STREET_ADDRESS][PERSON_NAME] Stop 2: [STREET_ADDRESS] To: The Fin…" at bounding box center [942, 205] width 270 height 23
select select "{"pickupDeliveryInfoId": "122960428","pickupOrDelivery": "P","stopNum": "1","lo…"
click at [807, 194] on select "Select From: [STREET_ADDRESS][PERSON_NAME] Stop 2: [STREET_ADDRESS] To: The Fin…" at bounding box center [942, 205] width 270 height 23
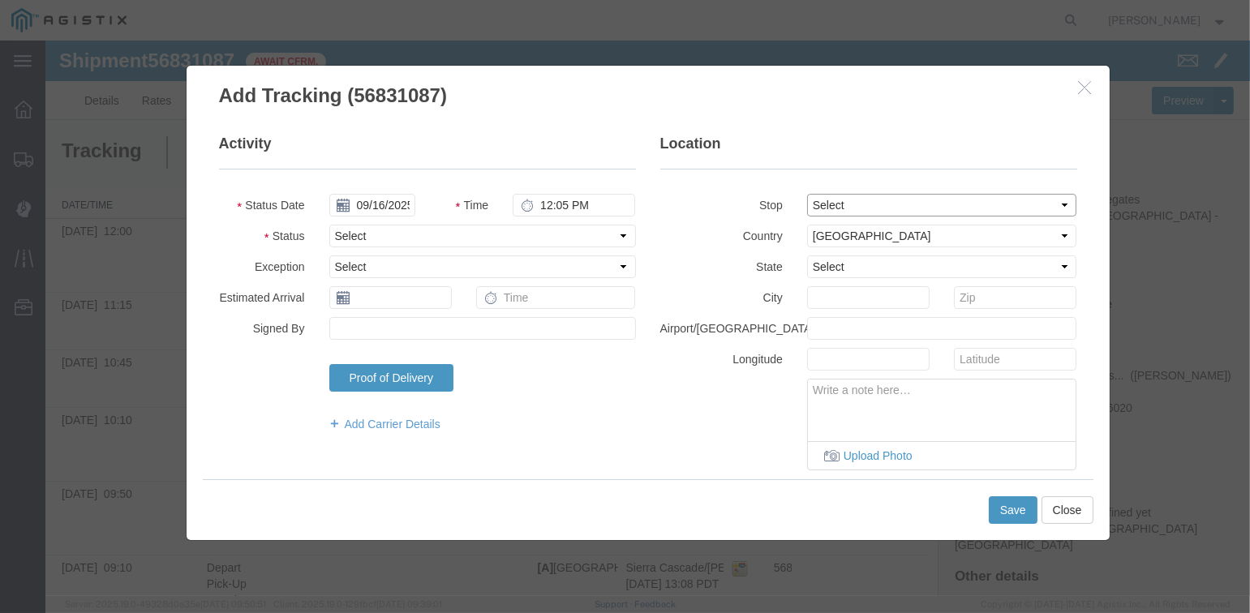
select select "CA"
type input "[PERSON_NAME]"
click at [446, 235] on select "Select Arrival Notice Available Arrival Notice Imported Arrive at Delivery Loca…" at bounding box center [482, 236] width 307 height 23
select select "DPTPULOC"
click at [329, 225] on select "Select Arrival Notice Available Arrival Notice Imported Arrive at Delivery Loca…" at bounding box center [482, 236] width 307 height 23
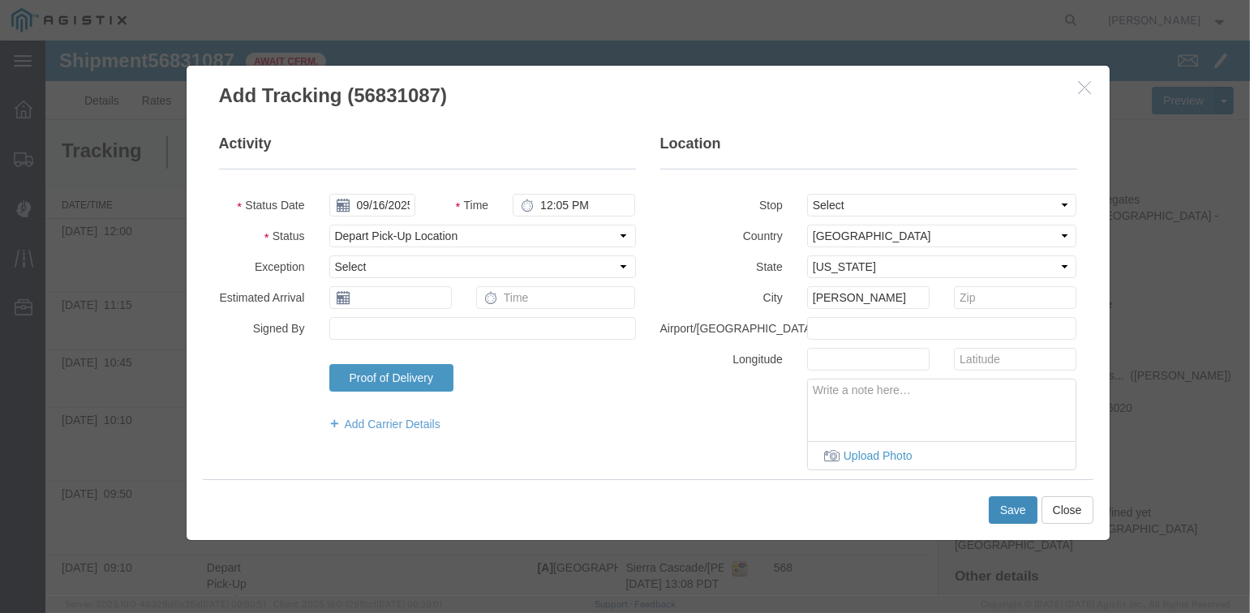
click at [1004, 509] on button "Save" at bounding box center [1013, 511] width 49 height 28
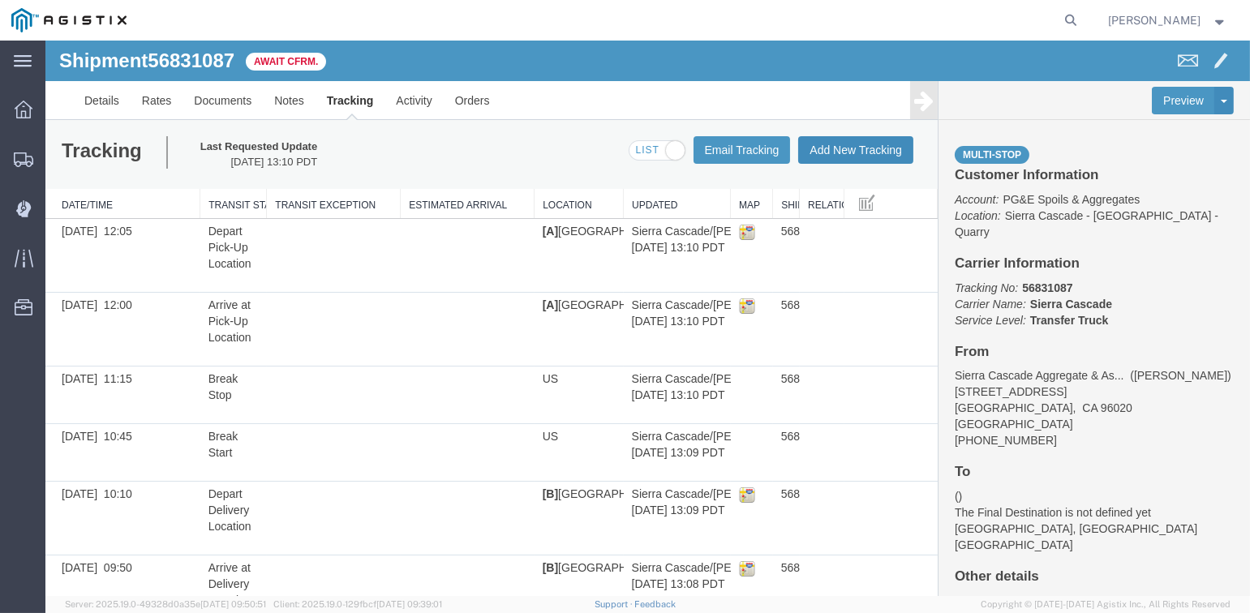
click at [852, 146] on button "Add New Tracking" at bounding box center [855, 150] width 115 height 28
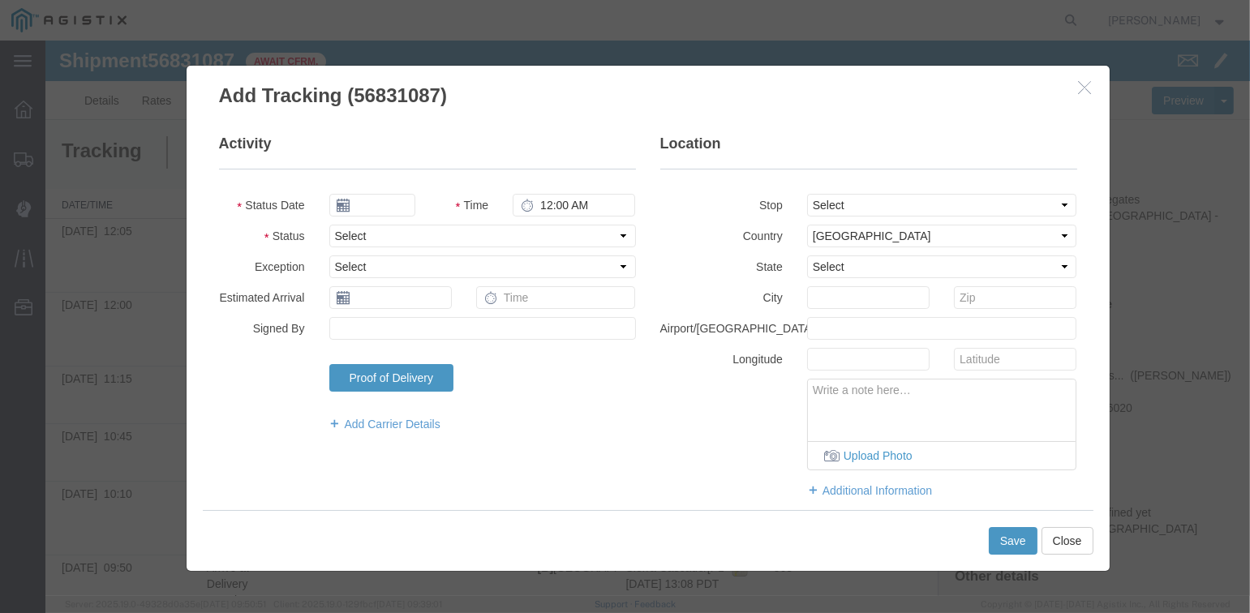
type input "09/17/2025"
type input "2:00 PM"
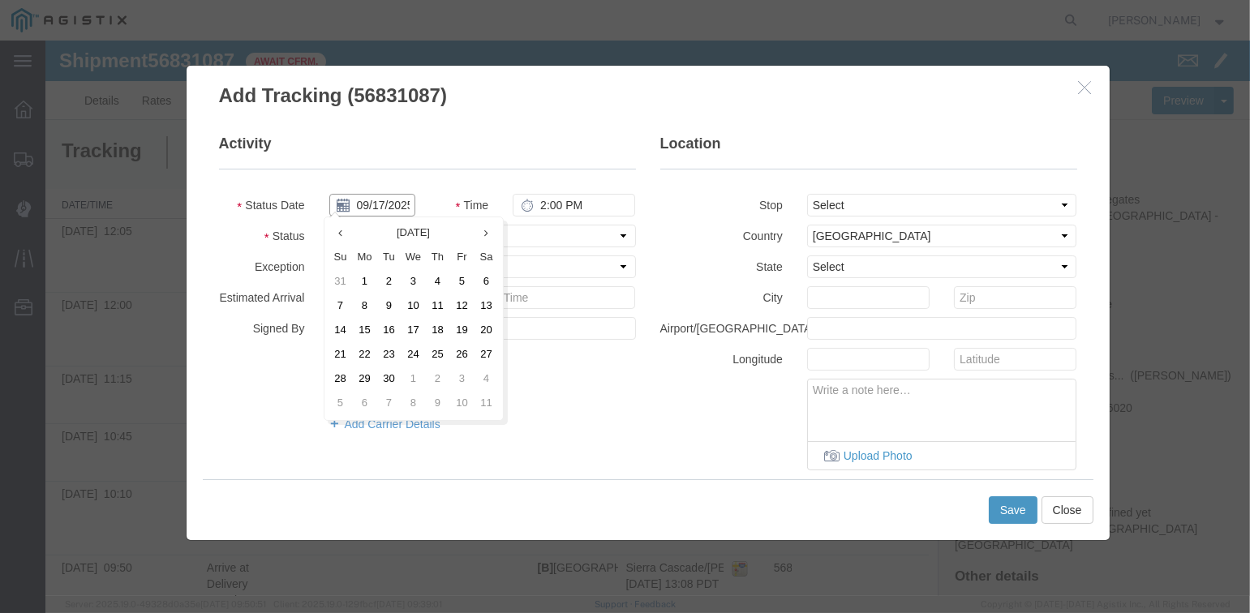
click at [373, 205] on input "09/17/2025" at bounding box center [372, 205] width 86 height 23
click at [385, 338] on td "16" at bounding box center [389, 331] width 24 height 24
type input "09/16/2025"
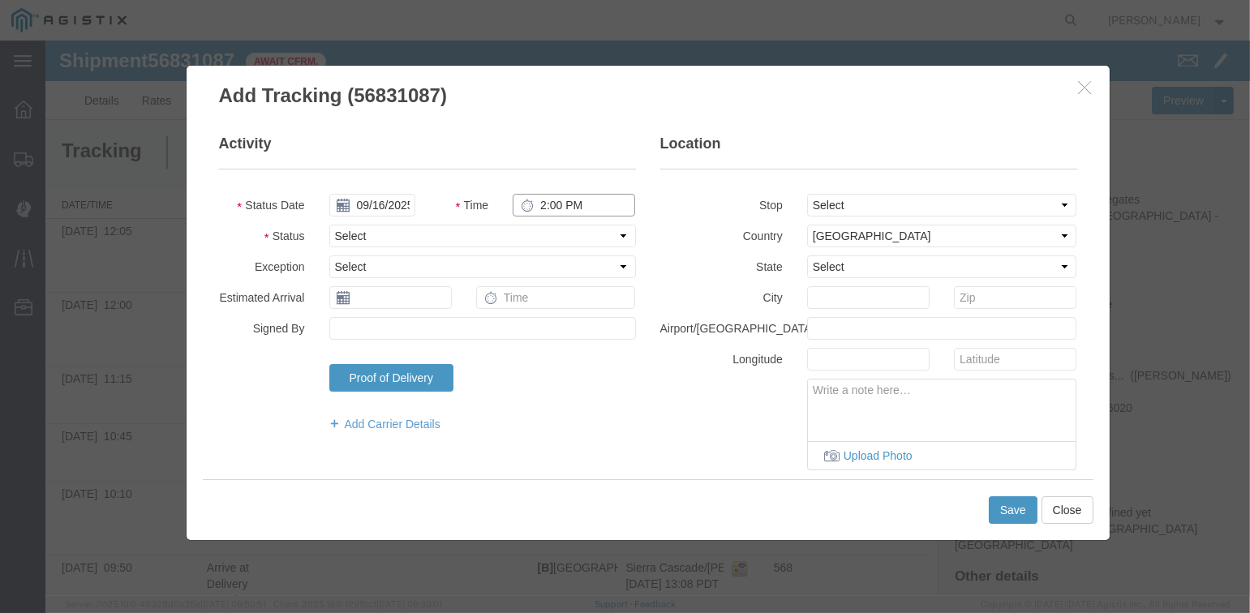
click at [540, 209] on input "2:00 PM" at bounding box center [574, 205] width 123 height 23
type input "12:50 PM"
click at [928, 201] on select "Select From: [STREET_ADDRESS][PERSON_NAME] Stop 2: [STREET_ADDRESS] To: The Fin…" at bounding box center [942, 205] width 270 height 23
select select "{"pickupDeliveryInfoId": "122960429","pickupOrDelivery": "D","stopNum": "2","lo…"
click at [807, 194] on select "Select From: [STREET_ADDRESS][PERSON_NAME] Stop 2: [STREET_ADDRESS] To: The Fin…" at bounding box center [942, 205] width 270 height 23
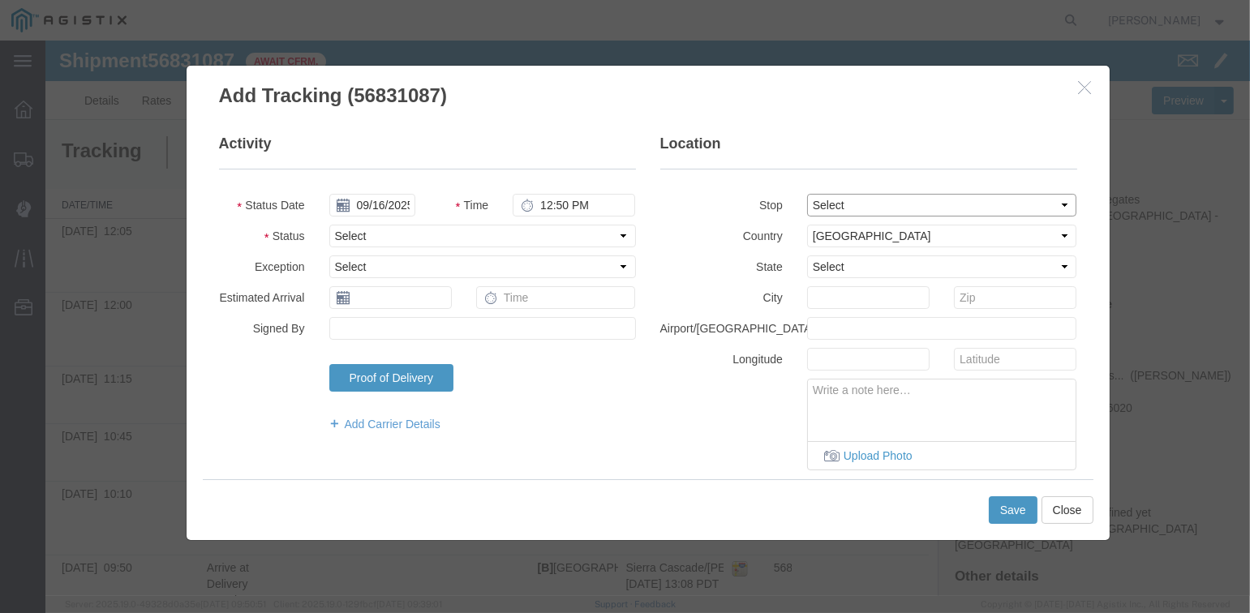
select select "CA"
type input "[GEOGRAPHIC_DATA]"
click at [412, 240] on select "Select Arrival Notice Available Arrival Notice Imported Arrive at Delivery Loca…" at bounding box center [482, 236] width 307 height 23
select select "ARVDLVLOC"
click at [329, 225] on select "Select Arrival Notice Available Arrival Notice Imported Arrive at Delivery Loca…" at bounding box center [482, 236] width 307 height 23
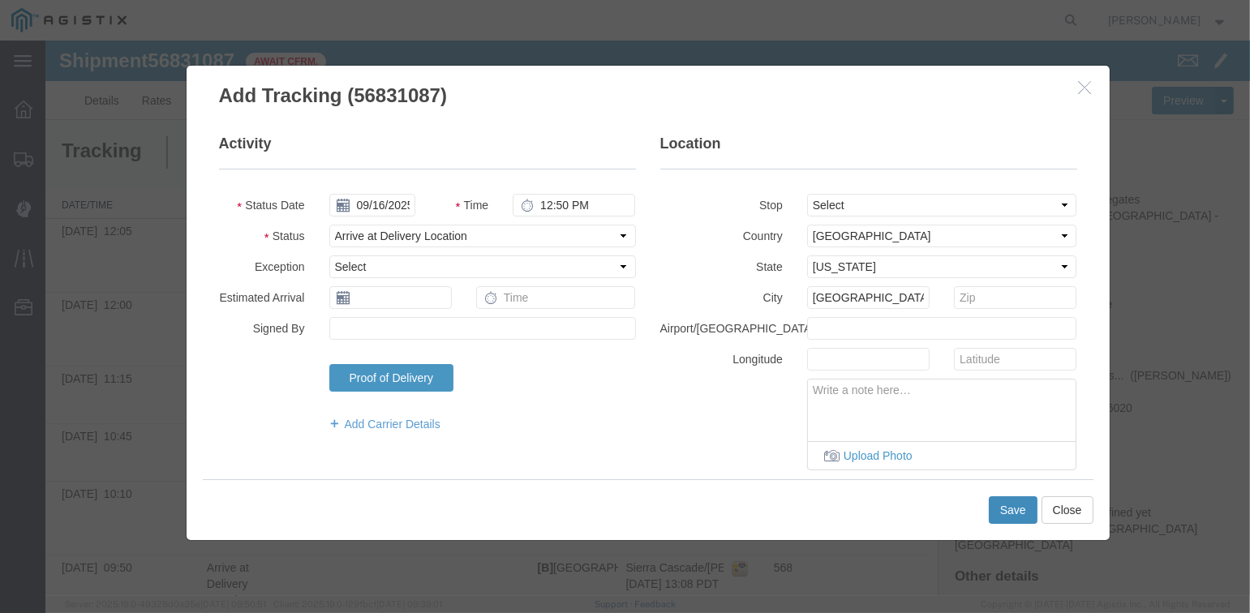
click at [1014, 501] on button "Save" at bounding box center [1013, 511] width 49 height 28
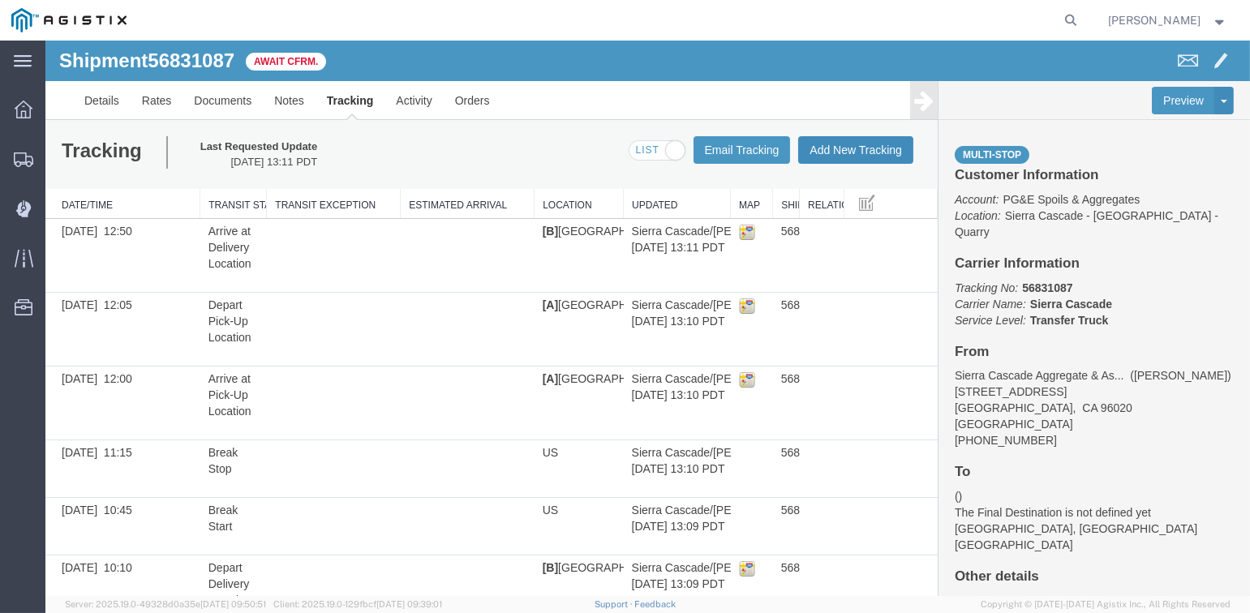
click at [855, 151] on button "Add New Tracking" at bounding box center [855, 150] width 115 height 28
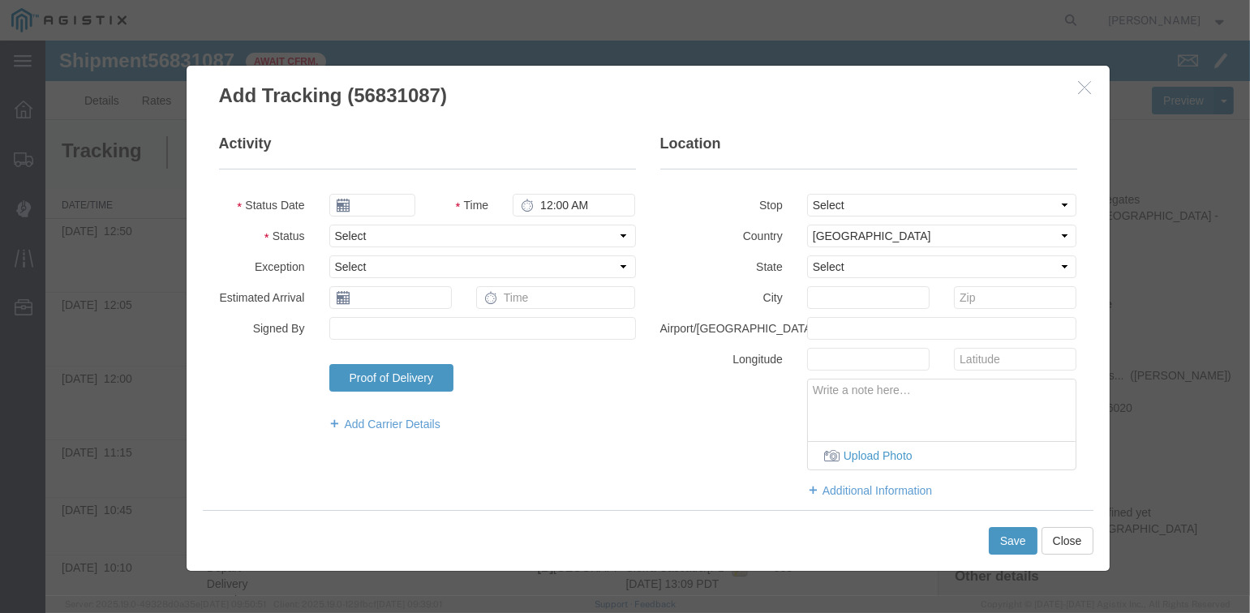
type input "09/17/2025"
type input "2:00 PM"
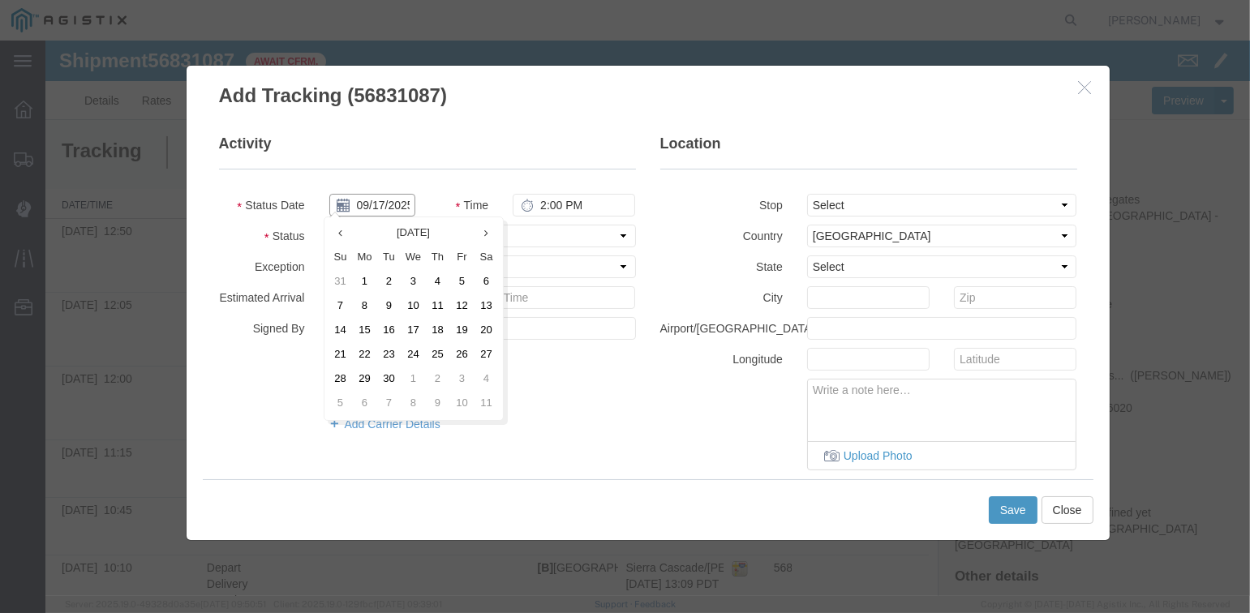
click at [372, 204] on input "09/17/2025" at bounding box center [372, 205] width 86 height 23
drag, startPoint x: 386, startPoint y: 332, endPoint x: 484, endPoint y: 240, distance: 133.7
click at [386, 331] on td "16" at bounding box center [389, 331] width 24 height 24
type input "09/16/2025"
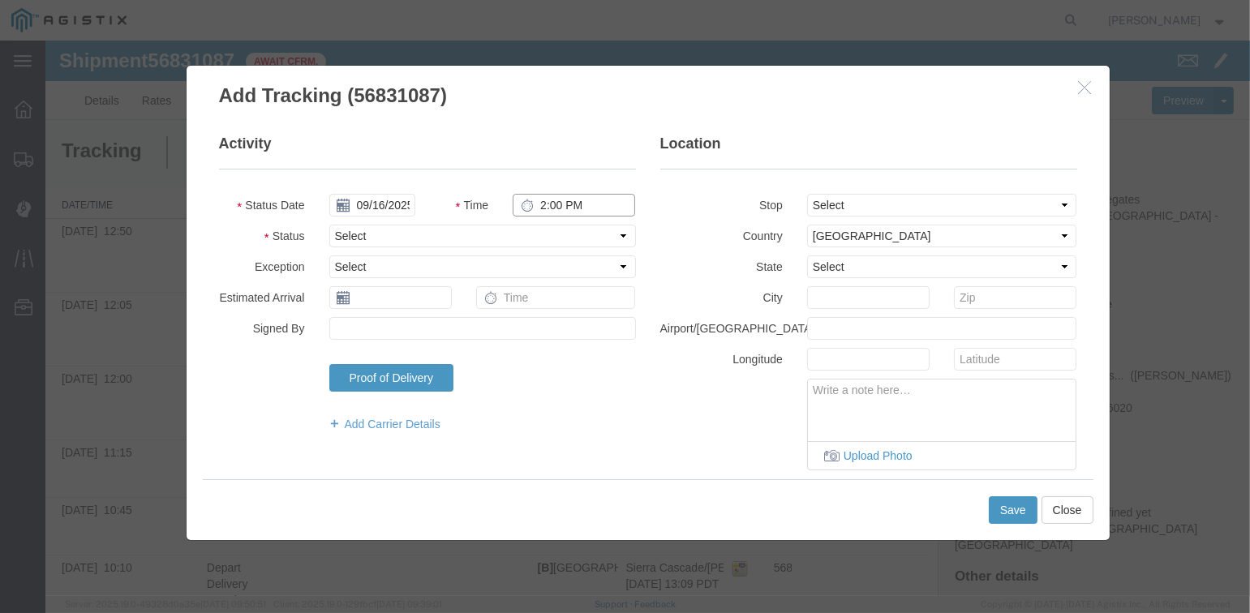
click at [542, 203] on input "2:00 PM" at bounding box center [574, 205] width 123 height 23
type input "1:00 PM"
click at [867, 203] on select "Select From: [STREET_ADDRESS][PERSON_NAME] Stop 2: [STREET_ADDRESS] To: The Fin…" at bounding box center [942, 205] width 270 height 23
select select "{"pickupDeliveryInfoId": "122960429","pickupOrDelivery": "D","stopNum": "2","lo…"
click at [807, 194] on select "Select From: [STREET_ADDRESS][PERSON_NAME] Stop 2: [STREET_ADDRESS] To: The Fin…" at bounding box center [942, 205] width 270 height 23
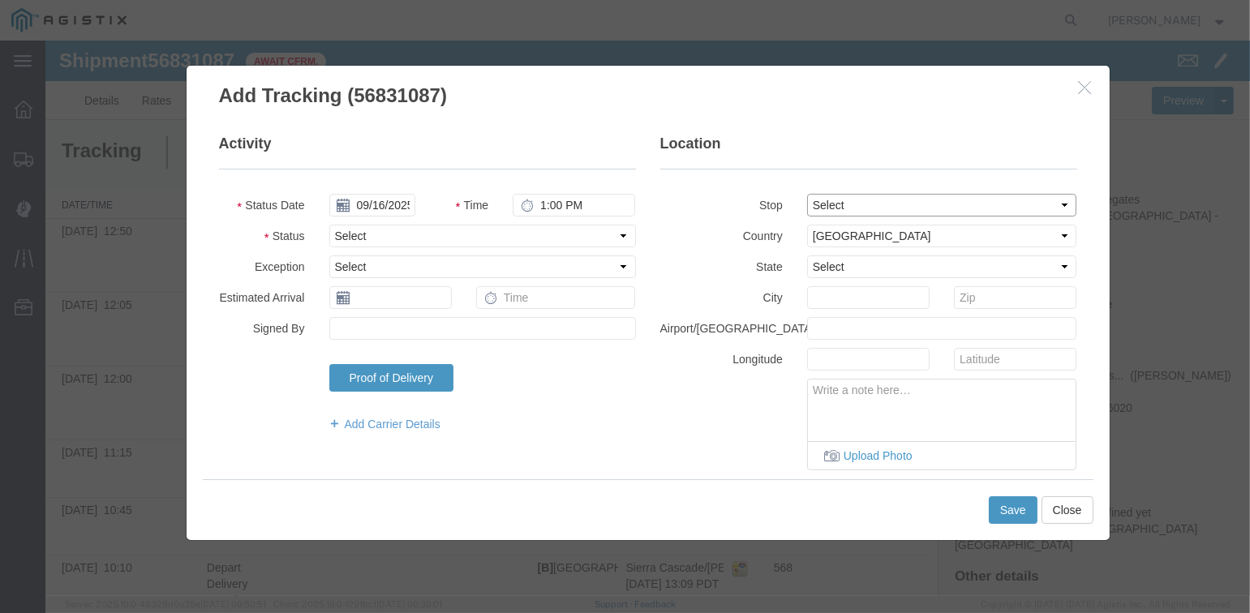
select select "CA"
type input "[GEOGRAPHIC_DATA]"
drag, startPoint x: 391, startPoint y: 231, endPoint x: 402, endPoint y: 231, distance: 11.4
click at [392, 232] on select "Select Arrival Notice Available Arrival Notice Imported Arrive at Delivery Loca…" at bounding box center [482, 236] width 307 height 23
select select "DPTDLVLOC"
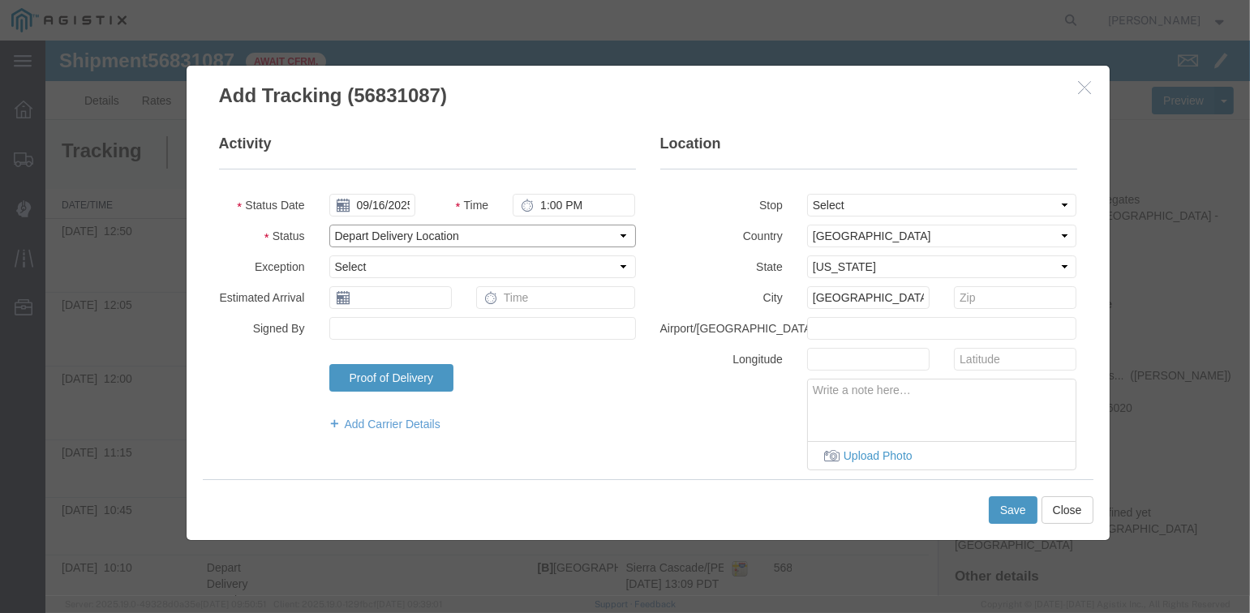
click at [329, 225] on select "Select Arrival Notice Available Arrival Notice Imported Arrive at Delivery Loca…" at bounding box center [482, 236] width 307 height 23
click at [1003, 510] on button "Save" at bounding box center [1013, 511] width 49 height 28
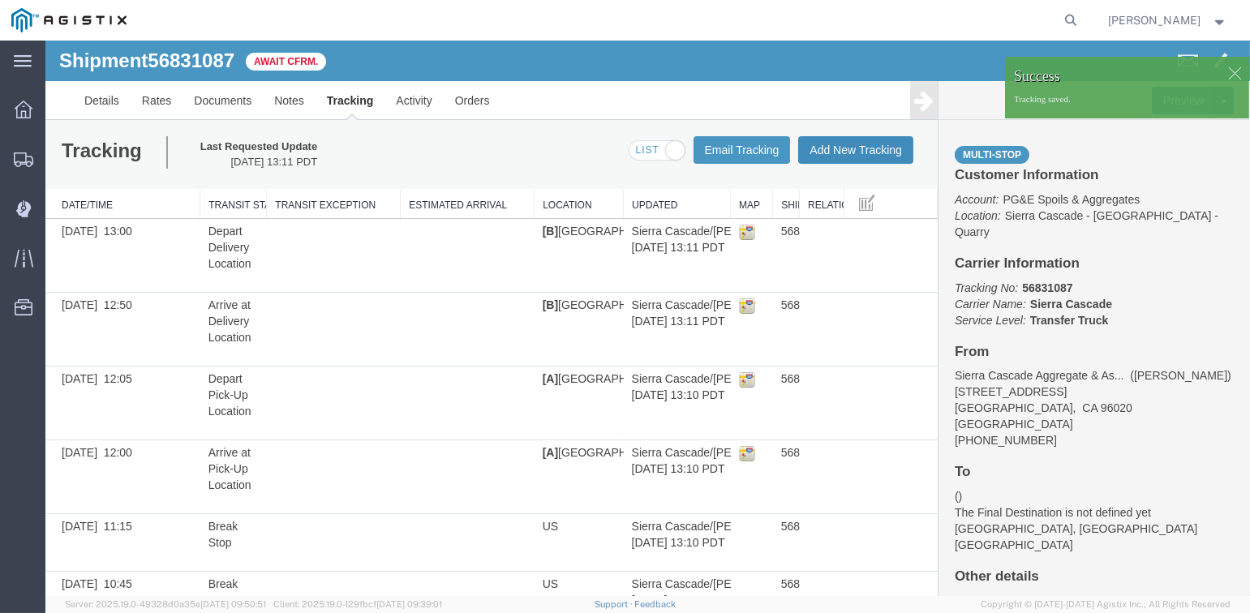
click at [859, 144] on button "Add New Tracking" at bounding box center [855, 150] width 115 height 28
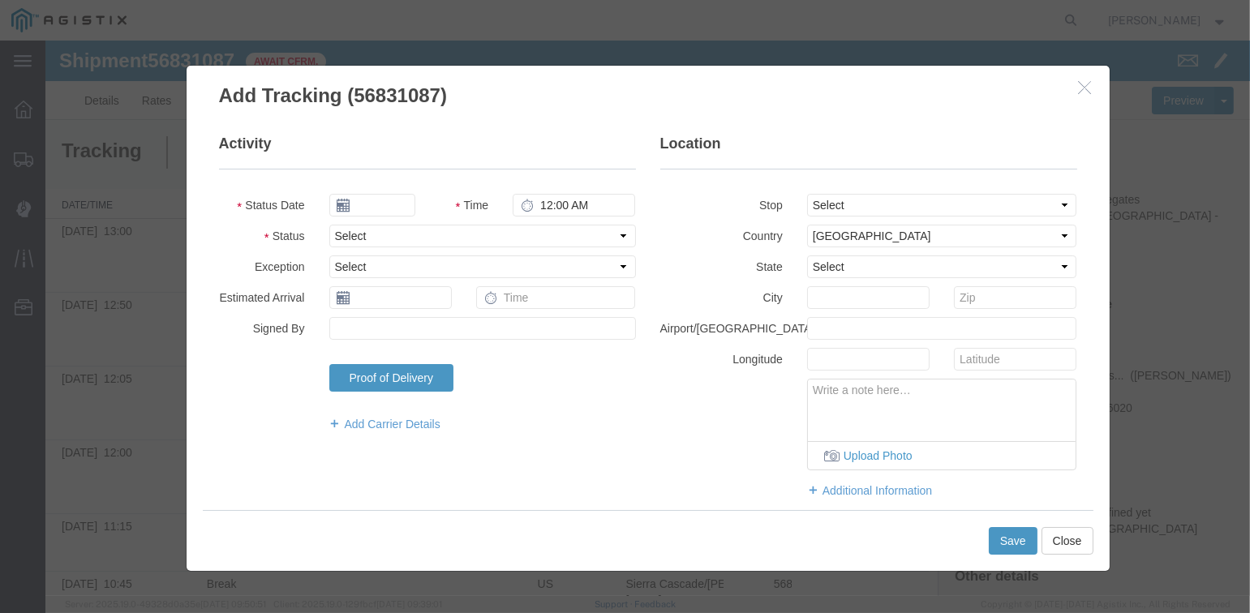
type input "09/17/2025"
type input "2:00 PM"
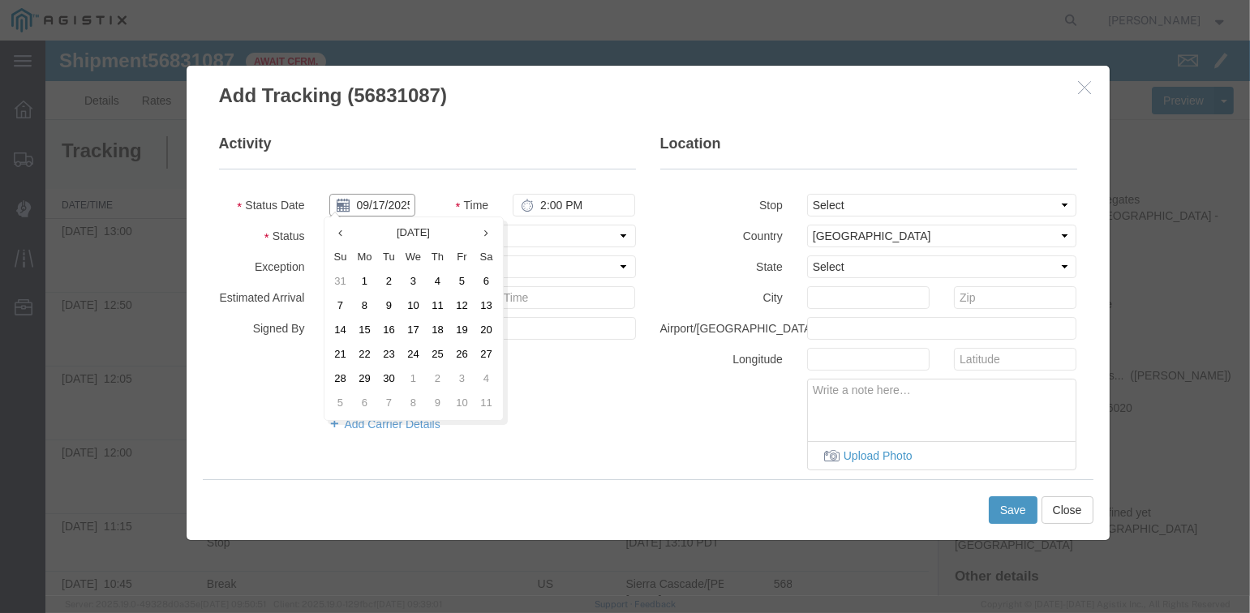
click at [372, 202] on input "09/17/2025" at bounding box center [372, 205] width 86 height 23
click at [389, 328] on td "16" at bounding box center [389, 331] width 24 height 24
type input "09/16/2025"
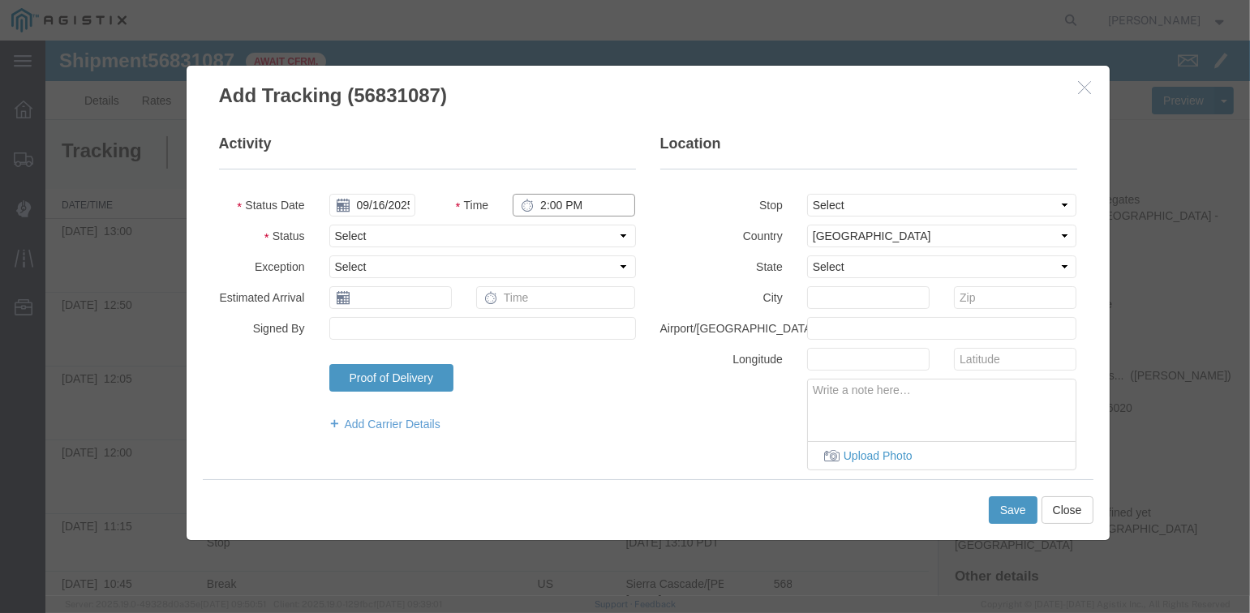
click at [539, 205] on input "2:00 PM" at bounding box center [574, 205] width 123 height 23
type input "1:45 PM"
click at [902, 203] on select "Select From: [STREET_ADDRESS][PERSON_NAME] Stop 2: [STREET_ADDRESS] To: The Fin…" at bounding box center [942, 205] width 270 height 23
select select "{"pickupDeliveryInfoId": "122960428","pickupOrDelivery": "P","stopNum": "1","lo…"
click at [807, 194] on select "Select From: [STREET_ADDRESS][PERSON_NAME] Stop 2: [STREET_ADDRESS] To: The Fin…" at bounding box center [942, 205] width 270 height 23
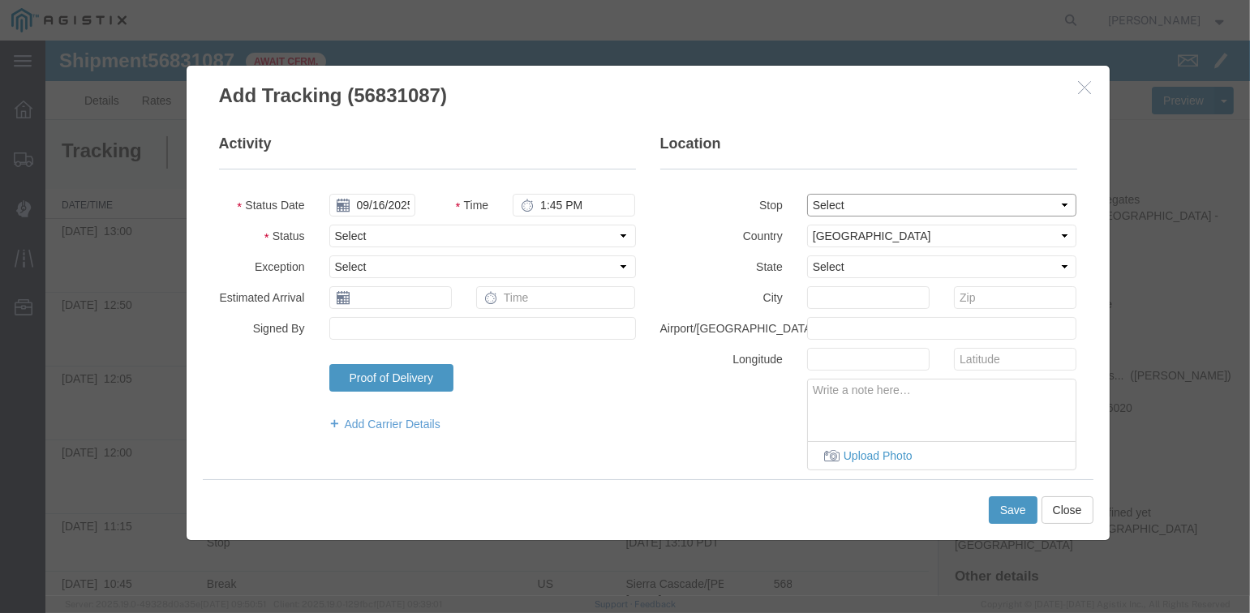
select select "CA"
type input "[PERSON_NAME]"
click at [475, 240] on select "Select Arrival Notice Available Arrival Notice Imported Arrive at Delivery Loca…" at bounding box center [482, 236] width 307 height 23
select select "ARVTERM"
click at [329, 225] on select "Select Arrival Notice Available Arrival Notice Imported Arrive at Delivery Loca…" at bounding box center [482, 236] width 307 height 23
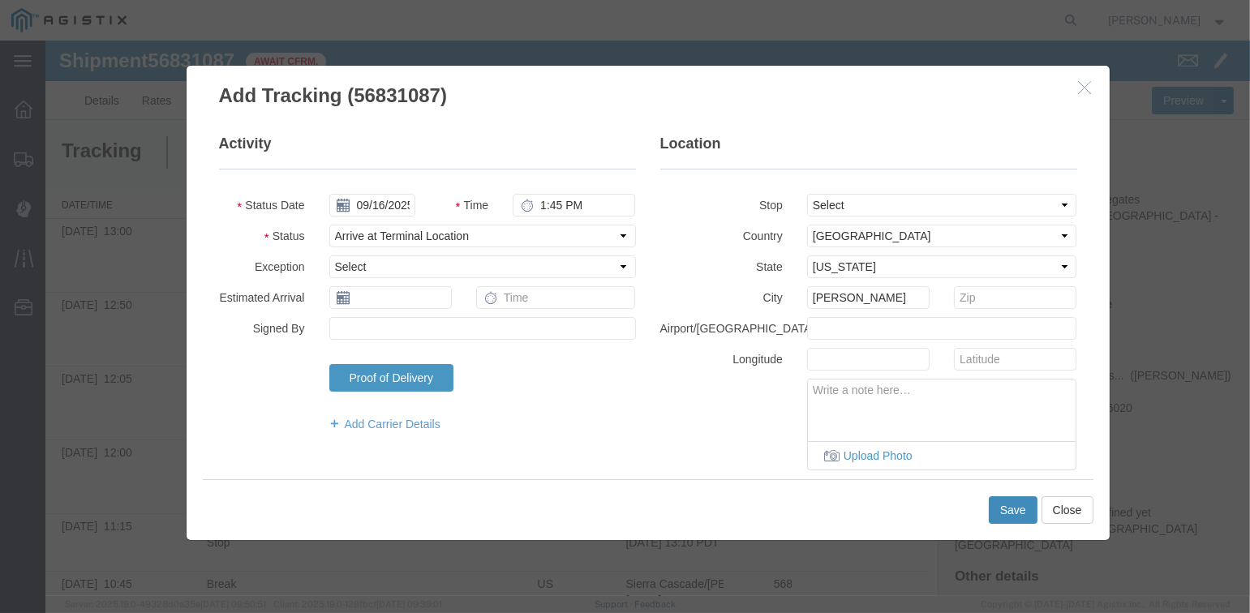
click at [1003, 510] on button "Save" at bounding box center [1013, 511] width 49 height 28
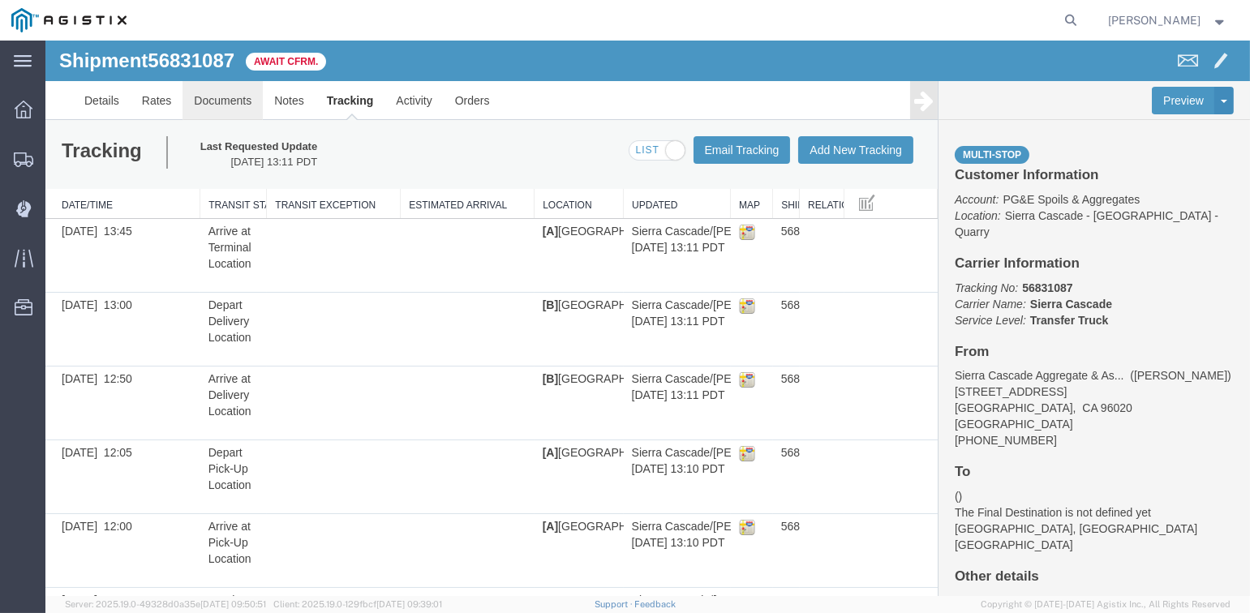
click at [223, 104] on link "Documents" at bounding box center [223, 100] width 80 height 39
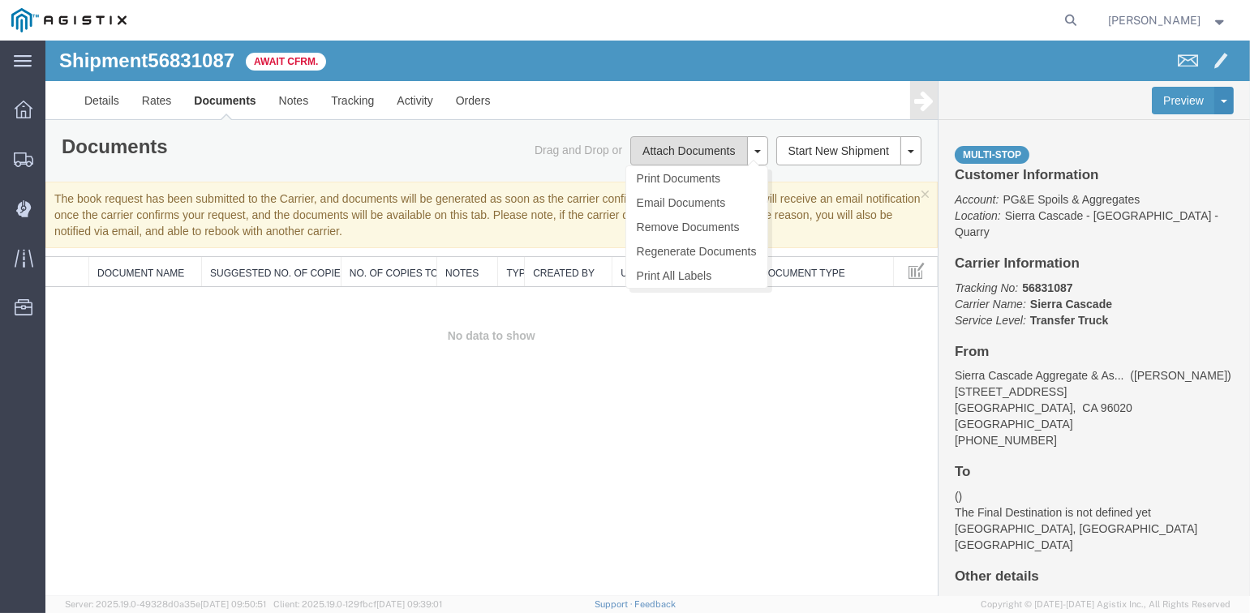
click at [723, 148] on button "Attach Documents" at bounding box center [688, 150] width 117 height 29
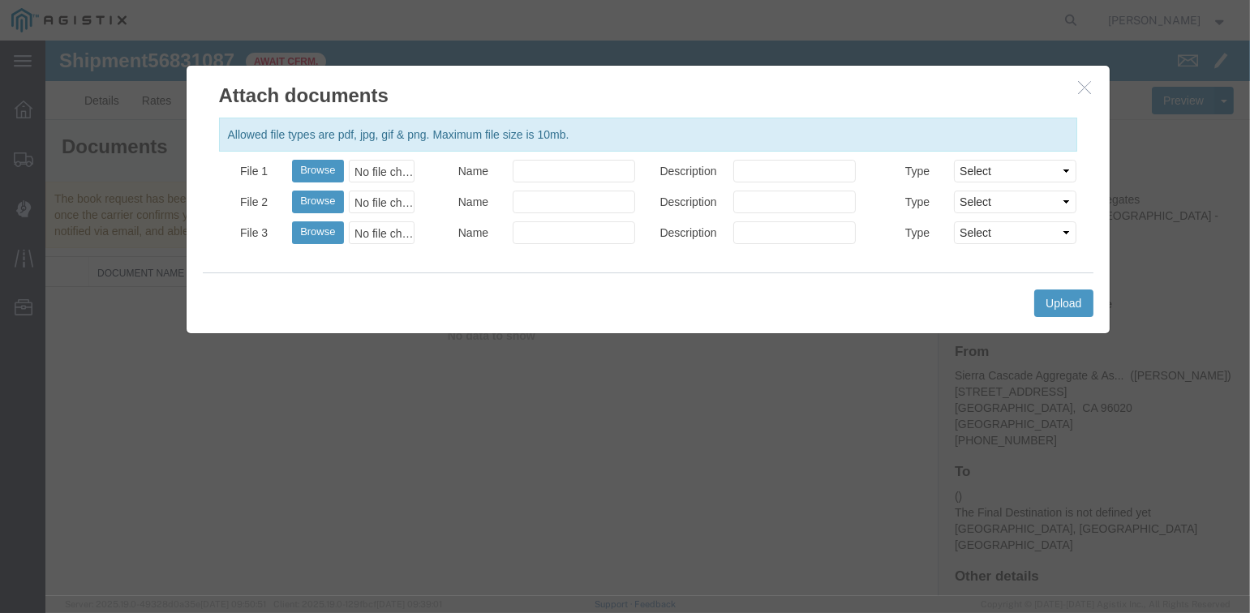
click at [1087, 85] on icon "button" at bounding box center [1085, 87] width 13 height 14
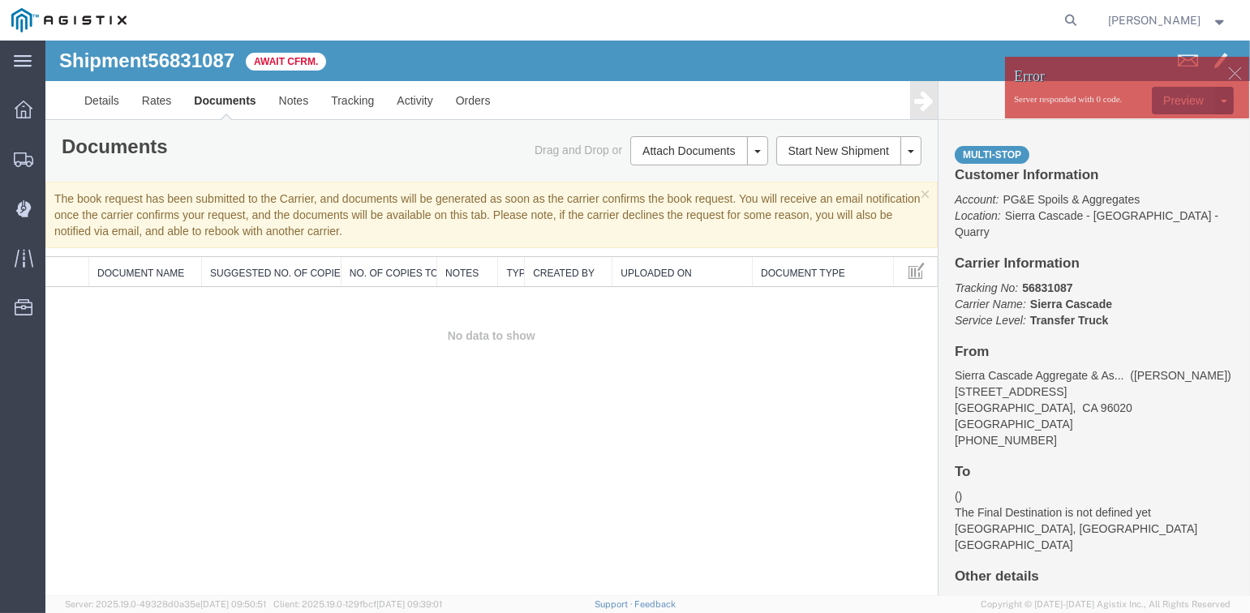
click at [1232, 72] on div at bounding box center [647, 319] width 1205 height 556
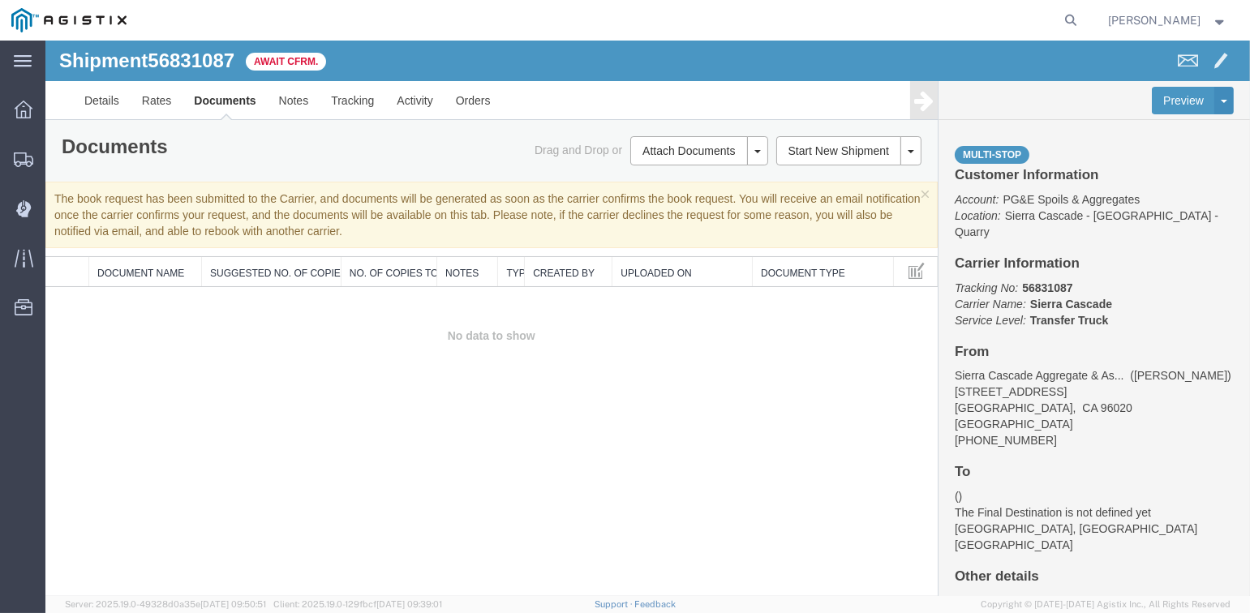
click at [350, 98] on div at bounding box center [647, 319] width 1205 height 556
click at [21, 109] on icon at bounding box center [24, 110] width 18 height 18
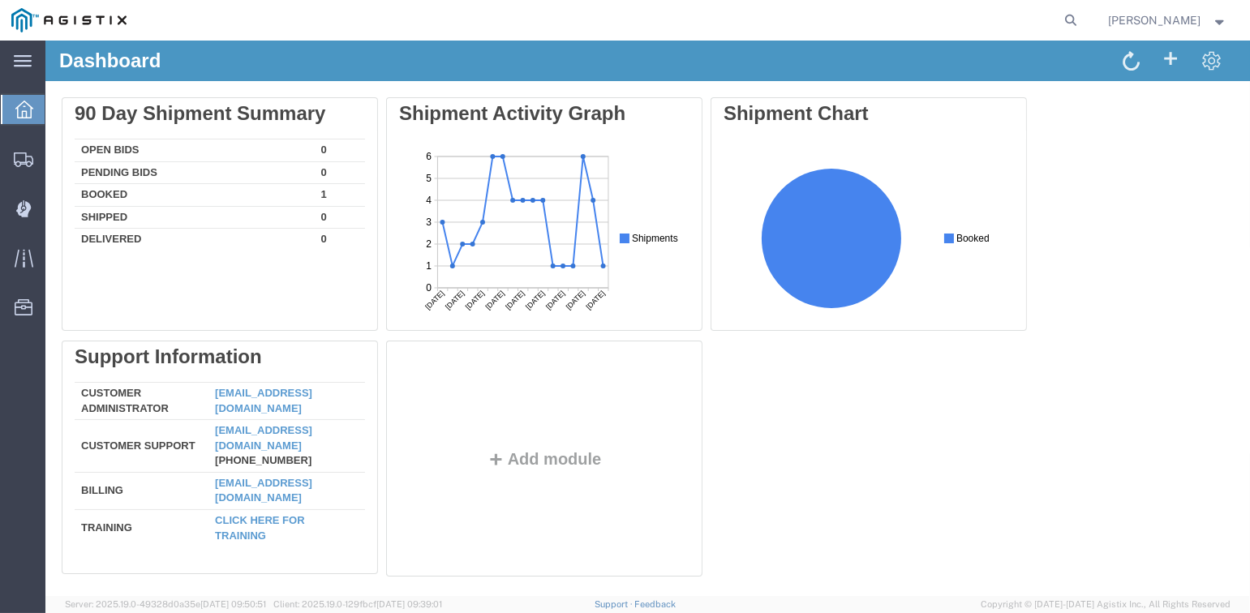
click at [1194, 19] on span "[PERSON_NAME]" at bounding box center [1155, 20] width 93 height 18
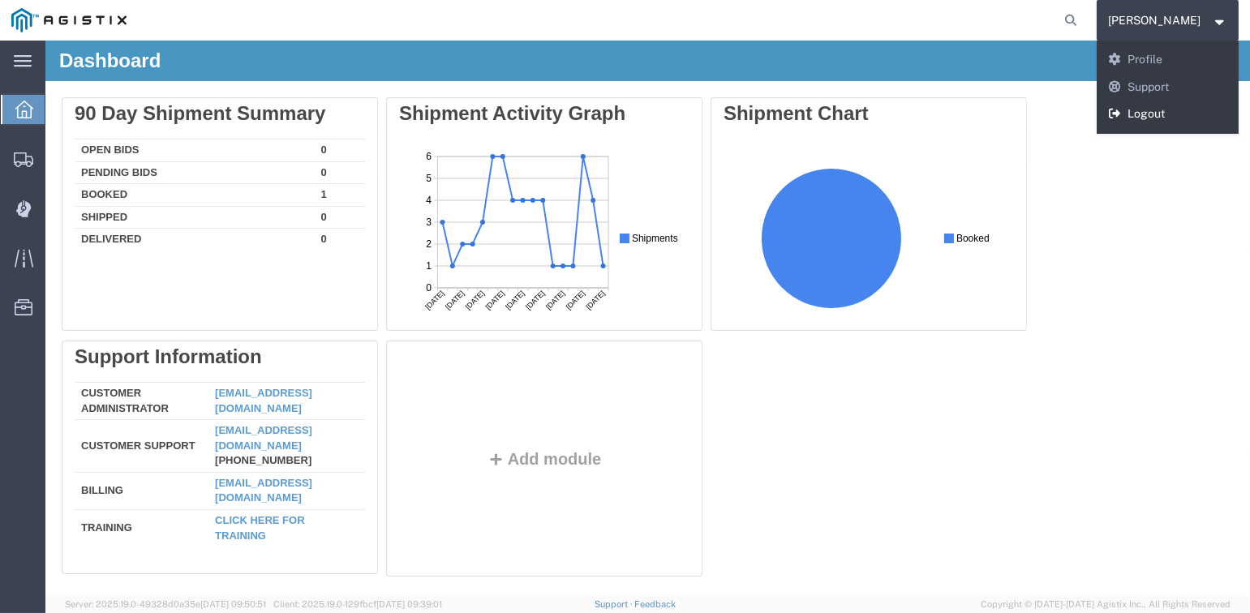
click at [1145, 114] on link "Logout" at bounding box center [1168, 115] width 143 height 28
